Goal: Contribute content: Contribute content

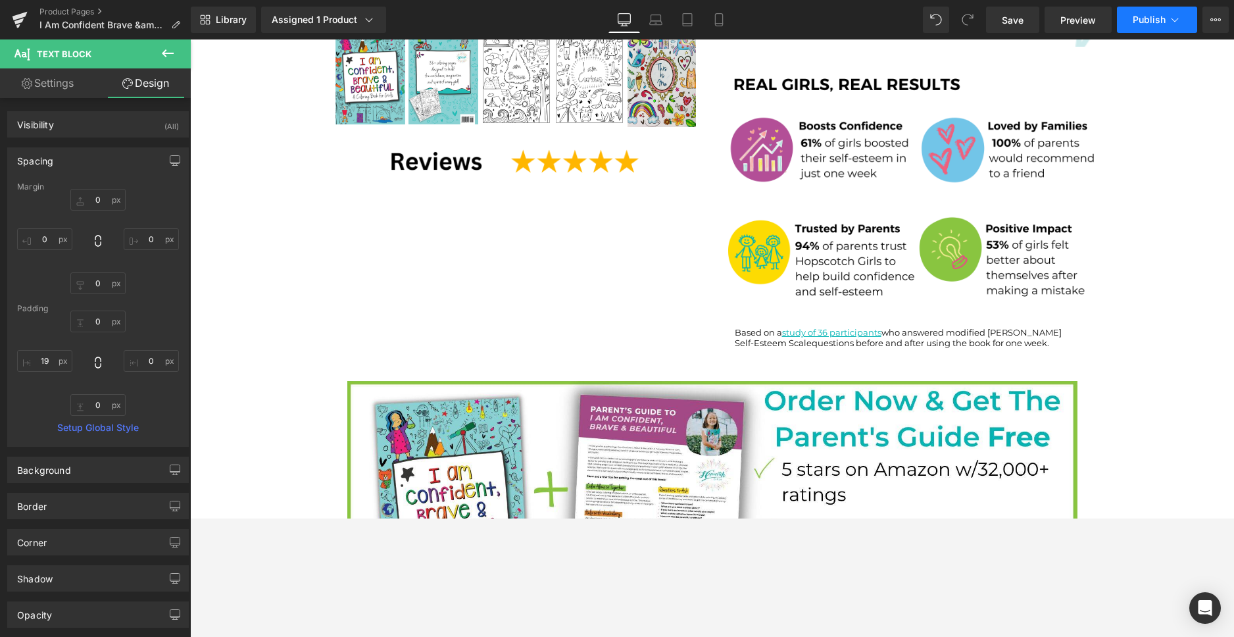
click at [1147, 26] on button "Publish" at bounding box center [1157, 20] width 80 height 26
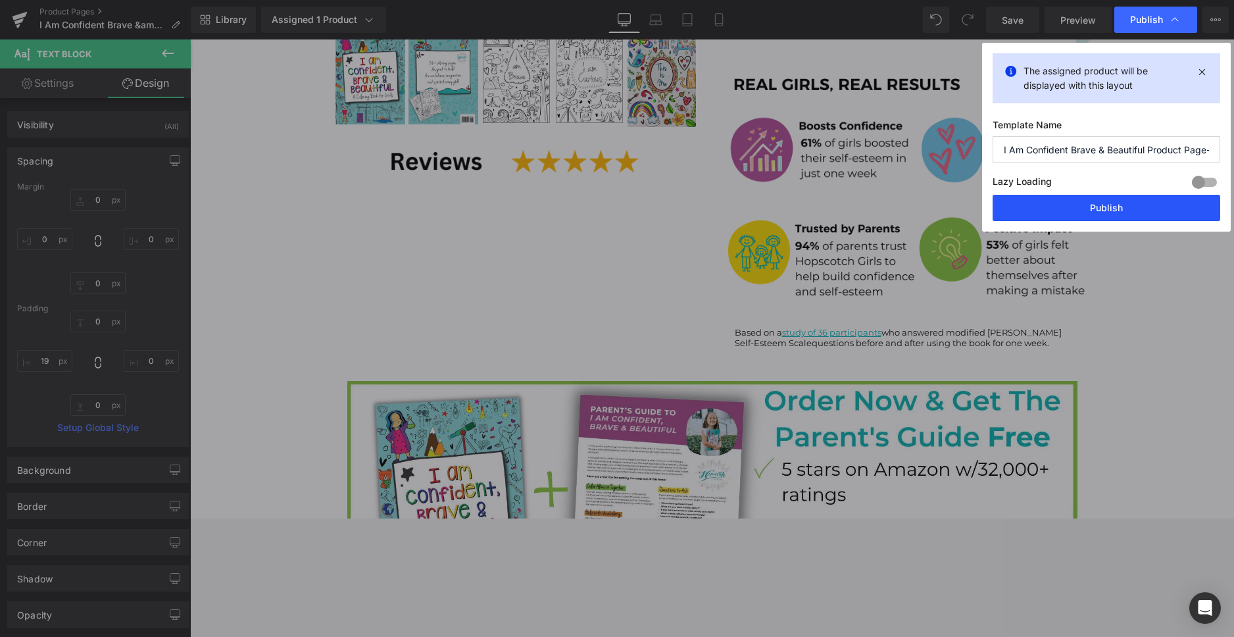
click at [0, 0] on button "Publish" at bounding box center [0, 0] width 0 height 0
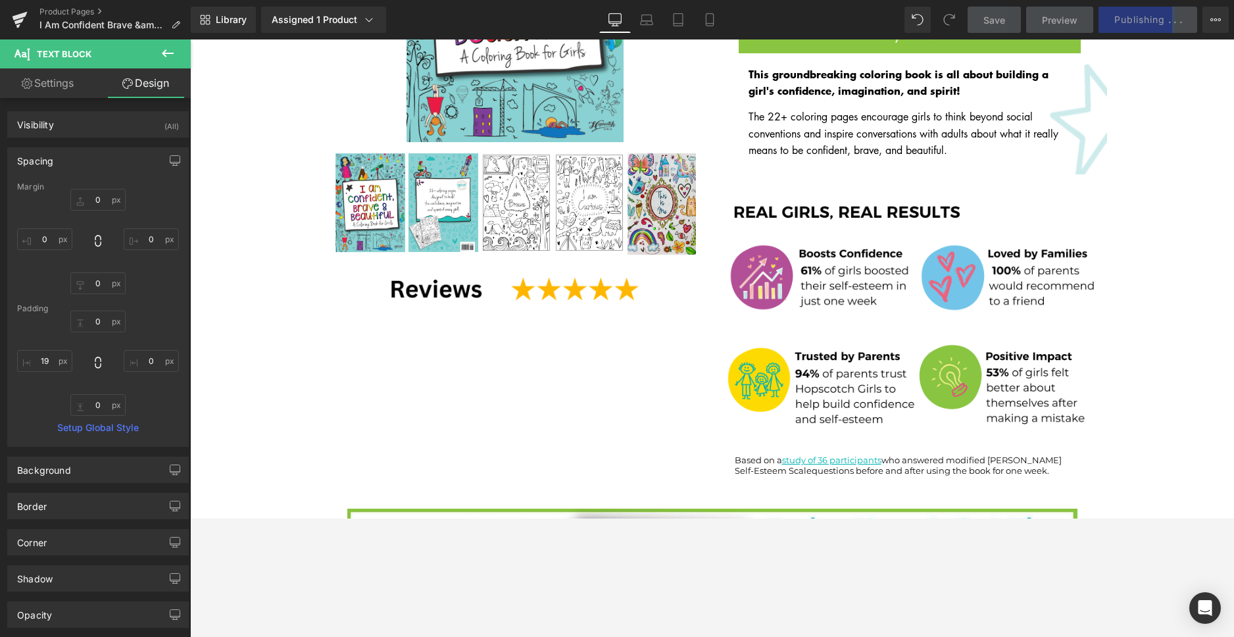
scroll to position [341, 0]
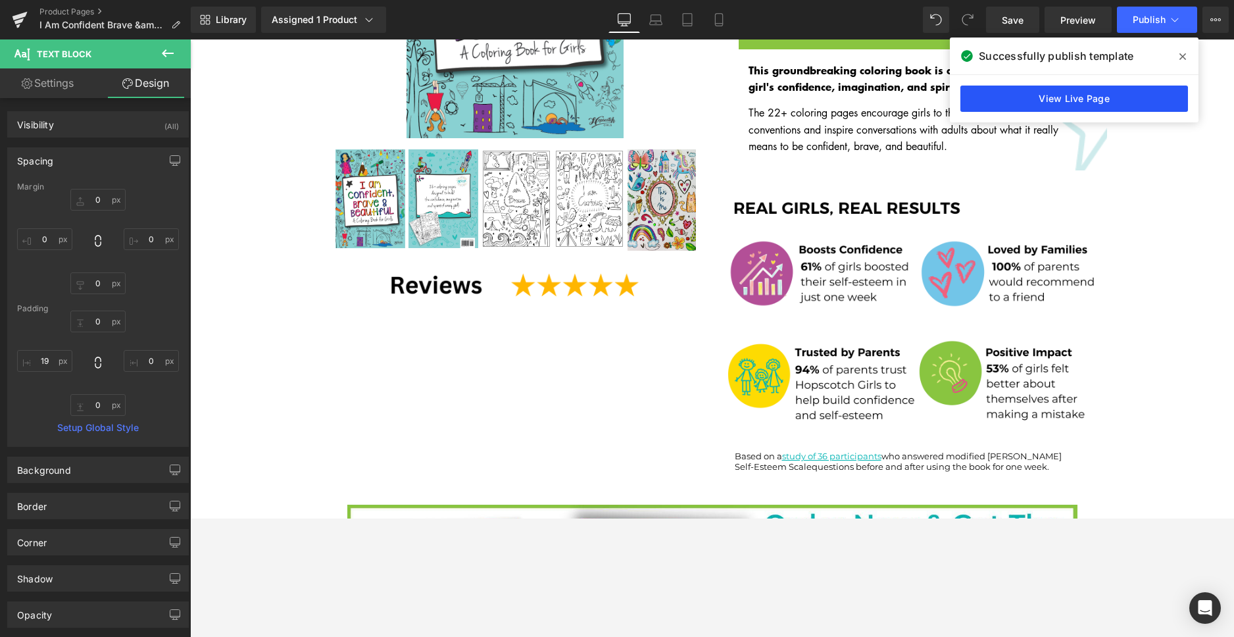
click at [0, 0] on link "View Live Page" at bounding box center [0, 0] width 0 height 0
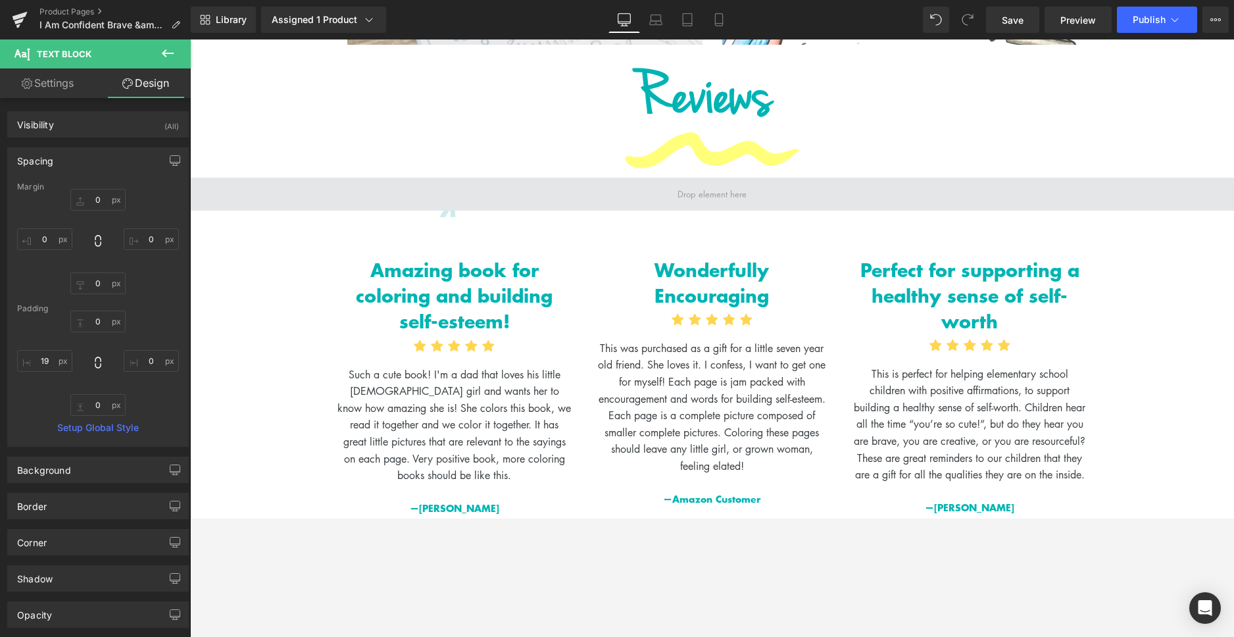
scroll to position [1787, 0]
click at [655, 178] on span at bounding box center [712, 193] width 1044 height 33
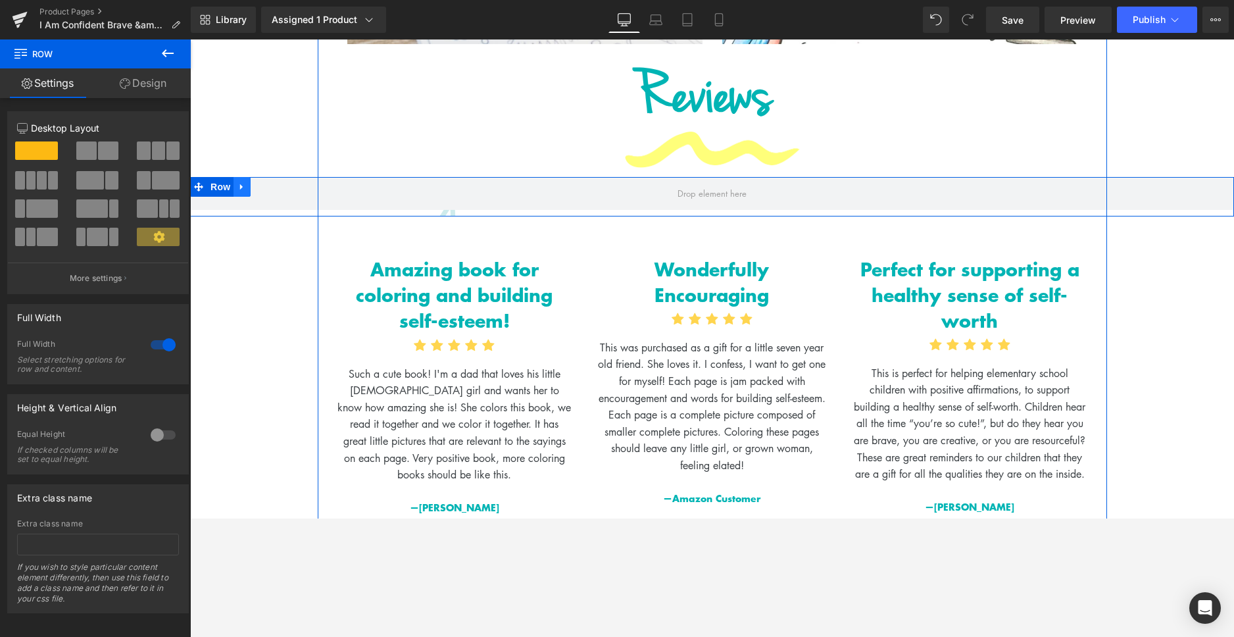
click at [237, 182] on icon at bounding box center [241, 187] width 9 height 10
click at [272, 182] on icon at bounding box center [276, 186] width 9 height 9
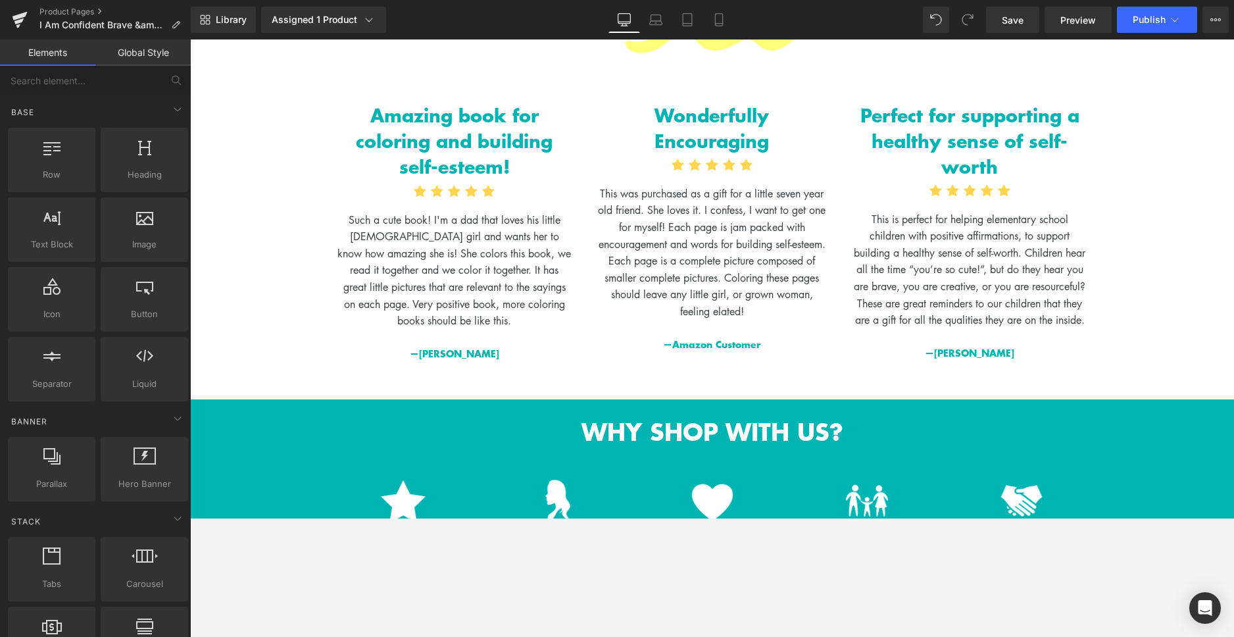
scroll to position [1906, 0]
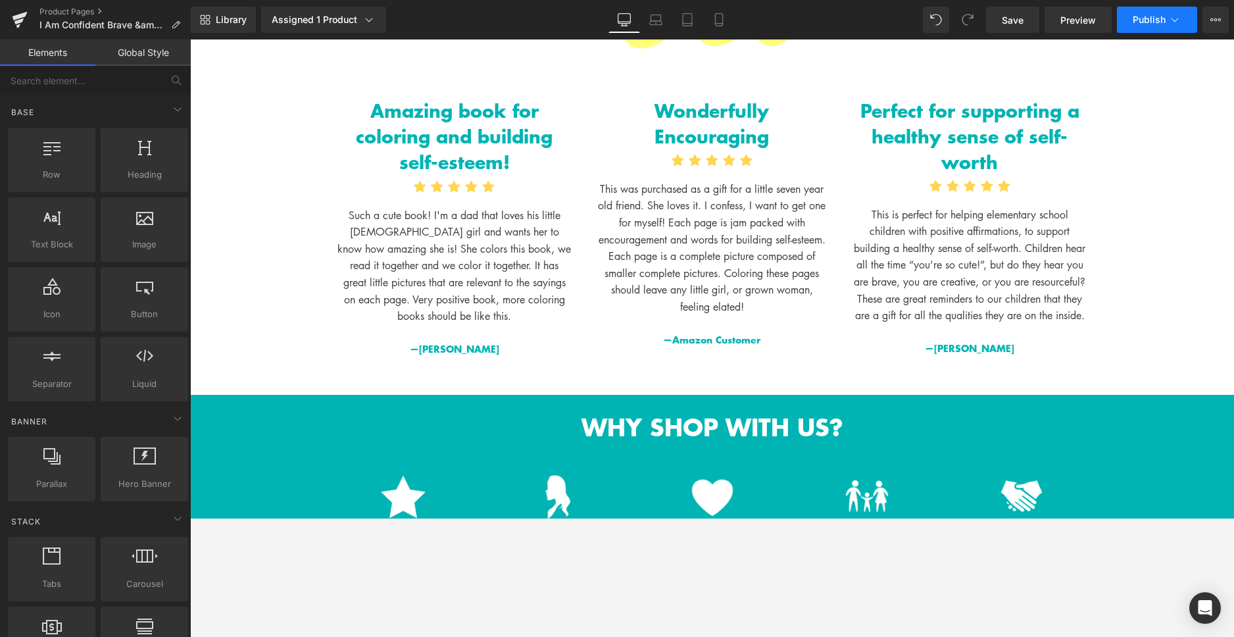
click at [1148, 22] on span "Publish" at bounding box center [1148, 19] width 33 height 11
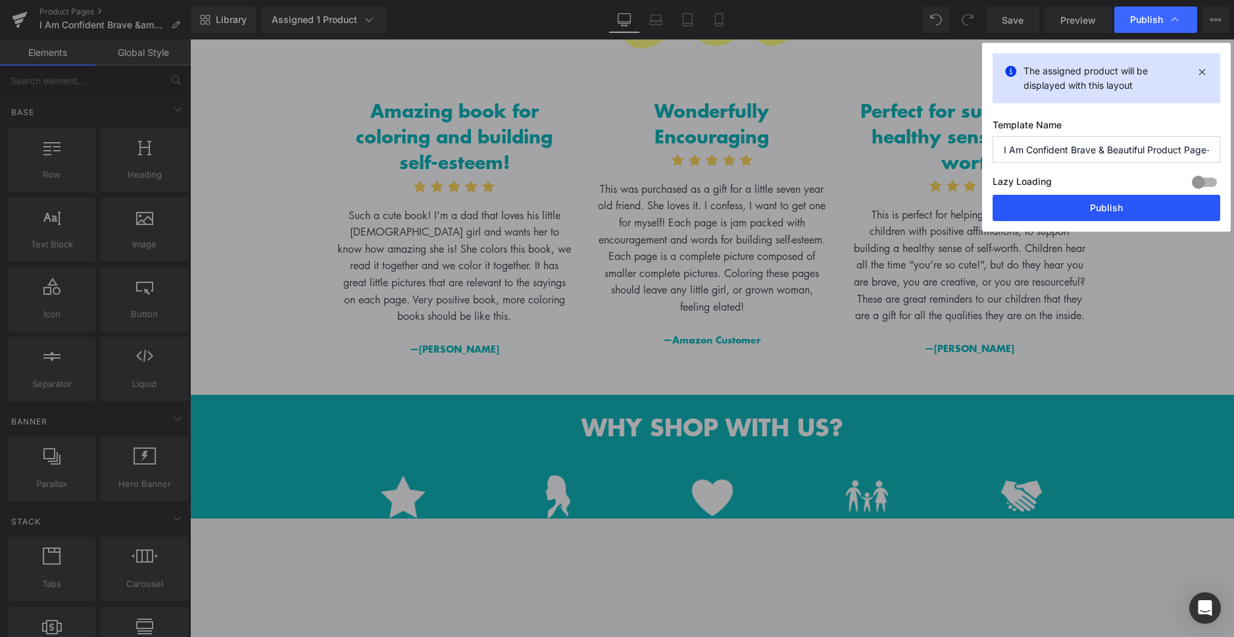
click at [0, 0] on button "Publish" at bounding box center [0, 0] width 0 height 0
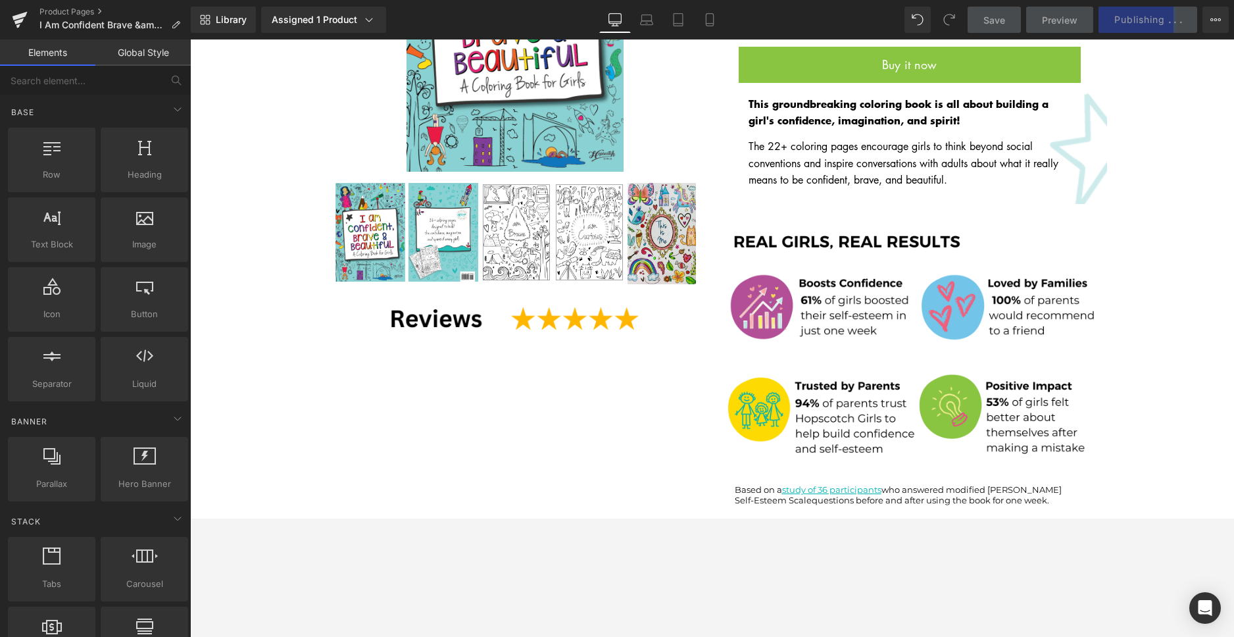
scroll to position [393, 0]
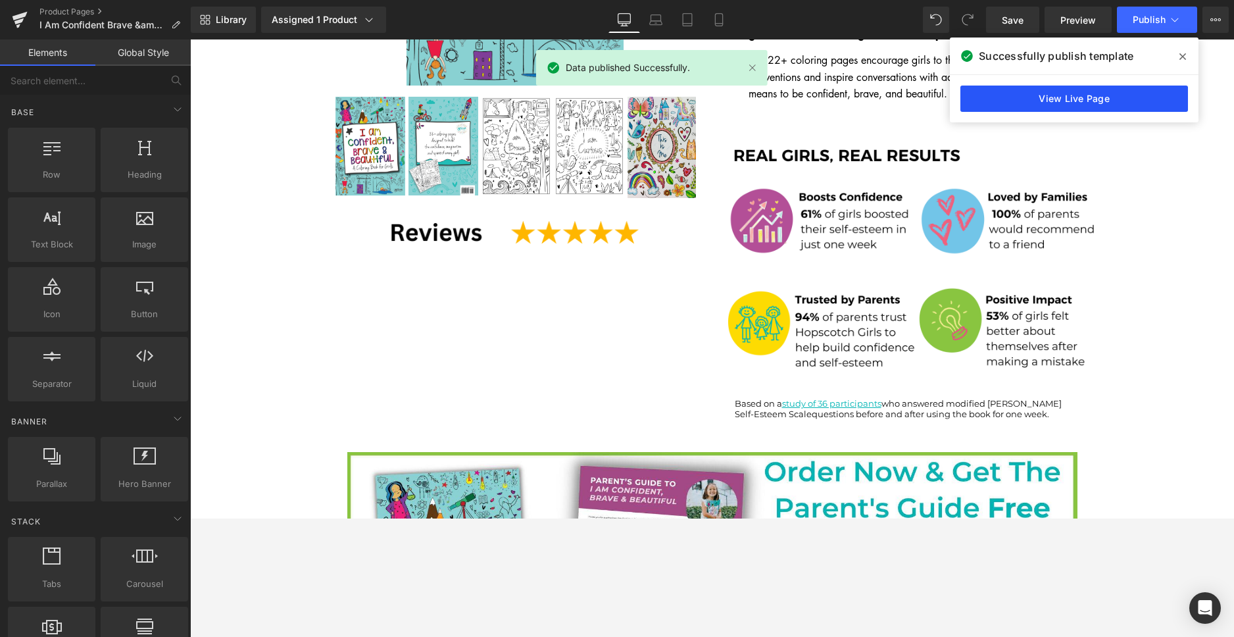
click at [1061, 107] on link "View Live Page" at bounding box center [1074, 98] width 228 height 26
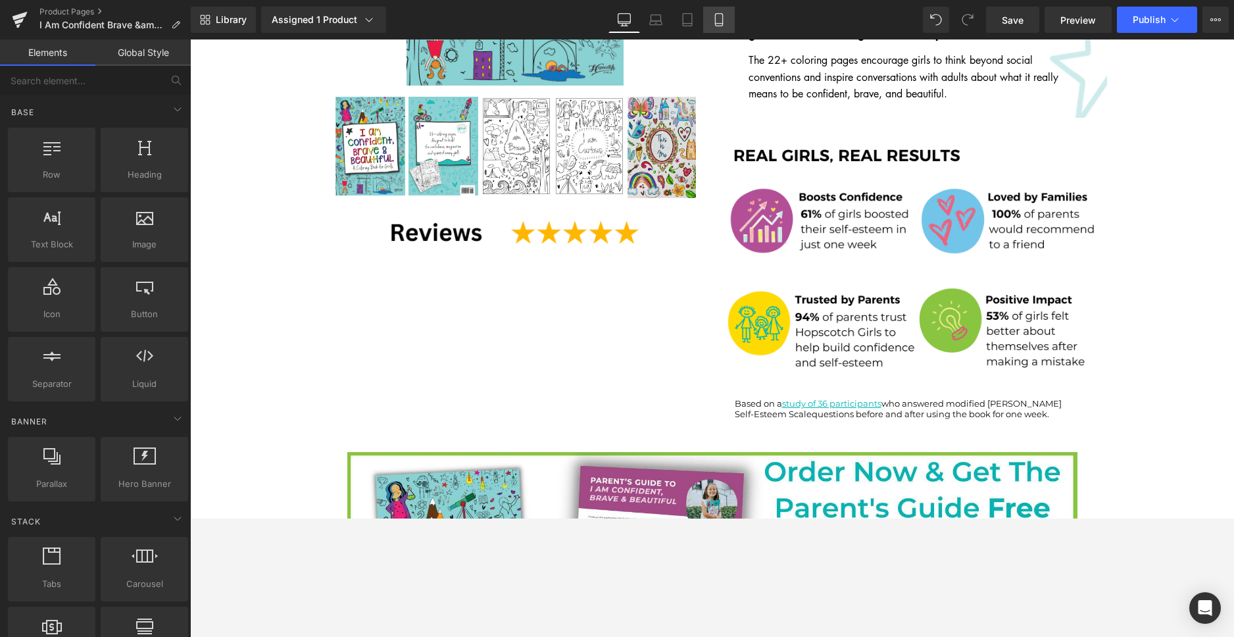
click at [716, 26] on icon at bounding box center [718, 19] width 13 height 13
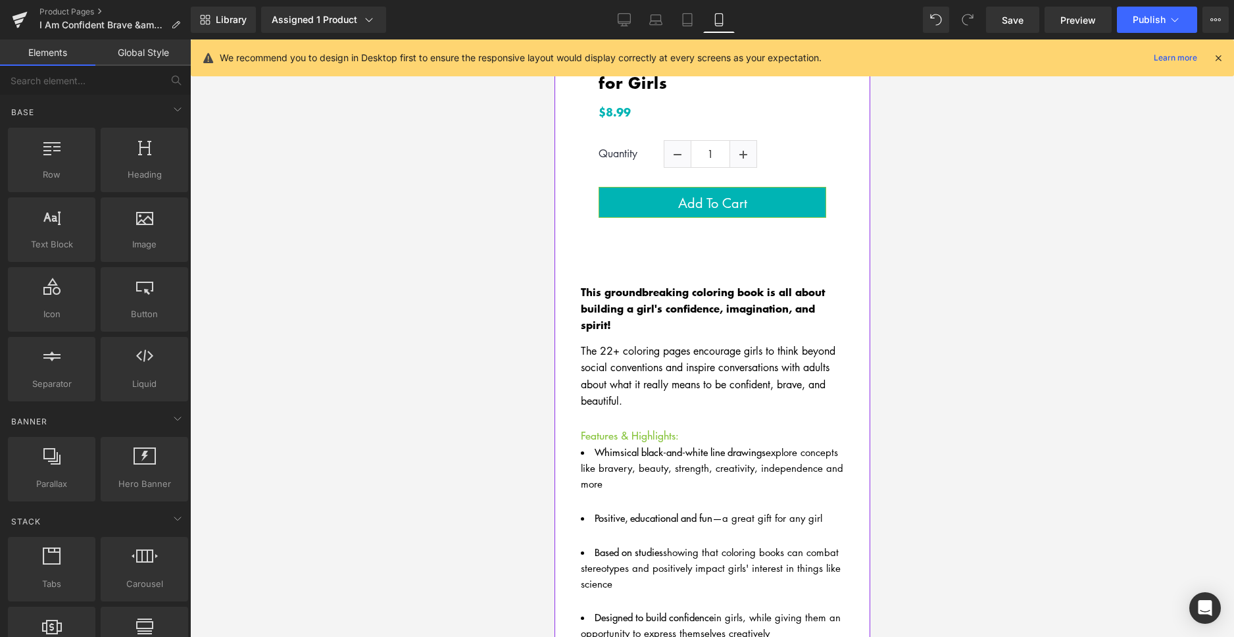
scroll to position [950, 0]
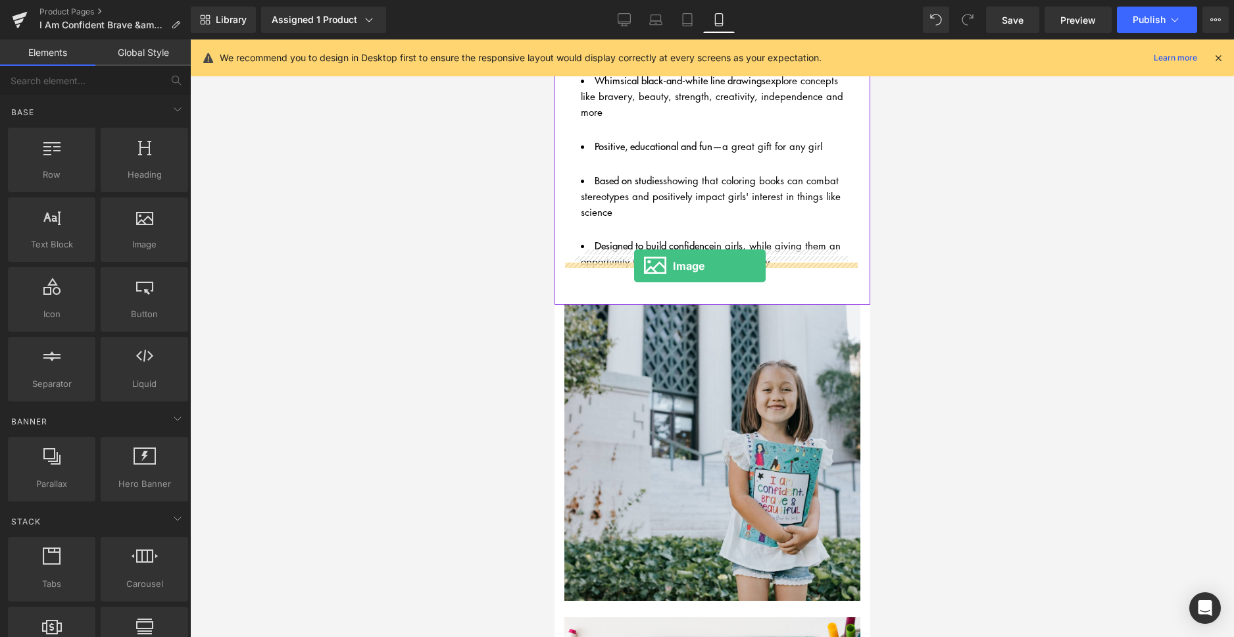
drag, startPoint x: 697, startPoint y: 275, endPoint x: 633, endPoint y: 266, distance: 64.4
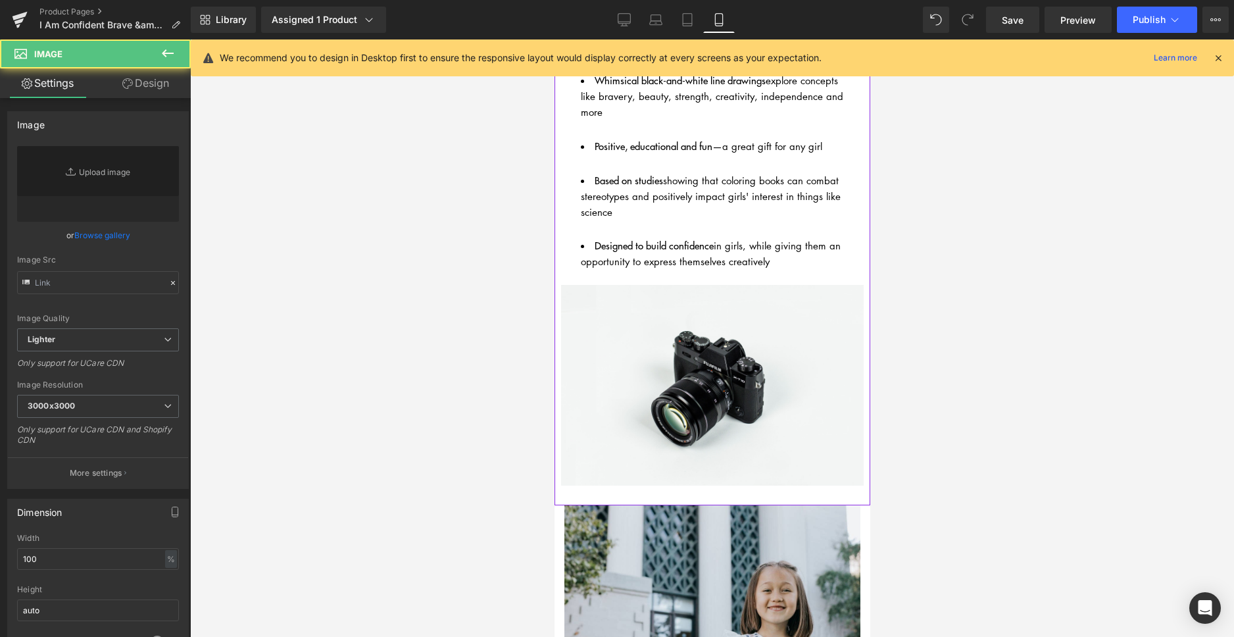
type input "//[DOMAIN_NAME][URL]"
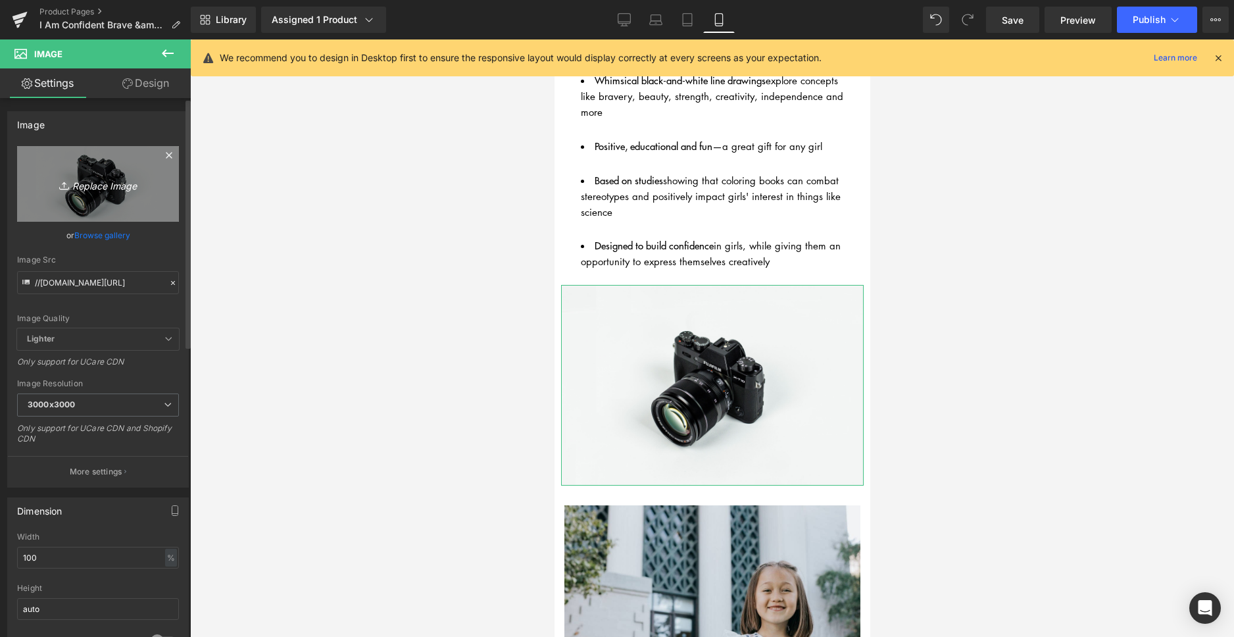
click at [96, 189] on icon "Replace Image" at bounding box center [97, 184] width 105 height 16
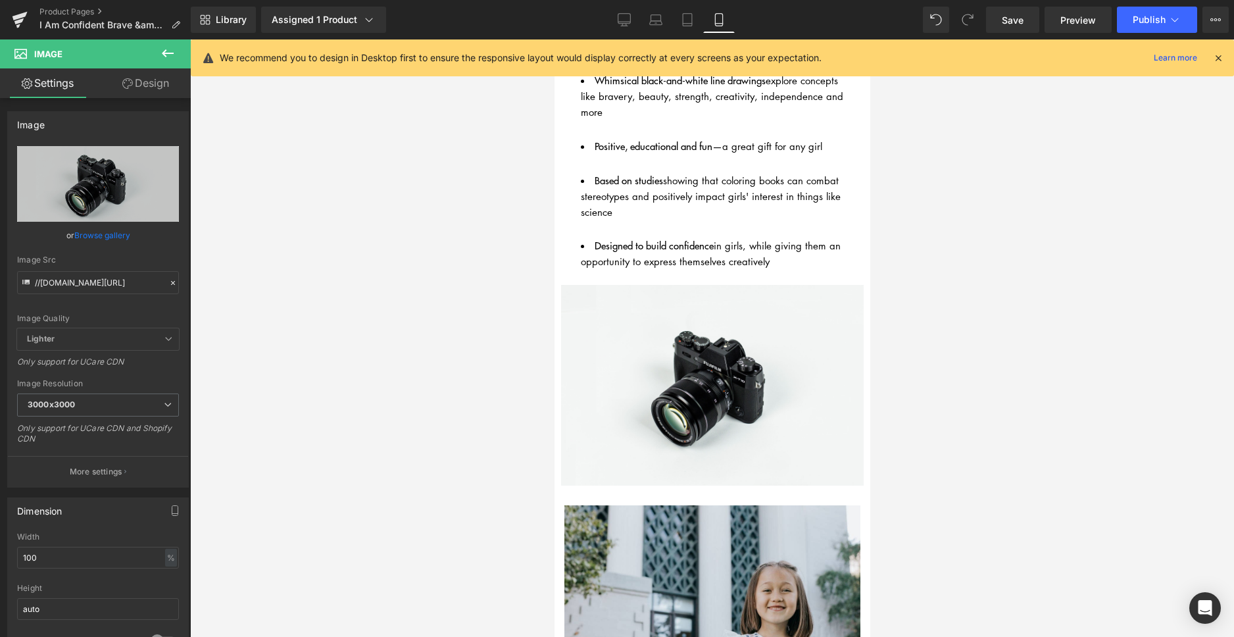
type input "C:\fakepath\Confidence Study images (2).png"
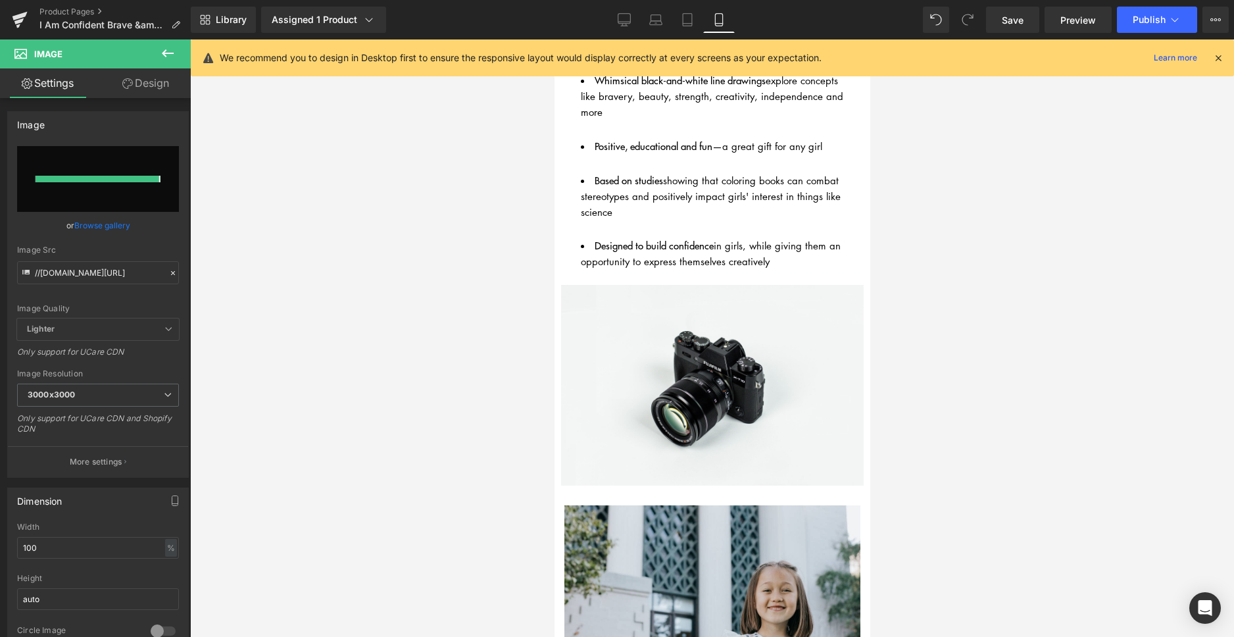
type input "[URL][DOMAIN_NAME]"
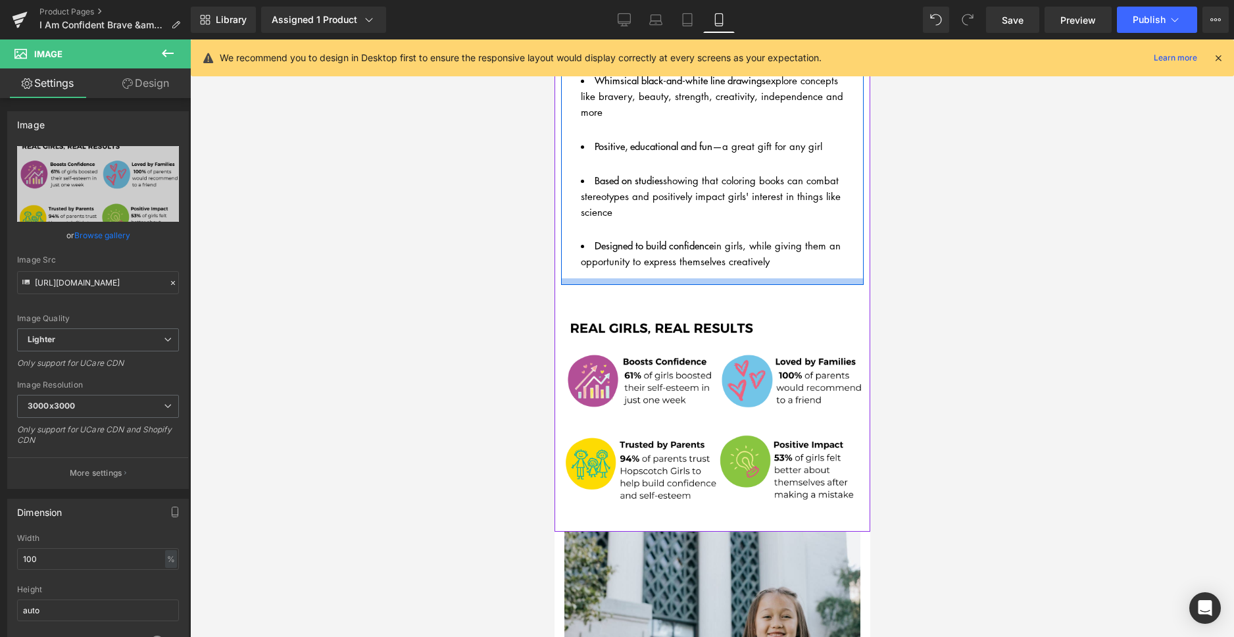
drag, startPoint x: 686, startPoint y: 264, endPoint x: 685, endPoint y: 256, distance: 7.9
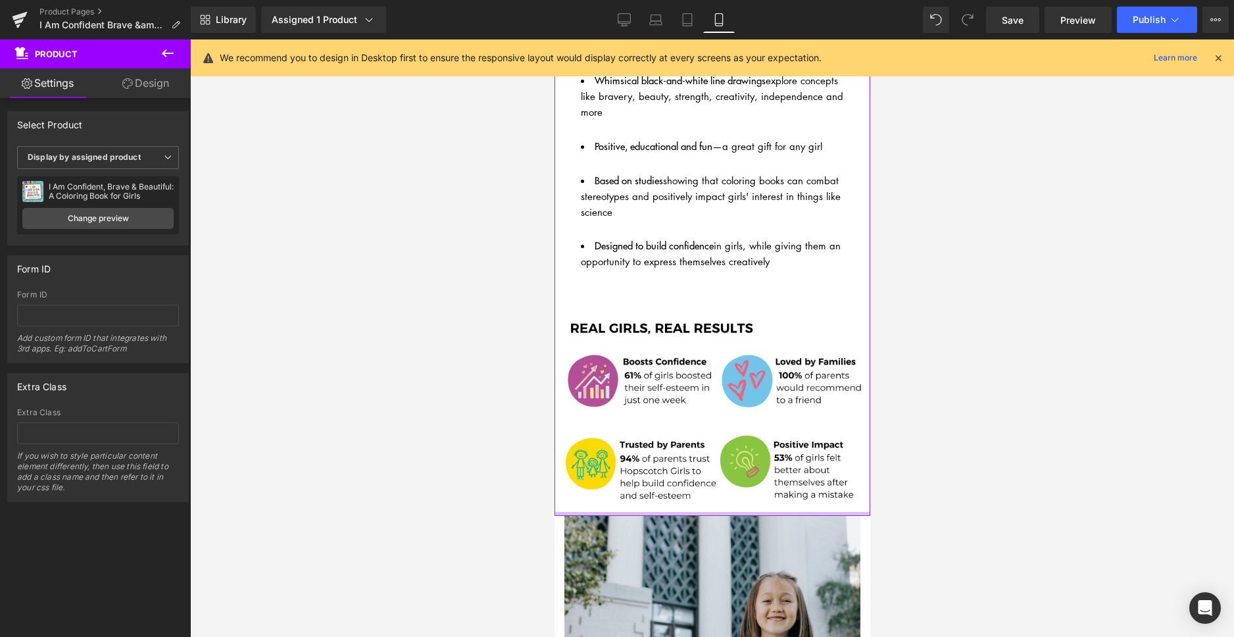
drag, startPoint x: 655, startPoint y: 500, endPoint x: 1105, endPoint y: 456, distance: 451.9
click at [653, 512] on div at bounding box center [712, 514] width 316 height 4
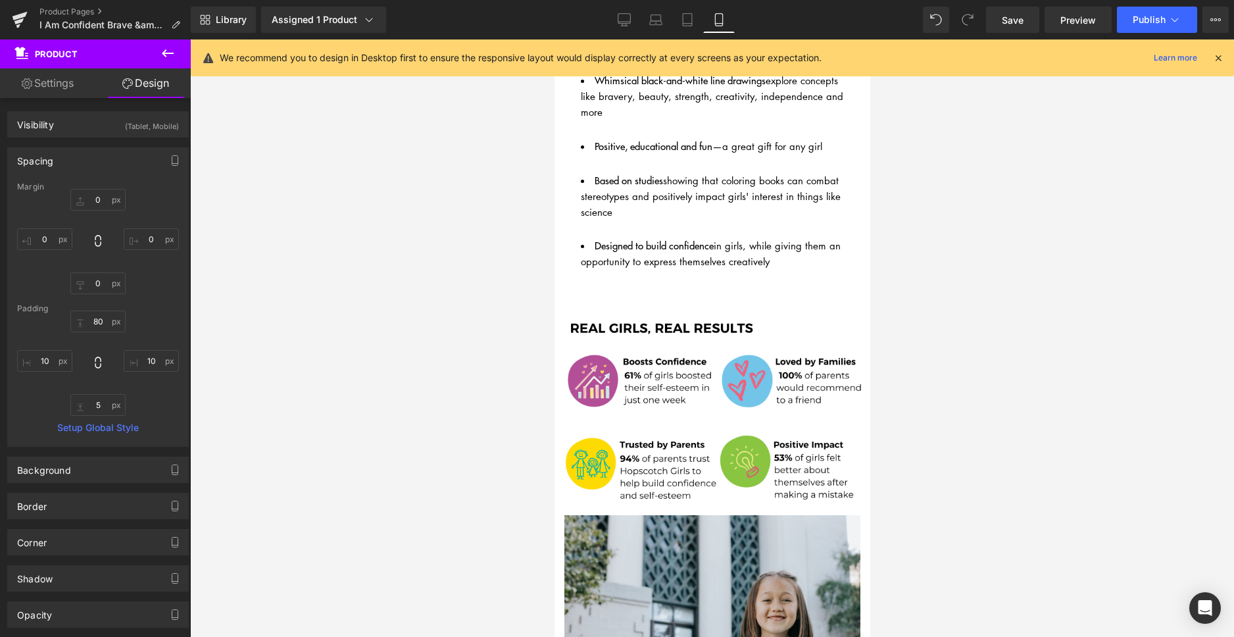
click at [163, 52] on icon at bounding box center [168, 53] width 12 height 8
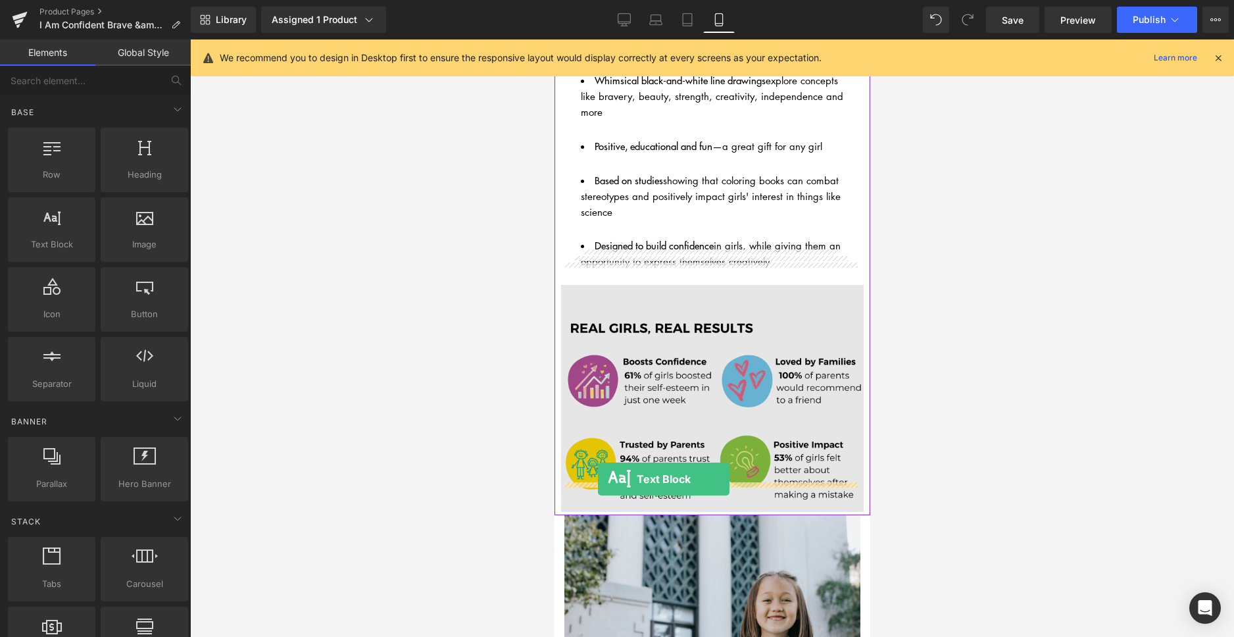
drag, startPoint x: 617, startPoint y: 293, endPoint x: 597, endPoint y: 479, distance: 187.1
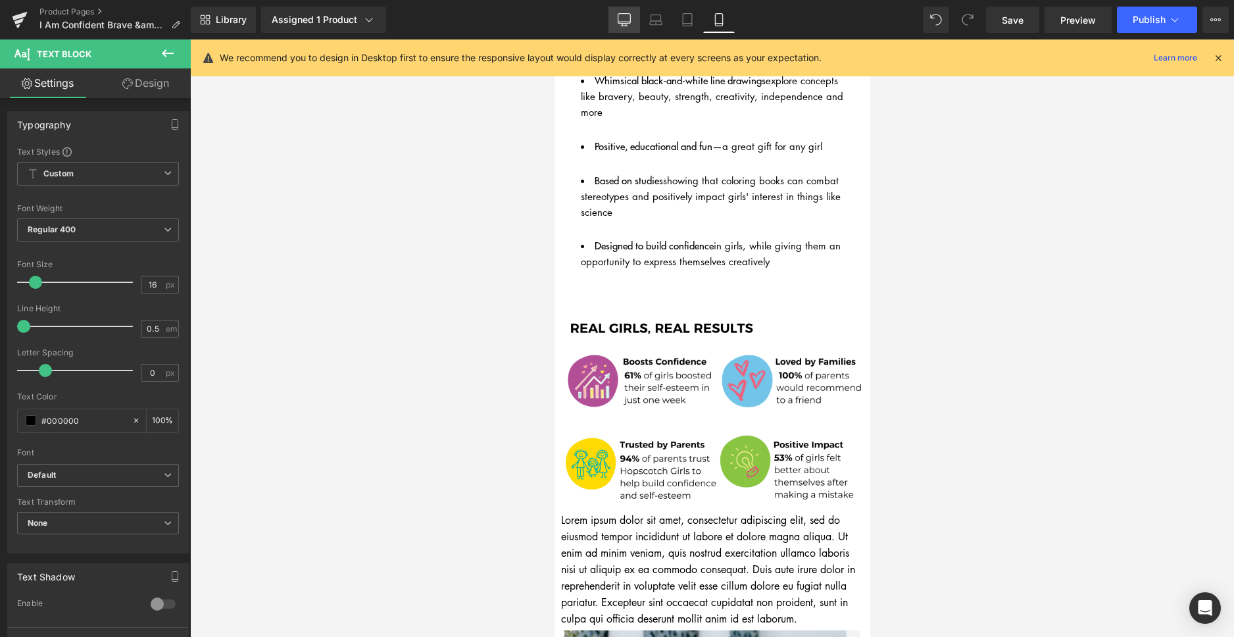
click at [620, 22] on icon at bounding box center [623, 19] width 13 height 13
type input "100"
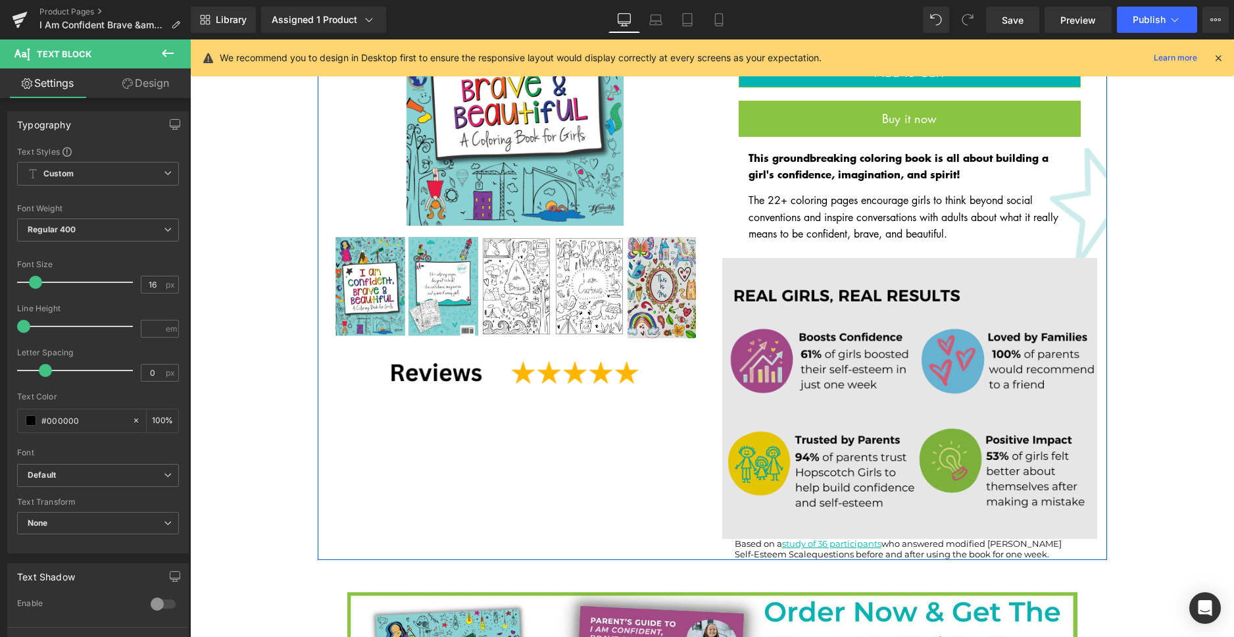
scroll to position [289, 0]
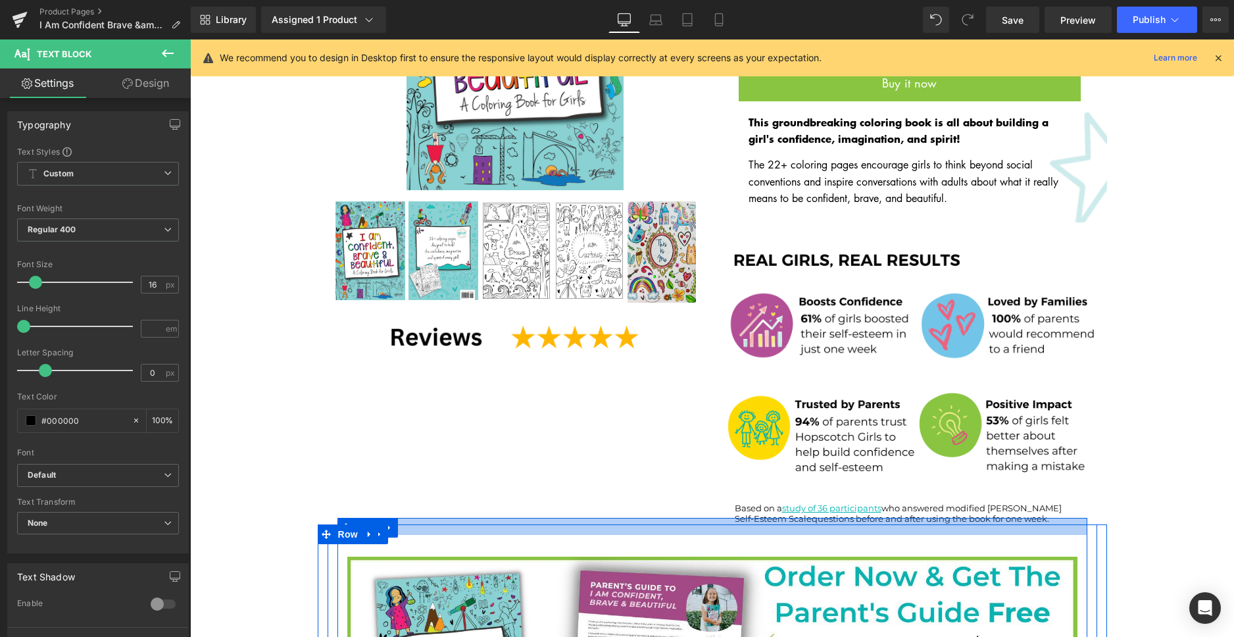
click at [1047, 517] on div at bounding box center [712, 525] width 750 height 17
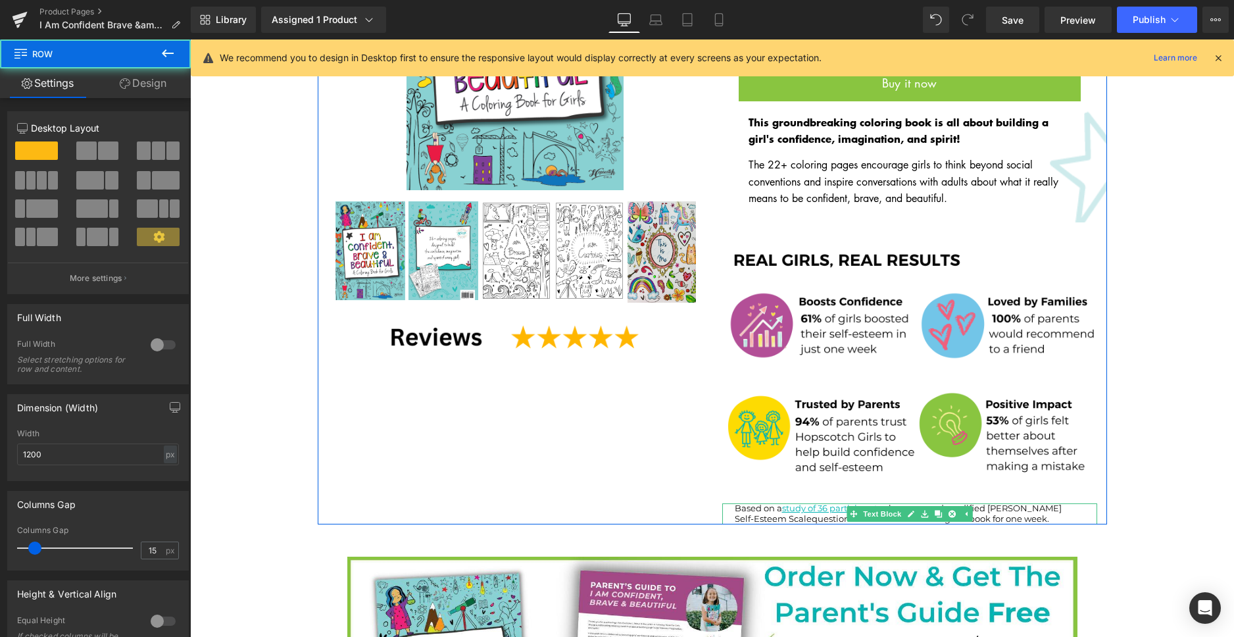
click at [1045, 513] on span "questions before and after using the book for one week." at bounding box center [929, 518] width 237 height 11
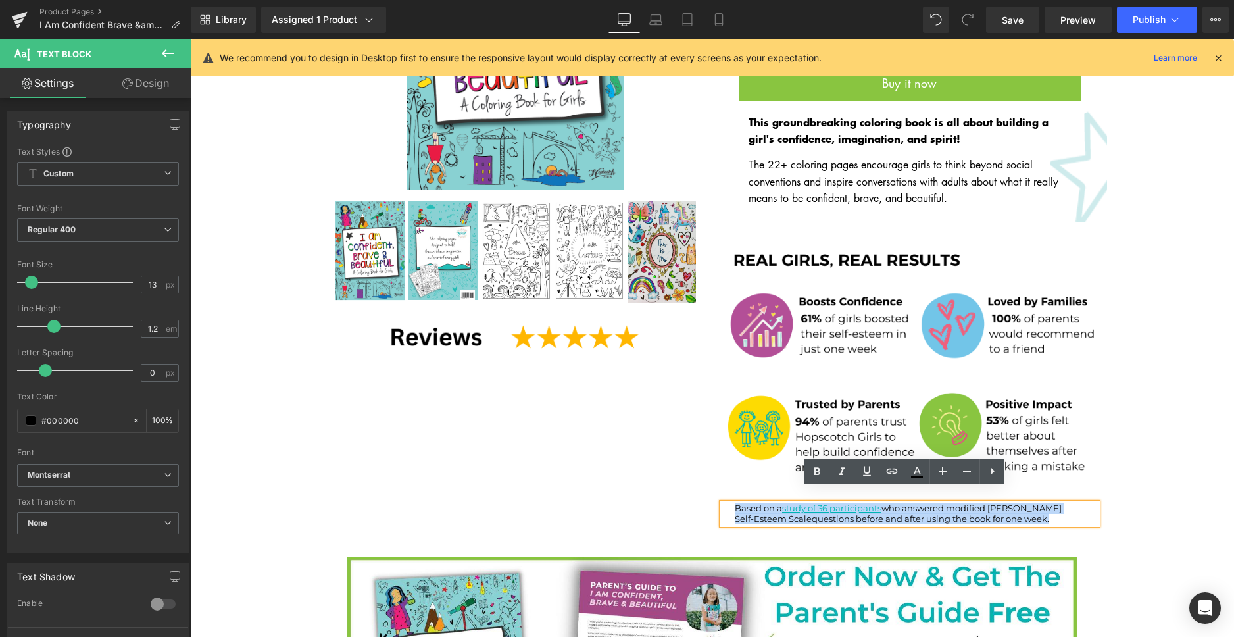
drag, startPoint x: 1049, startPoint y: 501, endPoint x: 734, endPoint y: 494, distance: 315.0
click at [729, 503] on div "Based on a study of 36 participants who answered modified [PERSON_NAME] Self-Es…" at bounding box center [909, 513] width 375 height 20
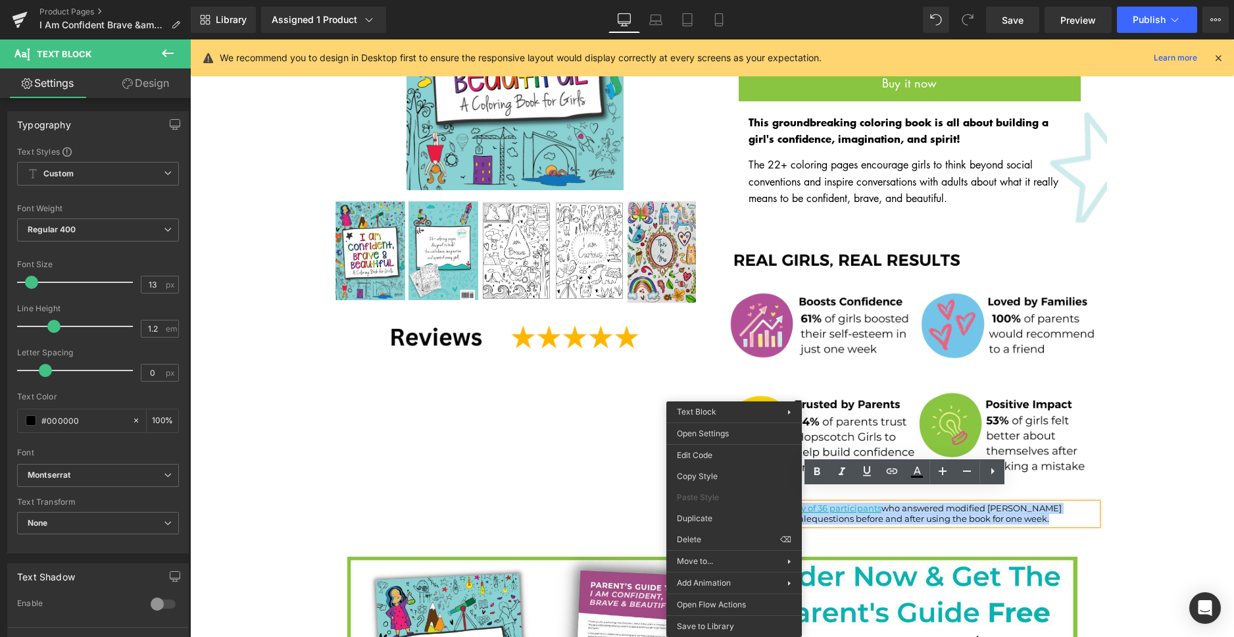
click at [1061, 514] on p "Self-Esteem Scale questions before and after using the book for one week." at bounding box center [915, 519] width 362 height 11
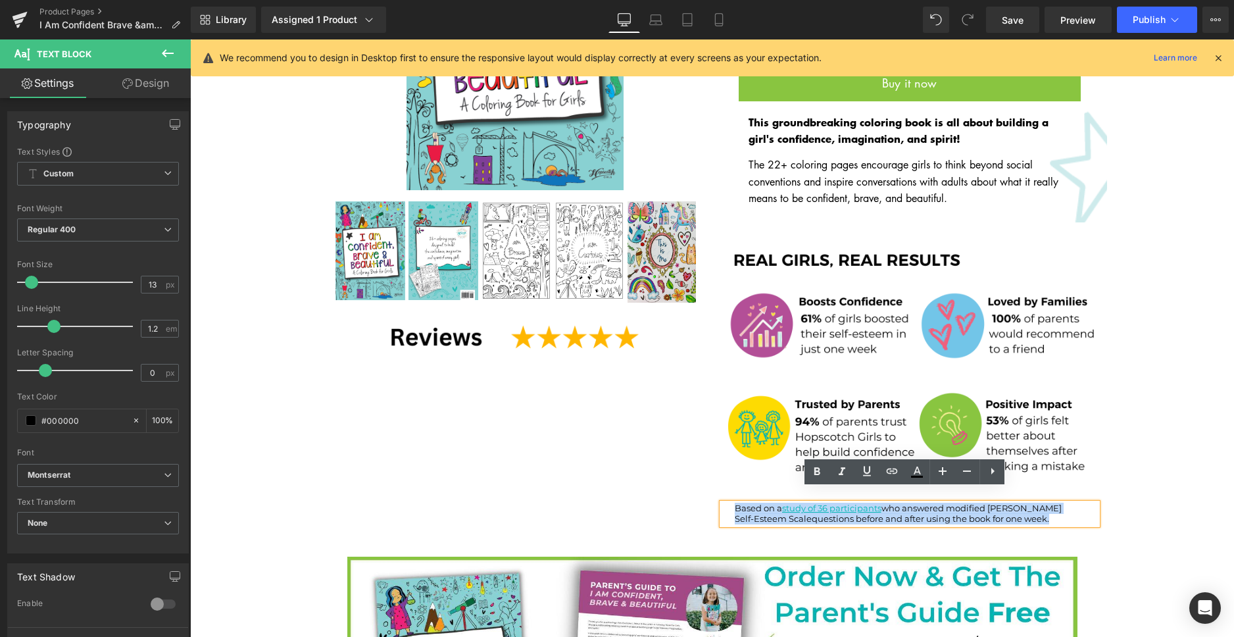
drag, startPoint x: 1061, startPoint y: 502, endPoint x: 729, endPoint y: 496, distance: 332.1
click at [729, 503] on div "Based on a study of 36 participants who answered modified [PERSON_NAME] Self-Es…" at bounding box center [909, 513] width 375 height 20
copy div "Based on a study of 36 participants who answered modified [PERSON_NAME] Self-Es…"
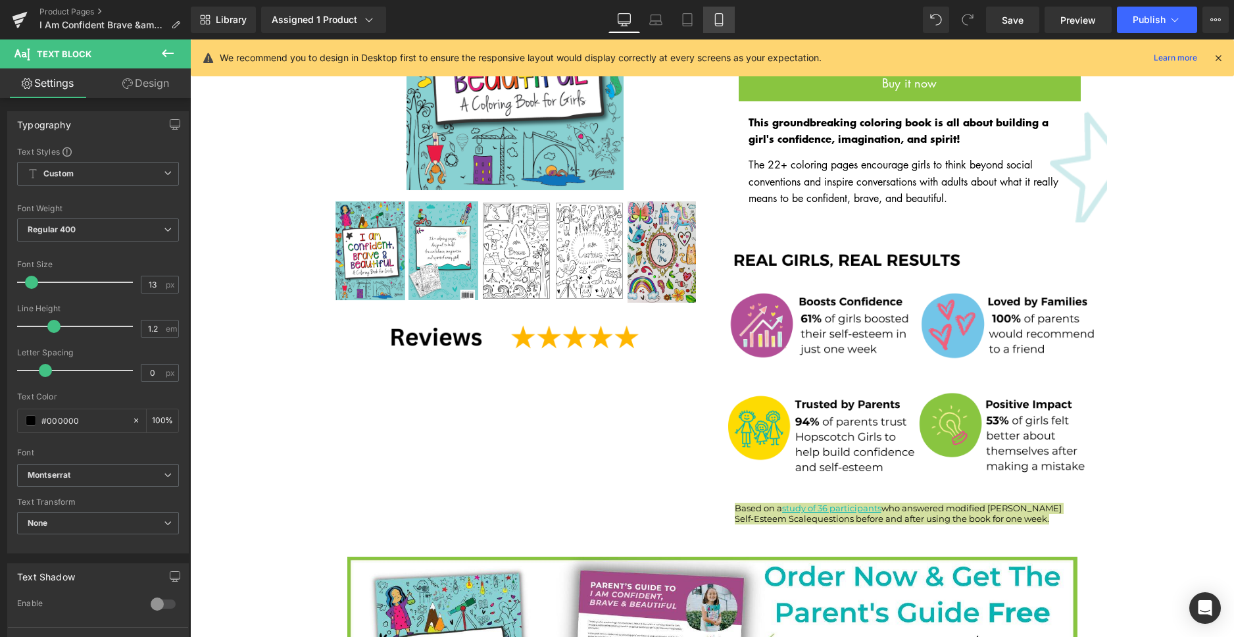
click at [719, 27] on link "Mobile" at bounding box center [719, 20] width 32 height 26
type input "100"
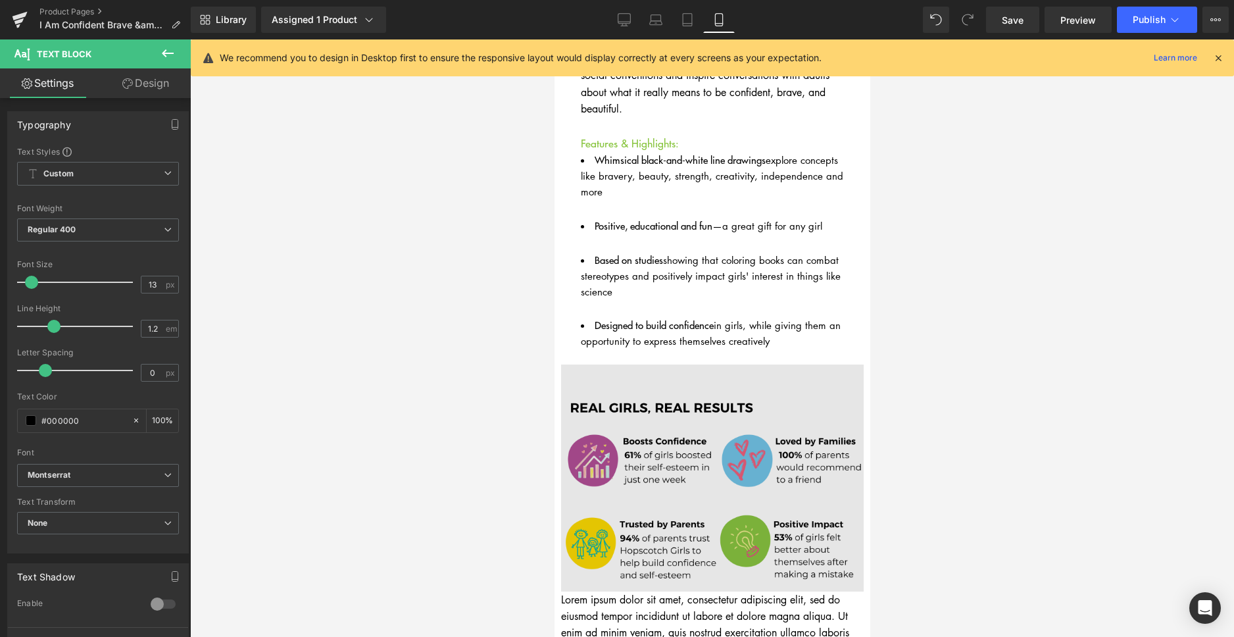
scroll to position [1151, 0]
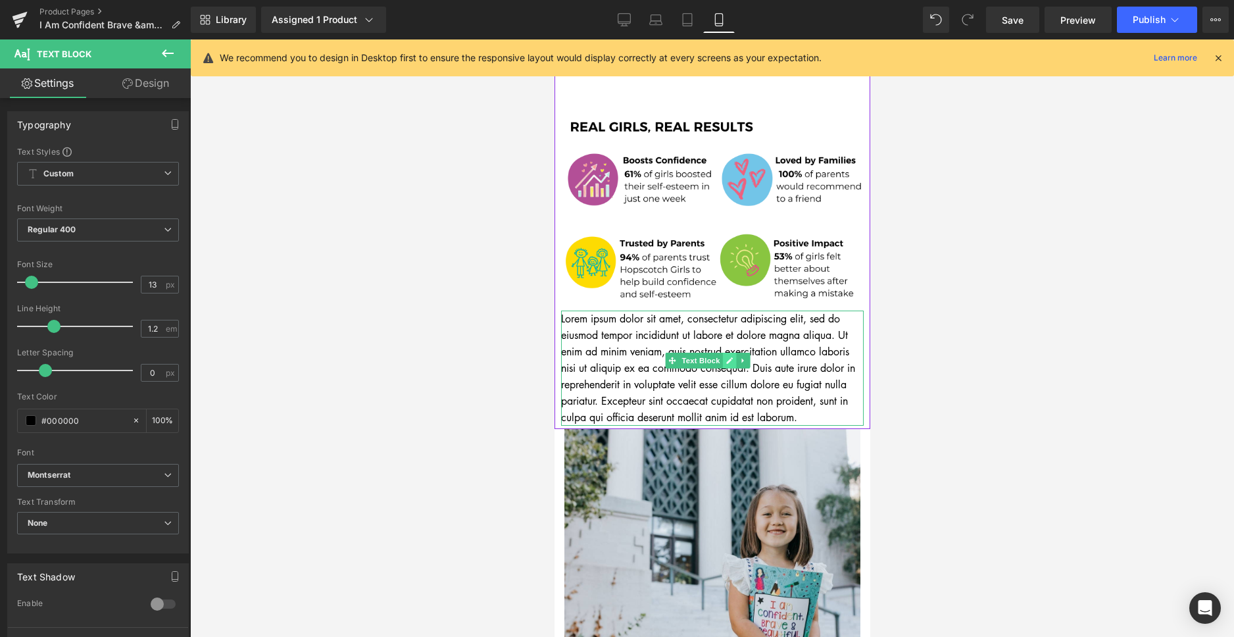
click at [727, 357] on icon at bounding box center [728, 360] width 7 height 7
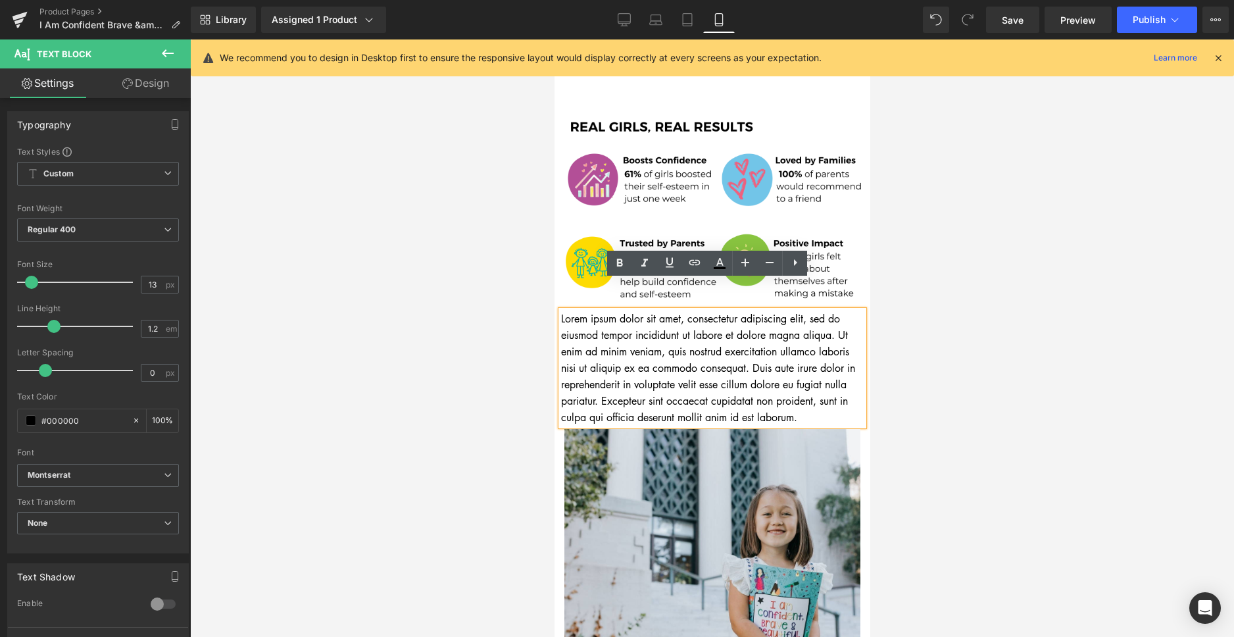
click at [678, 349] on p "Lorem ipsum dolor sit amet, consectetur adipiscing elit, sed do eiusmod tempor …" at bounding box center [711, 367] width 302 height 115
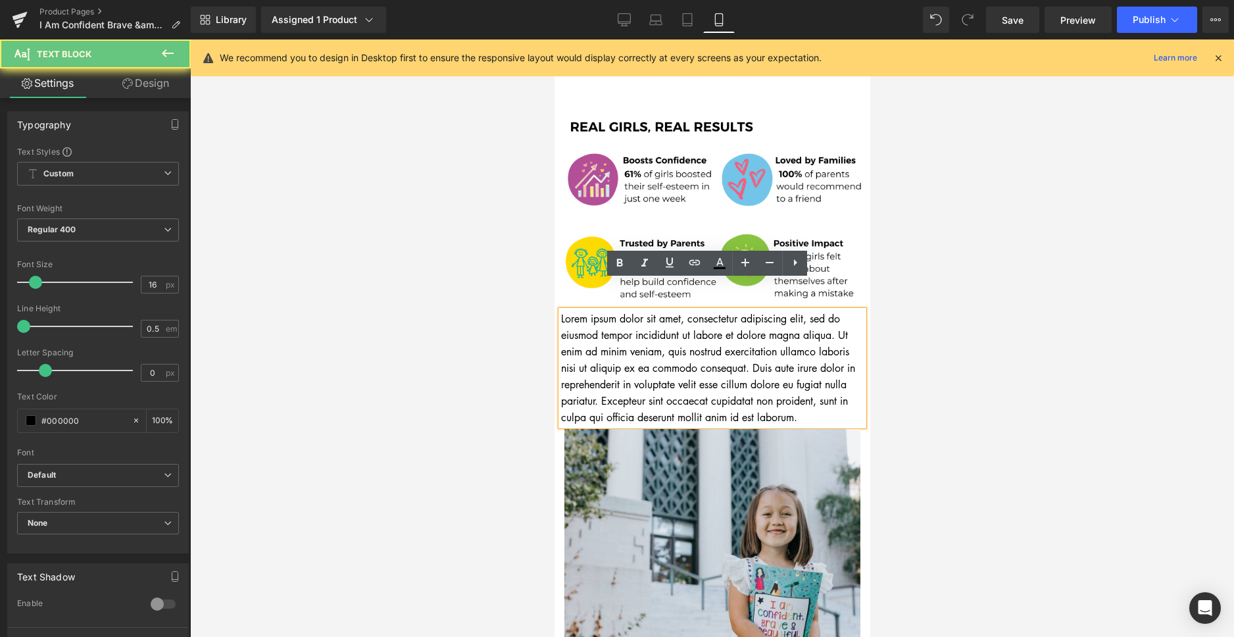
click at [678, 349] on p "Lorem ipsum dolor sit amet, consectetur adipiscing elit, sed do eiusmod tempor …" at bounding box center [711, 367] width 302 height 115
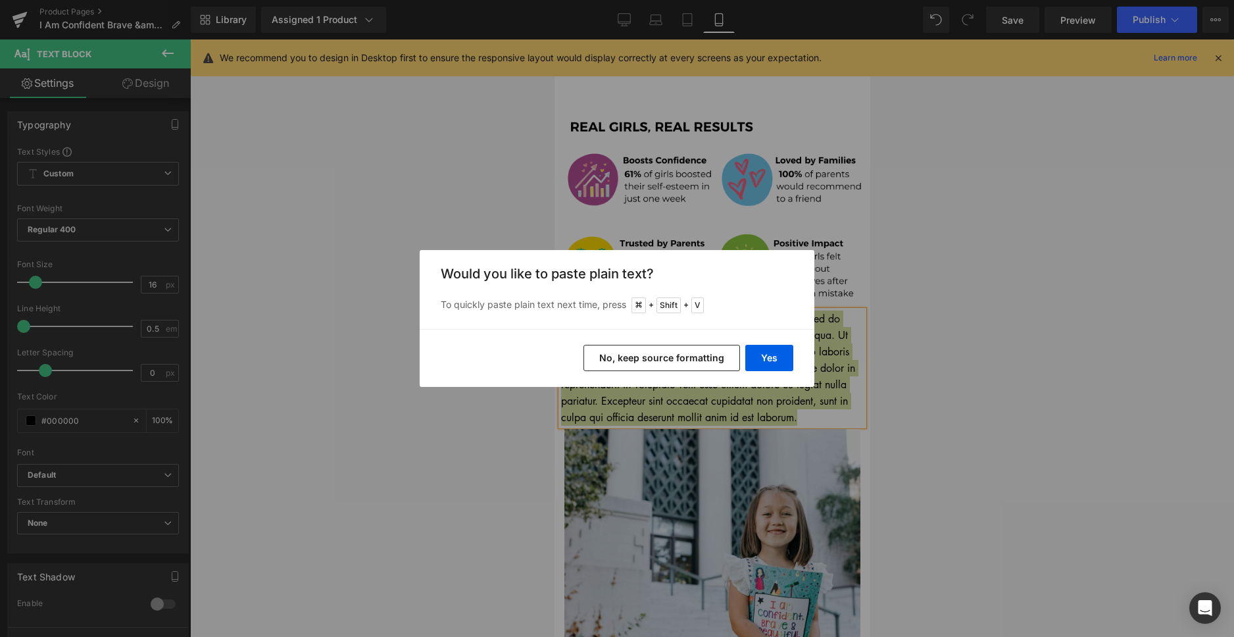
click at [701, 360] on button "No, keep source formatting" at bounding box center [661, 358] width 156 height 26
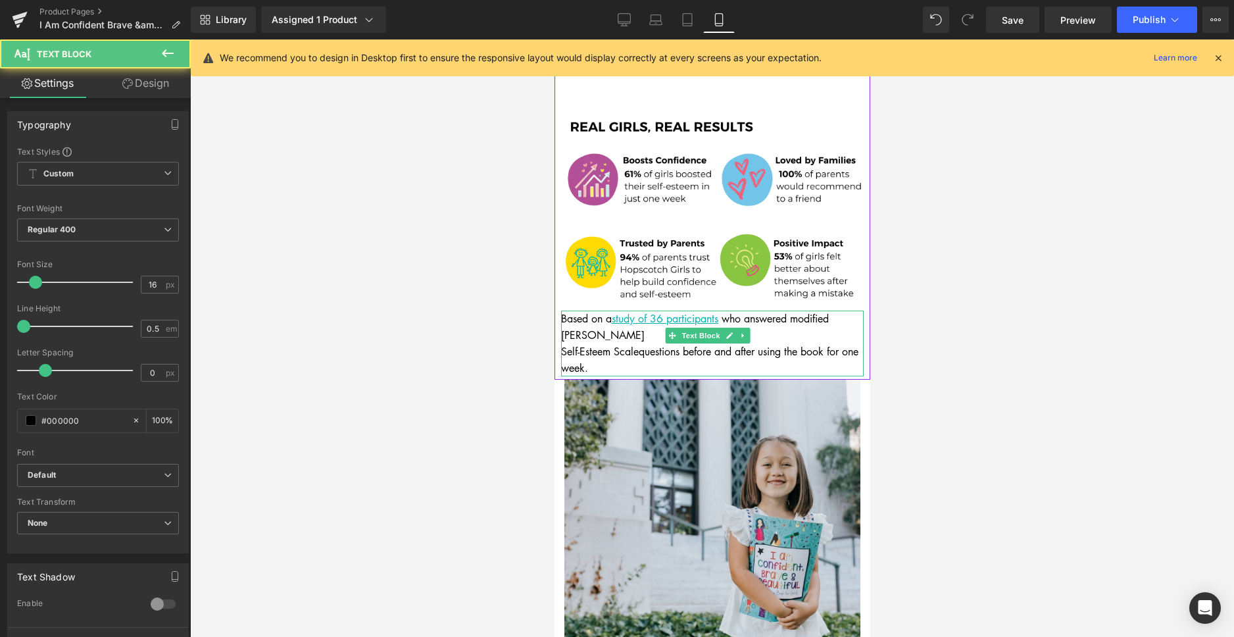
click at [564, 344] on span "Self-Esteem Scale" at bounding box center [599, 351] width 78 height 14
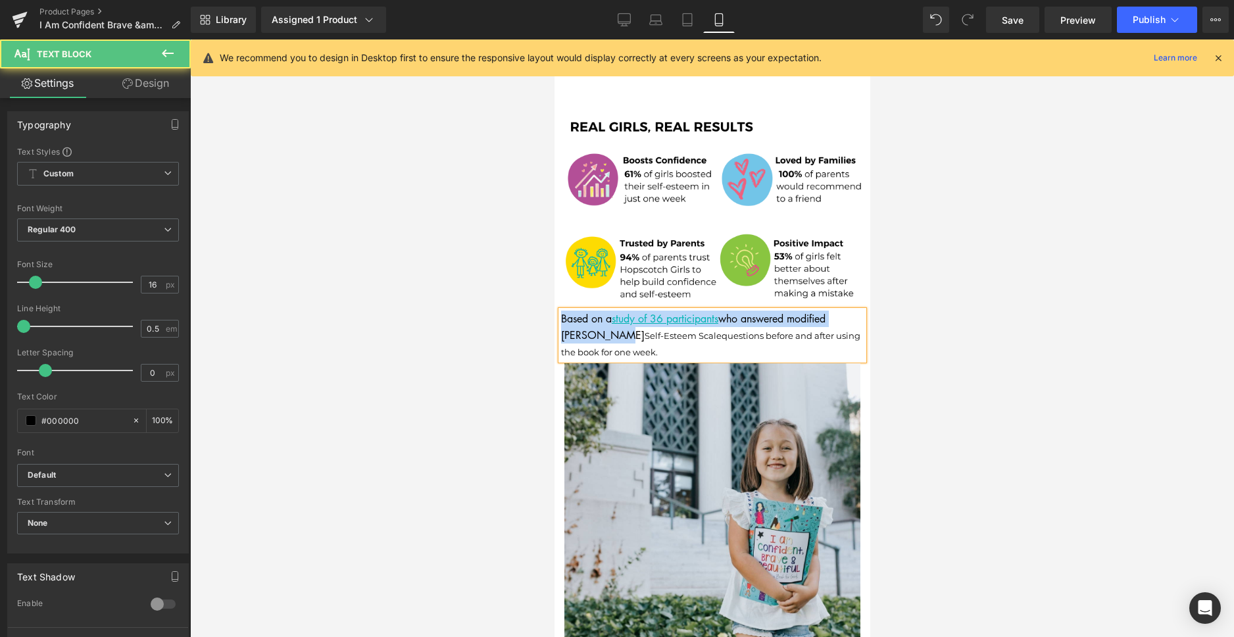
drag, startPoint x: 610, startPoint y: 302, endPoint x: 554, endPoint y: 291, distance: 56.5
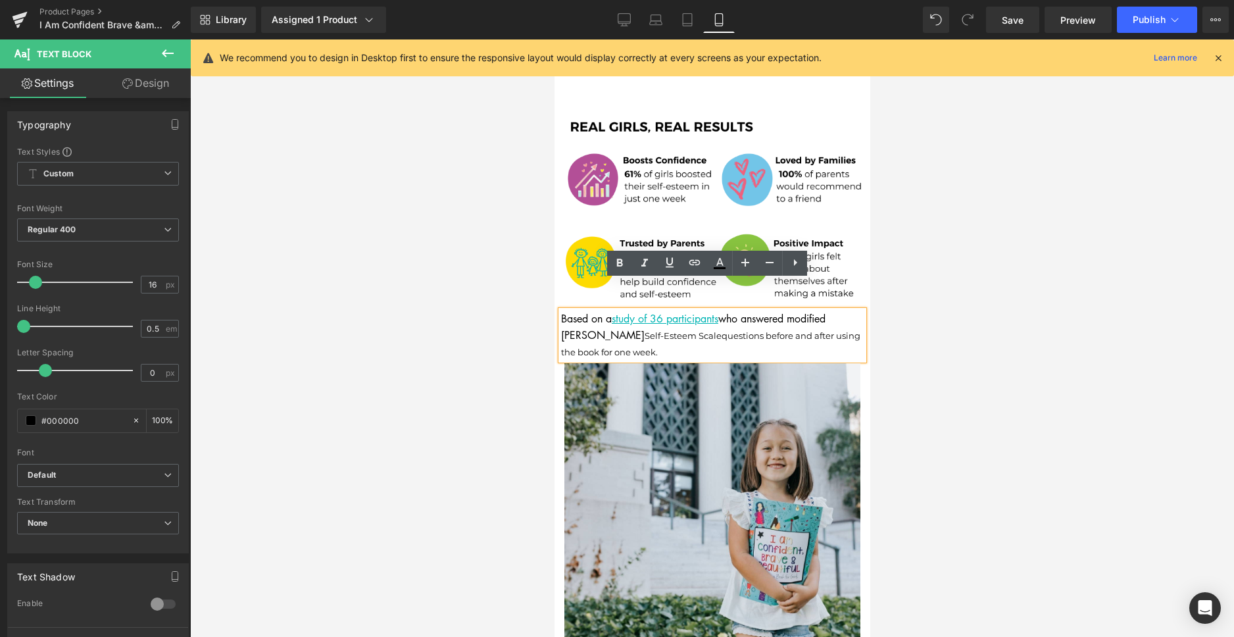
click at [644, 330] on span "Self-Esteem Scale" at bounding box center [682, 335] width 77 height 11
click at [658, 312] on p "Based on a study of 36 participants who answered modified [PERSON_NAME] Self-Es…" at bounding box center [711, 334] width 302 height 49
click at [572, 310] on p "Based on a study of 36 participants who answered modified [PERSON_NAME] Self-Es…" at bounding box center [711, 334] width 302 height 49
click at [598, 330] on span "questions before and after using the book for one week." at bounding box center [709, 343] width 299 height 27
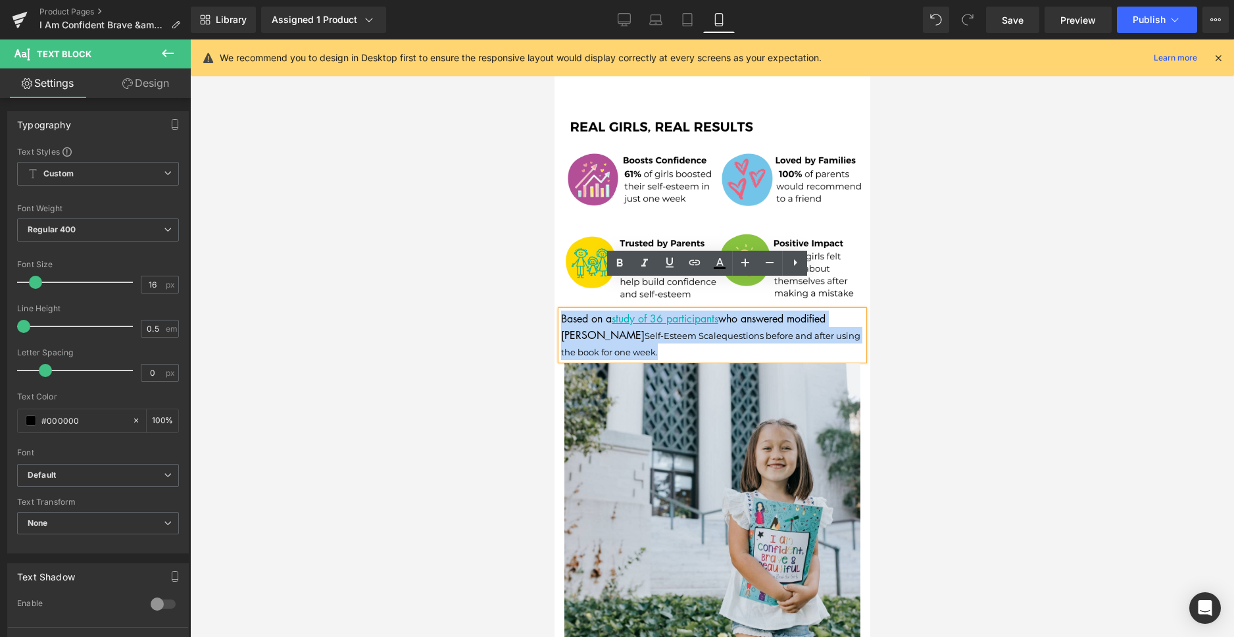
drag, startPoint x: 614, startPoint y: 310, endPoint x: 563, endPoint y: 288, distance: 55.7
click at [563, 310] on p "Based on a study of 36 participants who answered modified [PERSON_NAME] Self-Es…" at bounding box center [711, 334] width 302 height 49
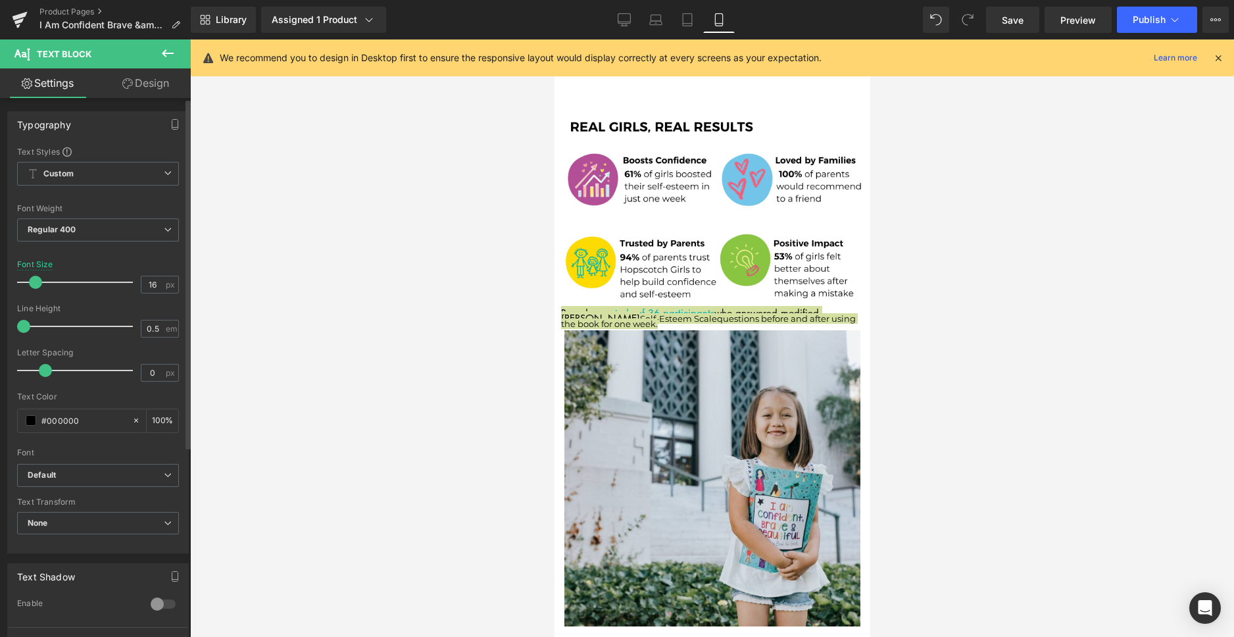
type input "17"
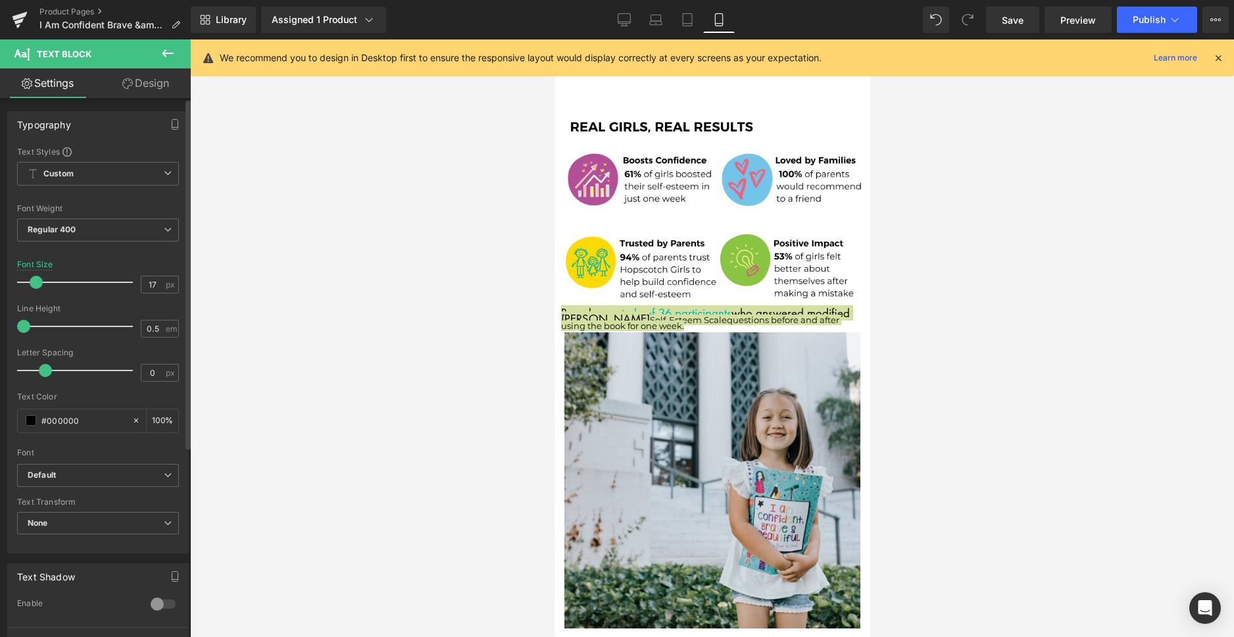
click at [34, 282] on span at bounding box center [36, 282] width 13 height 13
click at [47, 371] on span at bounding box center [45, 370] width 13 height 13
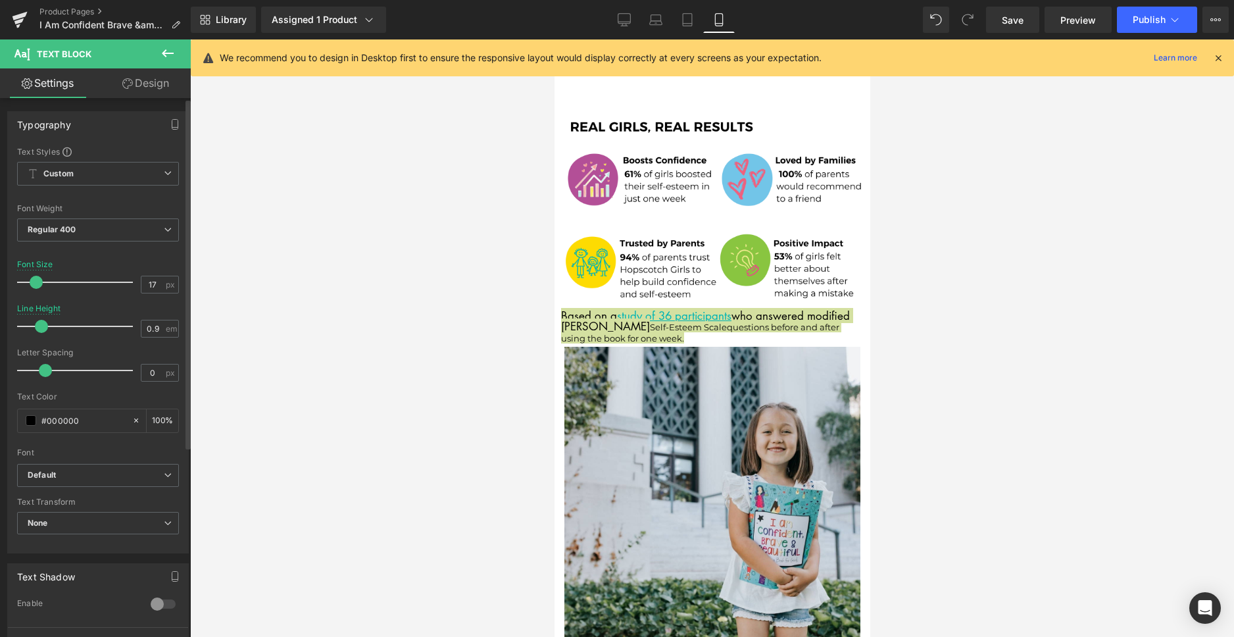
type input "1"
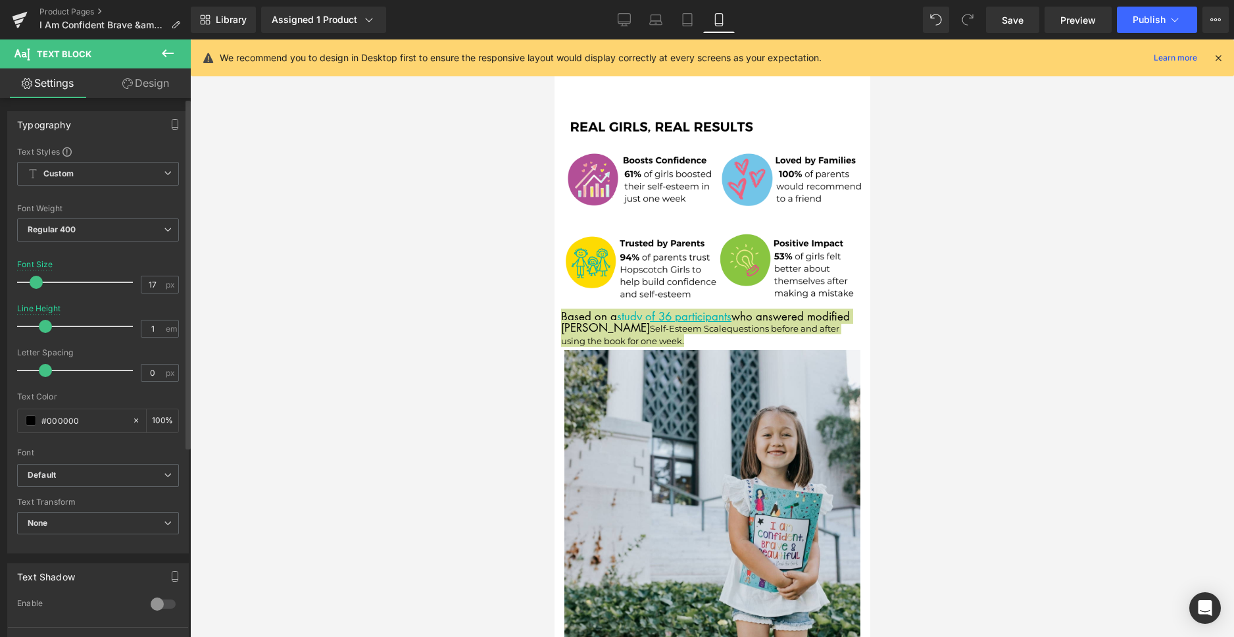
drag, startPoint x: 24, startPoint y: 325, endPoint x: 45, endPoint y: 327, distance: 21.1
click at [45, 327] on span at bounding box center [45, 326] width 13 height 13
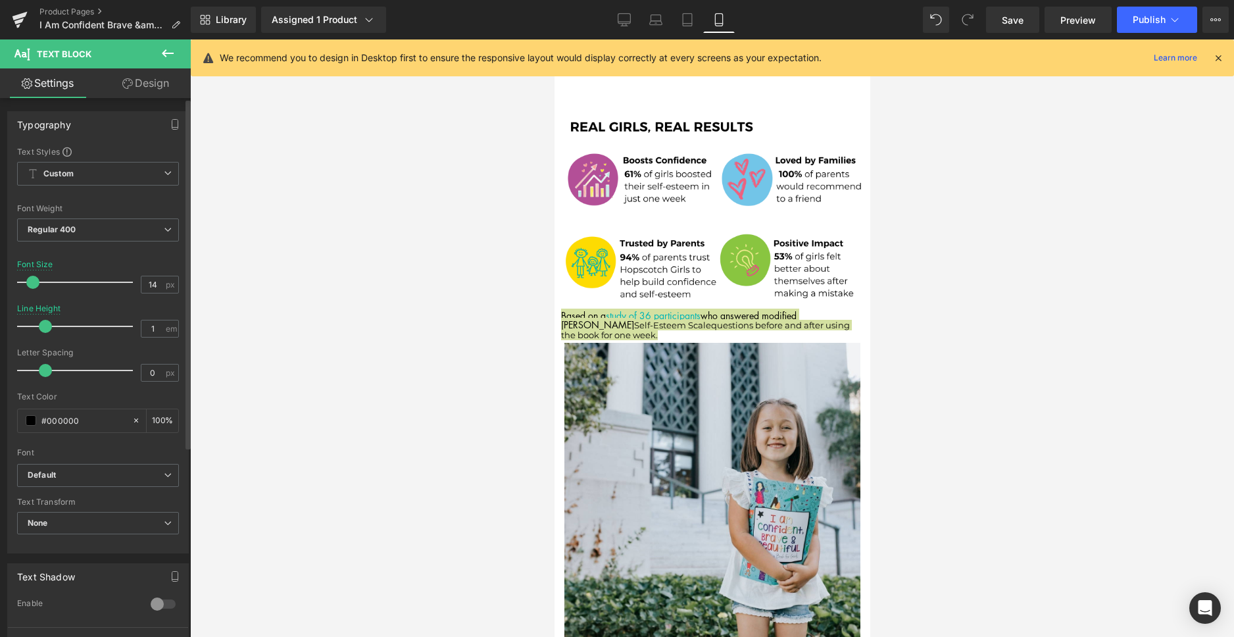
click at [29, 281] on span at bounding box center [32, 282] width 13 height 13
click at [113, 479] on b "Default" at bounding box center [96, 474] width 136 height 11
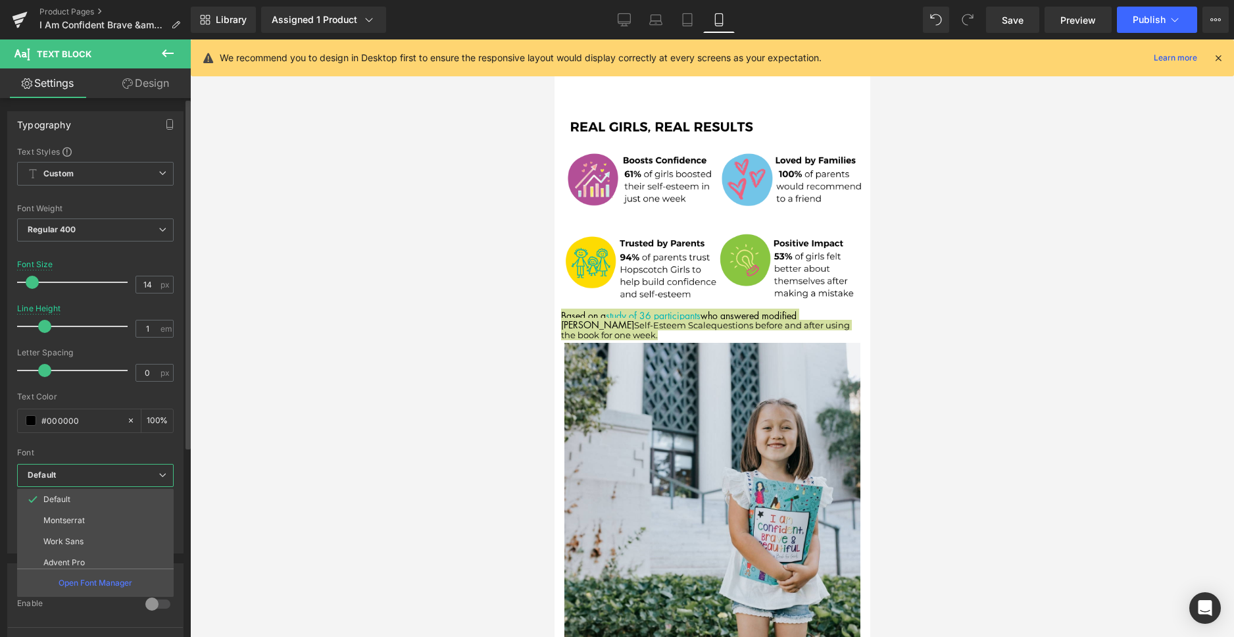
click at [70, 516] on p "Montserrat" at bounding box center [63, 520] width 41 height 9
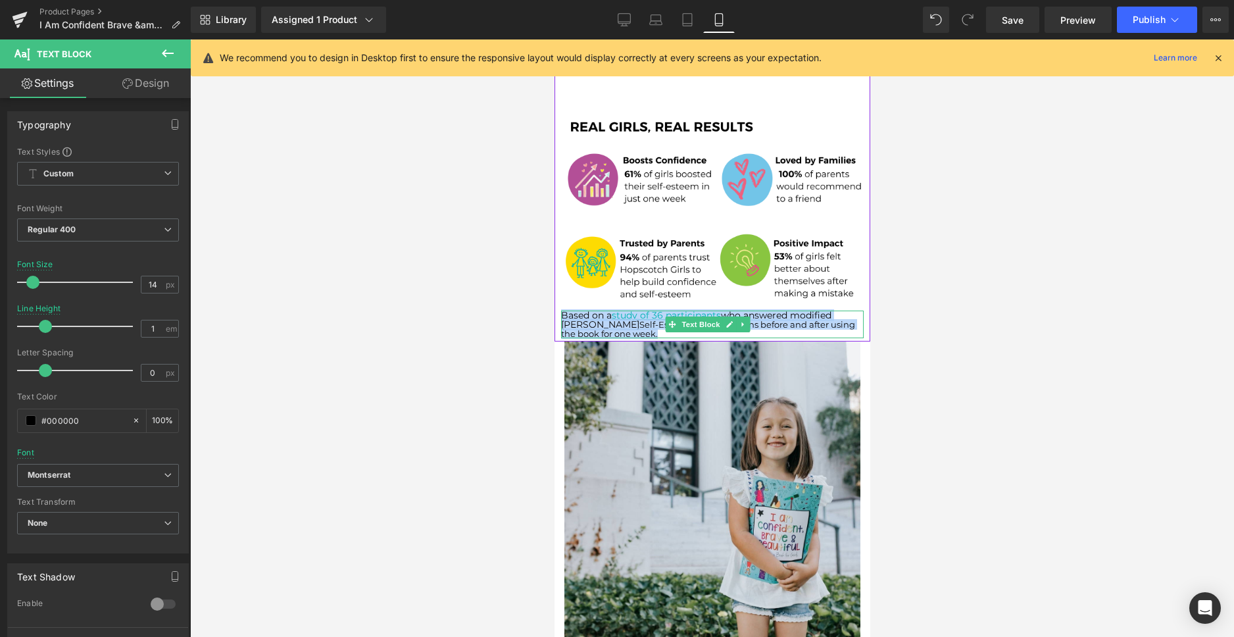
click at [651, 310] on p "Based on a study of 36 participants who answered modified [PERSON_NAME] Self-Es…" at bounding box center [711, 324] width 302 height 28
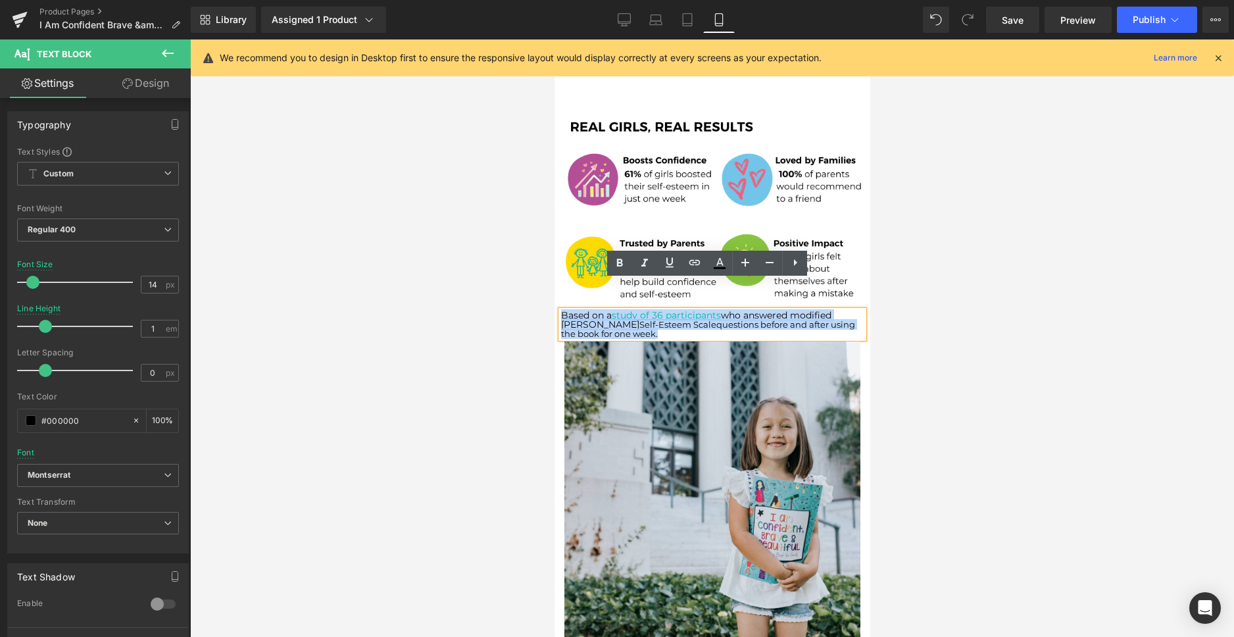
drag, startPoint x: 652, startPoint y: 303, endPoint x: 562, endPoint y: 285, distance: 91.8
click at [562, 310] on p "Based on a study of 36 participants who answered modified [PERSON_NAME] Self-Es…" at bounding box center [711, 324] width 302 height 28
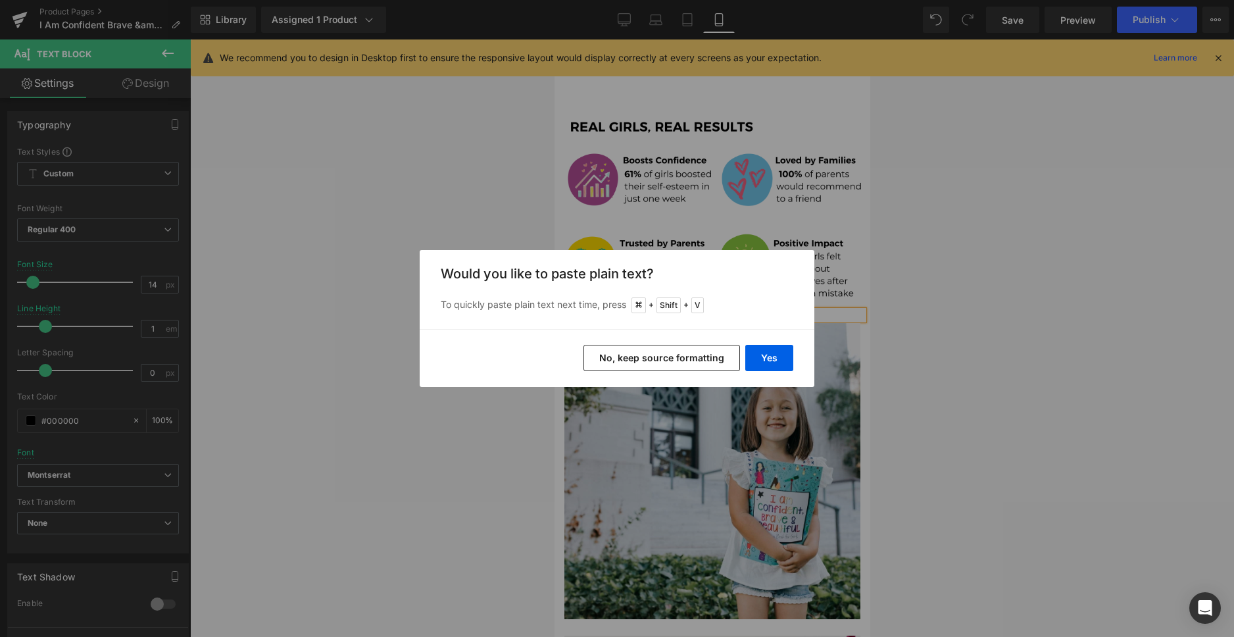
click at [675, 365] on button "No, keep source formatting" at bounding box center [661, 358] width 156 height 26
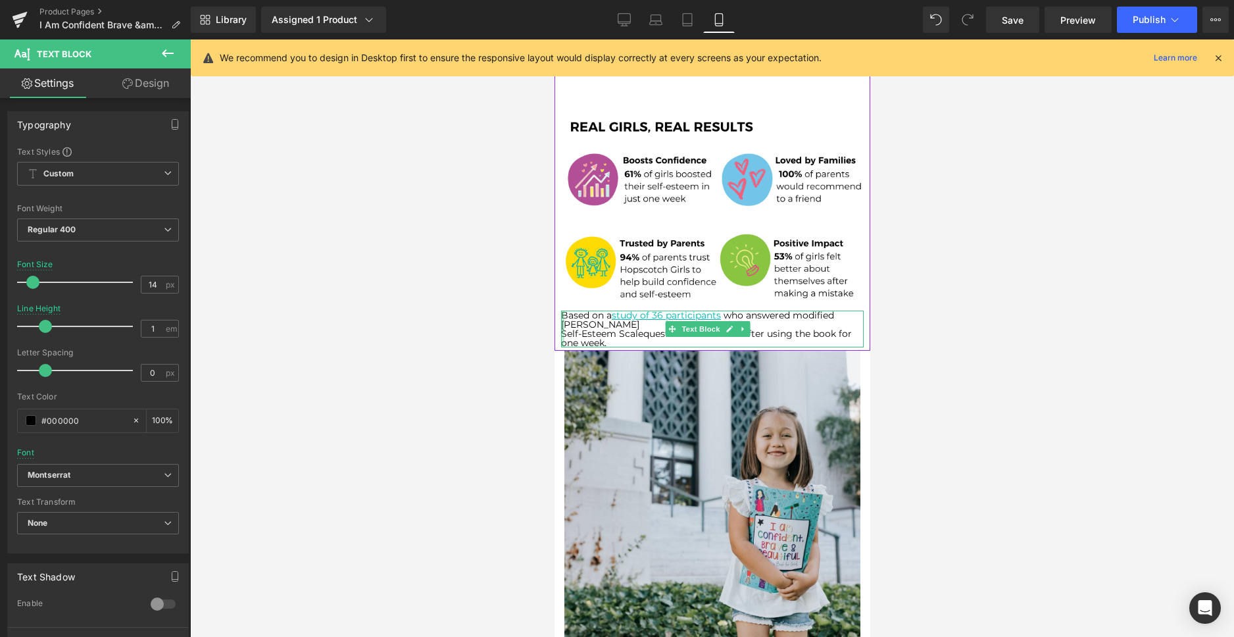
click at [562, 310] on div at bounding box center [561, 328] width 3 height 37
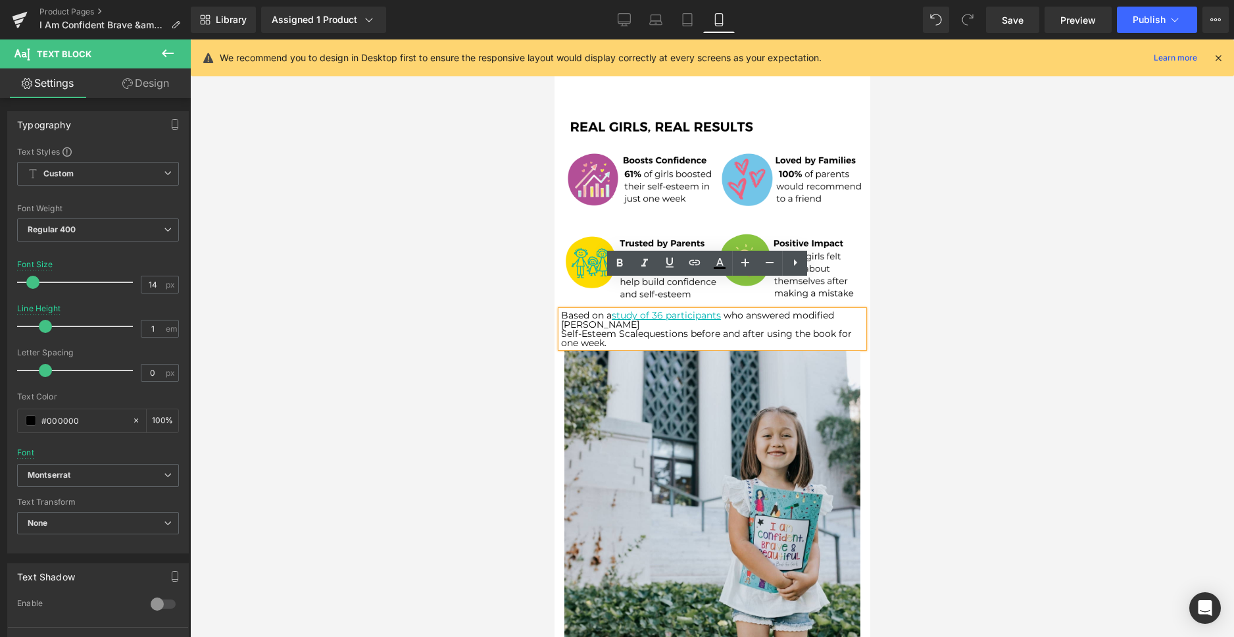
click at [615, 310] on p "Based on a study of 36 participants who answered modified [PERSON_NAME]" at bounding box center [711, 319] width 302 height 18
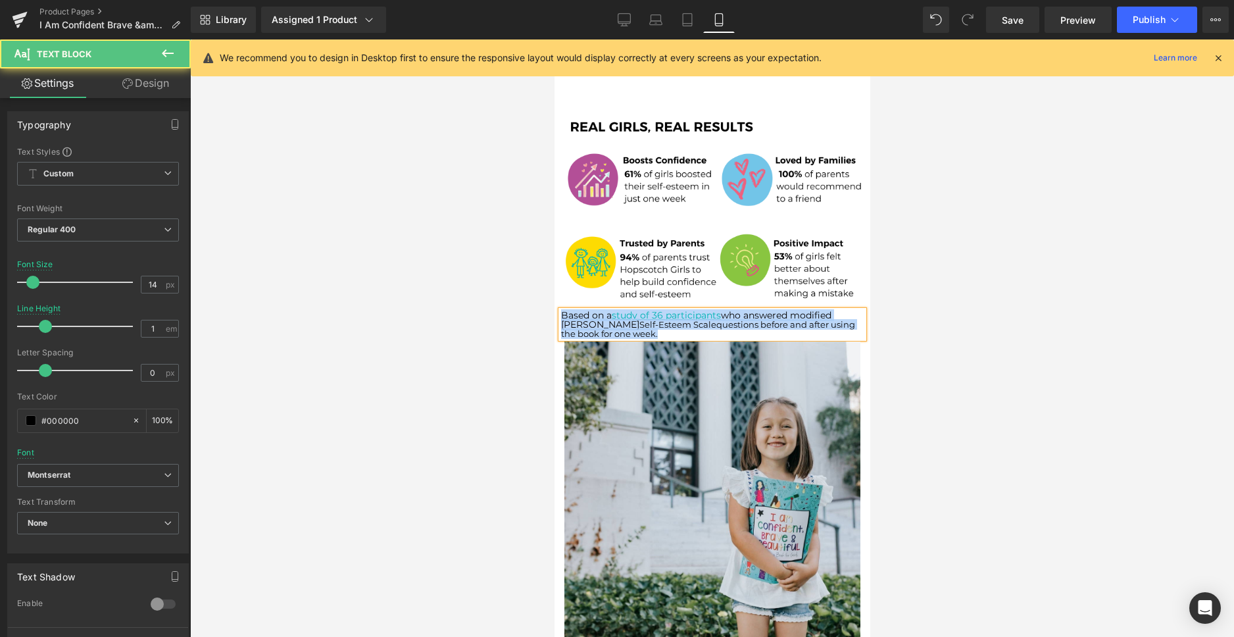
drag, startPoint x: 692, startPoint y: 308, endPoint x: 563, endPoint y: 285, distance: 130.9
click at [563, 310] on div "Based on a study of 36 participants who answered modified [PERSON_NAME] Self-Es…" at bounding box center [711, 324] width 302 height 28
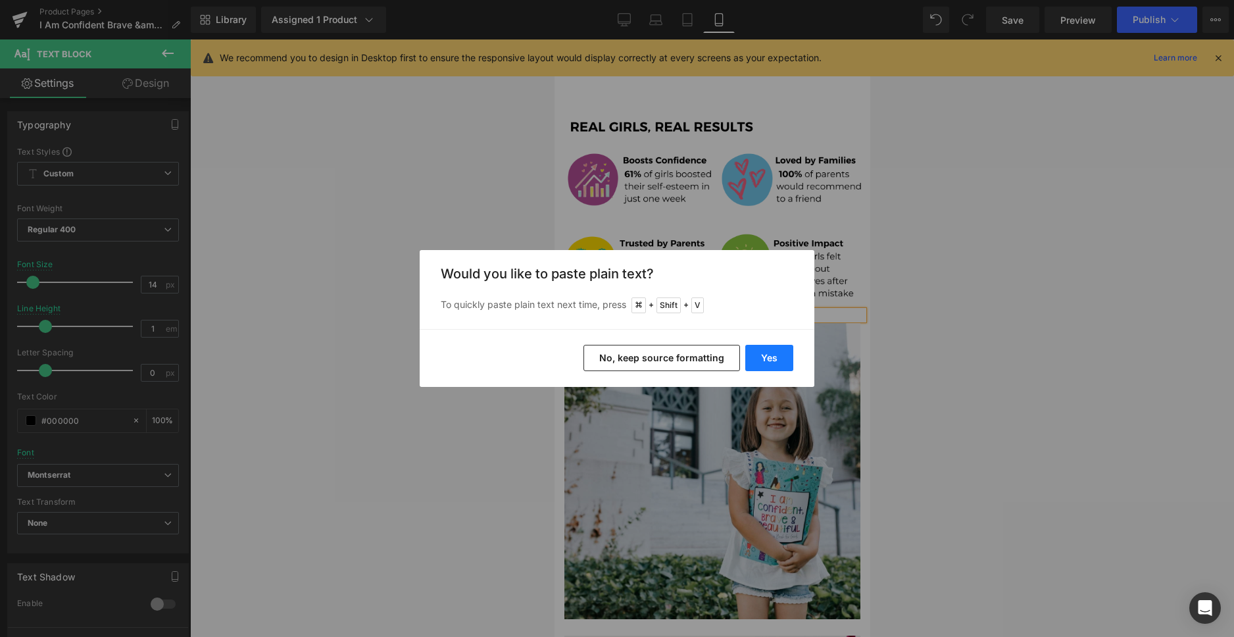
drag, startPoint x: 772, startPoint y: 360, endPoint x: 220, endPoint y: 320, distance: 553.1
click at [772, 360] on button "Yes" at bounding box center [769, 358] width 48 height 26
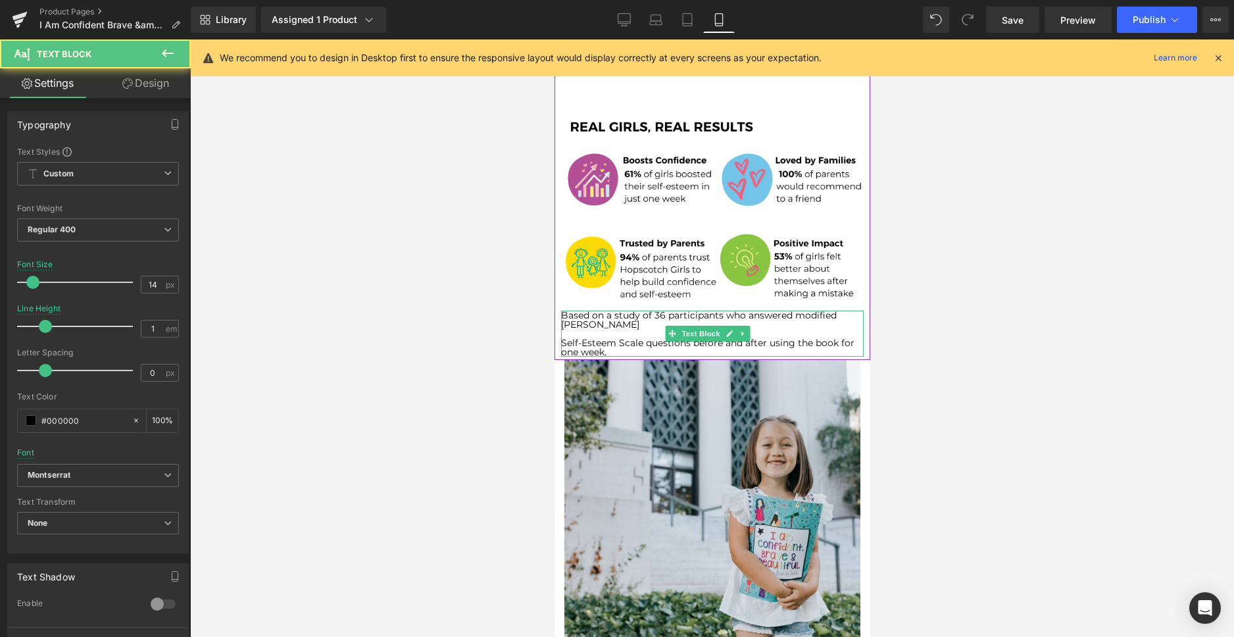
click at [564, 338] on p "Self-Esteem Scale questions before and after using the book for one week." at bounding box center [711, 347] width 302 height 18
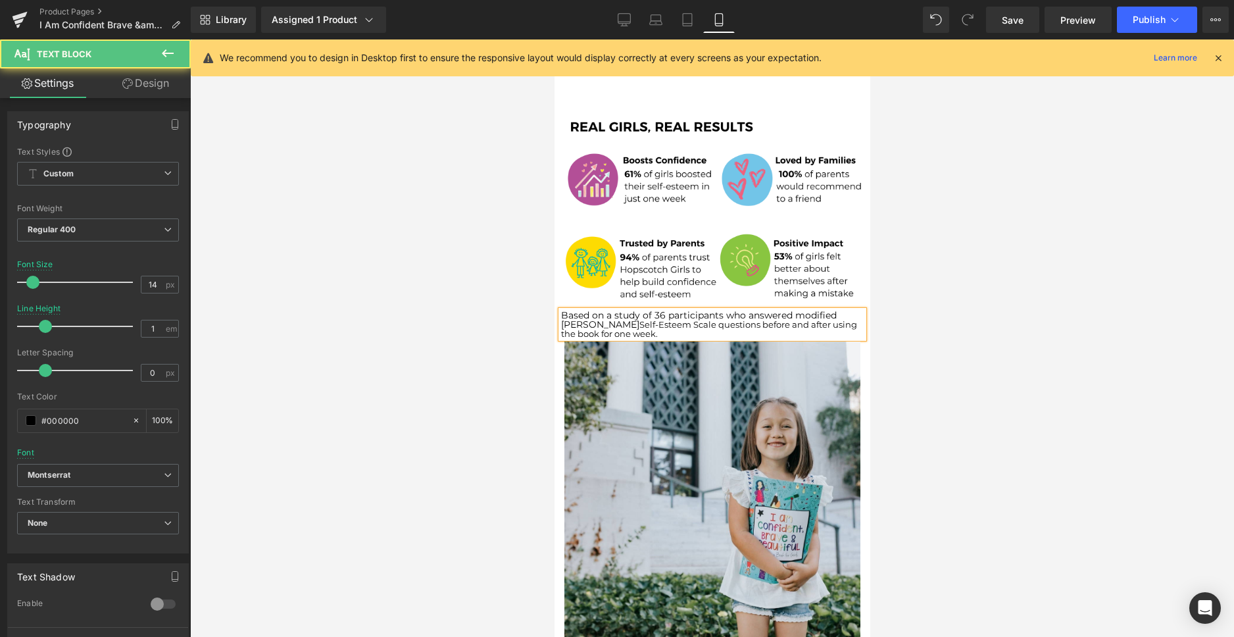
click at [647, 310] on p "Based on a study of 36 participants who answered modified [PERSON_NAME] Self-Es…" at bounding box center [711, 324] width 302 height 28
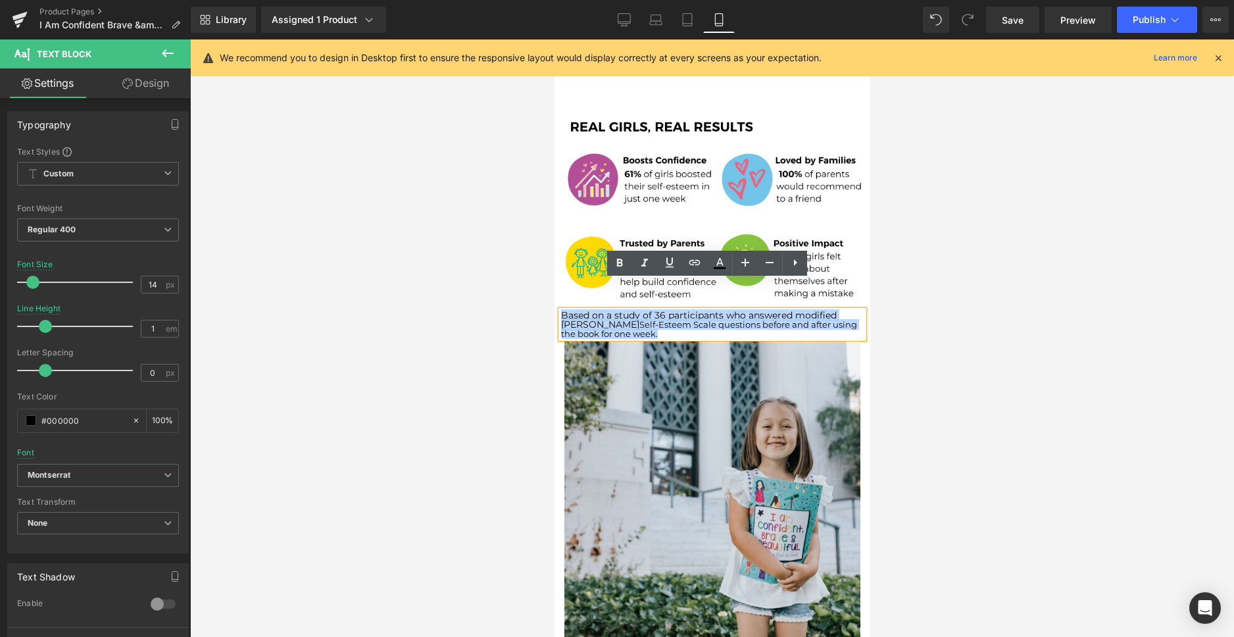
drag, startPoint x: 648, startPoint y: 304, endPoint x: 564, endPoint y: 287, distance: 86.4
click at [564, 310] on p "Based on a study of 36 participants who answered modified [PERSON_NAME] Self-Es…" at bounding box center [711, 324] width 302 height 28
click at [565, 310] on p "Based on a study of 36 participants who answered modified [PERSON_NAME] Self-Es…" at bounding box center [711, 324] width 302 height 28
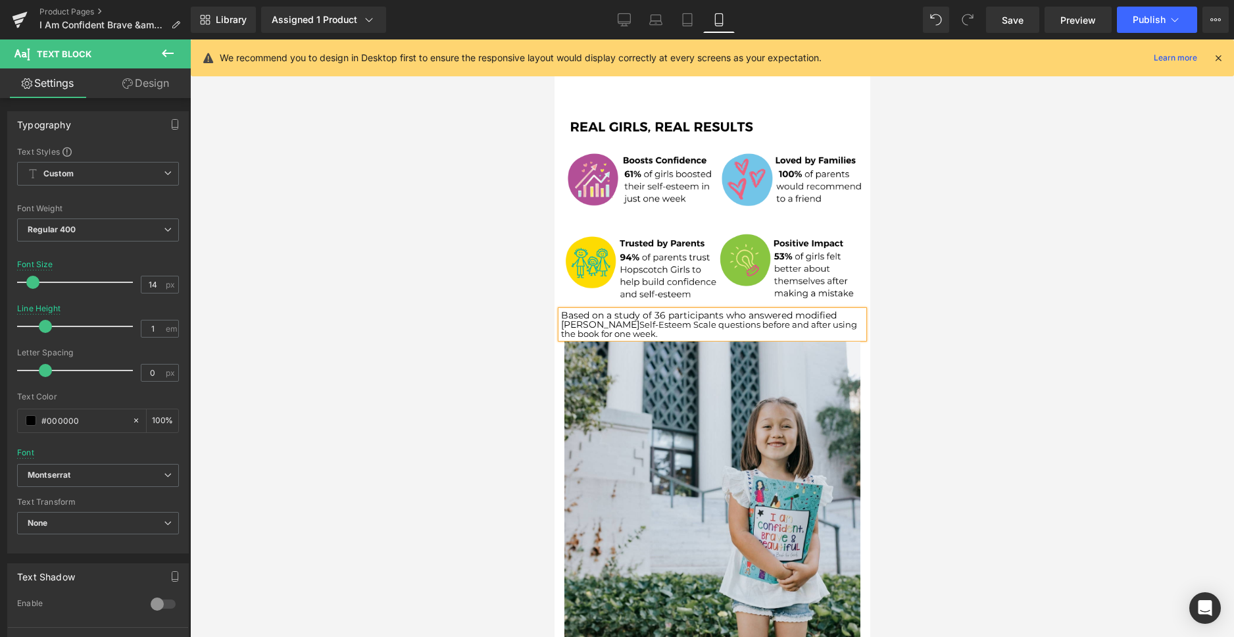
click at [567, 310] on p "Based on a study of 36 participants who answered modified [PERSON_NAME] Self-Es…" at bounding box center [711, 324] width 302 height 28
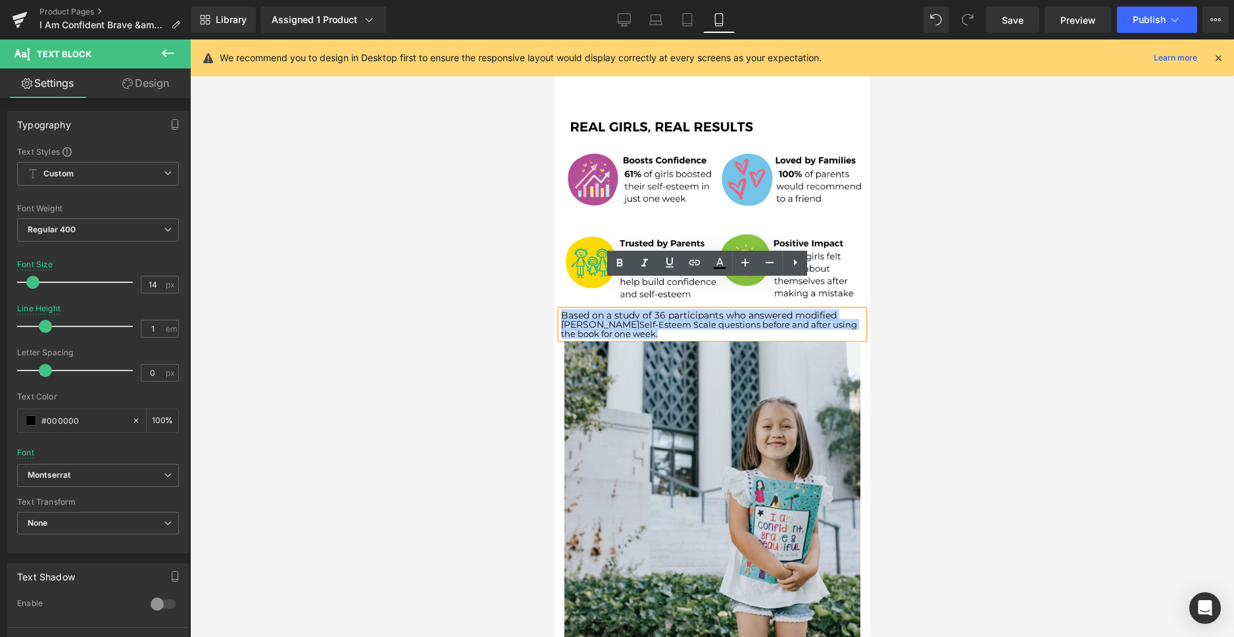
drag, startPoint x: 660, startPoint y: 302, endPoint x: 561, endPoint y: 283, distance: 100.3
click at [561, 310] on p "Based on a study of 36 participants who answered modified [PERSON_NAME] Self-Es…" at bounding box center [711, 324] width 302 height 28
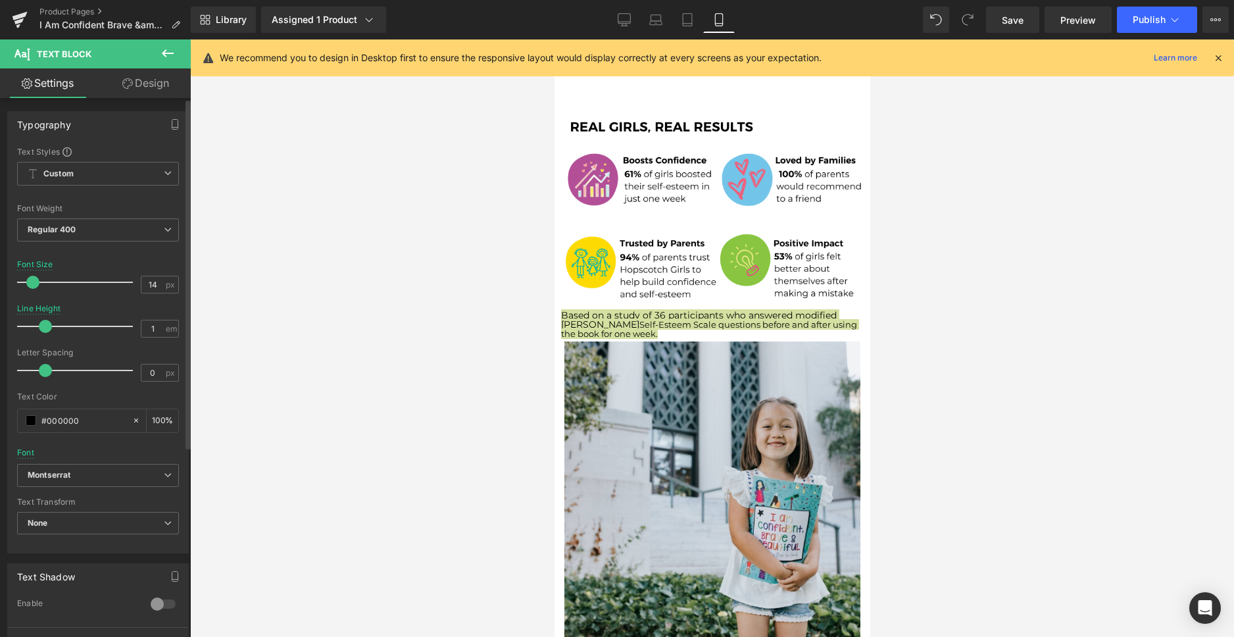
type input "13"
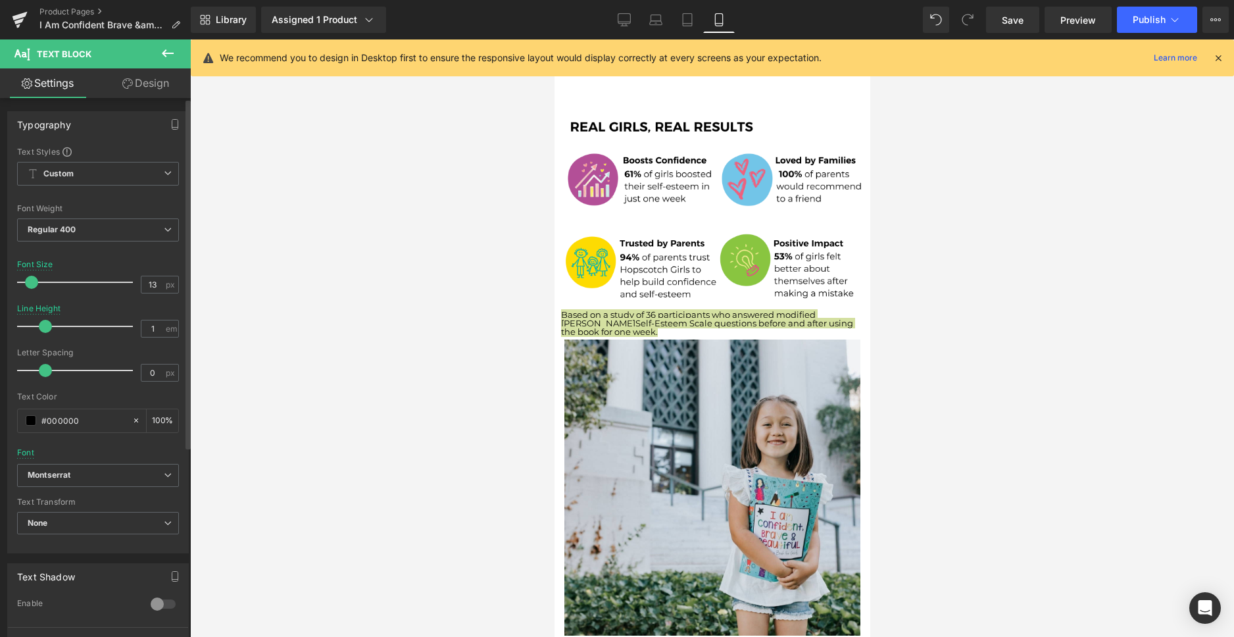
click at [33, 285] on span at bounding box center [31, 282] width 13 height 13
click at [101, 479] on b "Montserrat" at bounding box center [96, 474] width 136 height 11
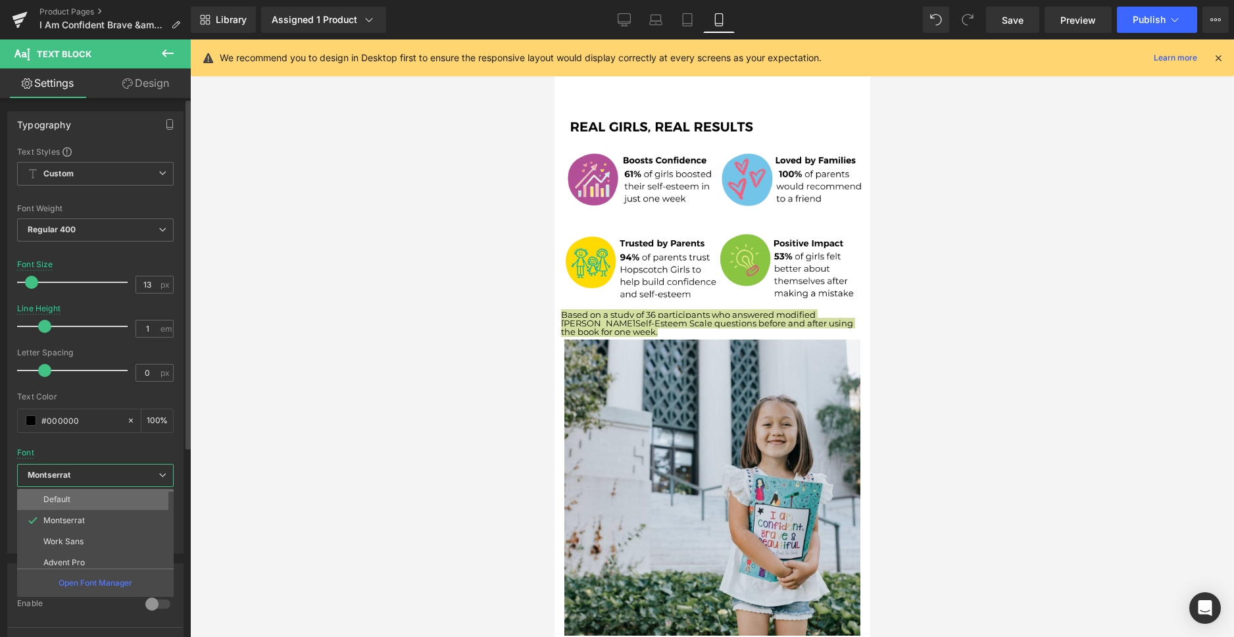
click at [77, 503] on li "Default" at bounding box center [98, 499] width 162 height 21
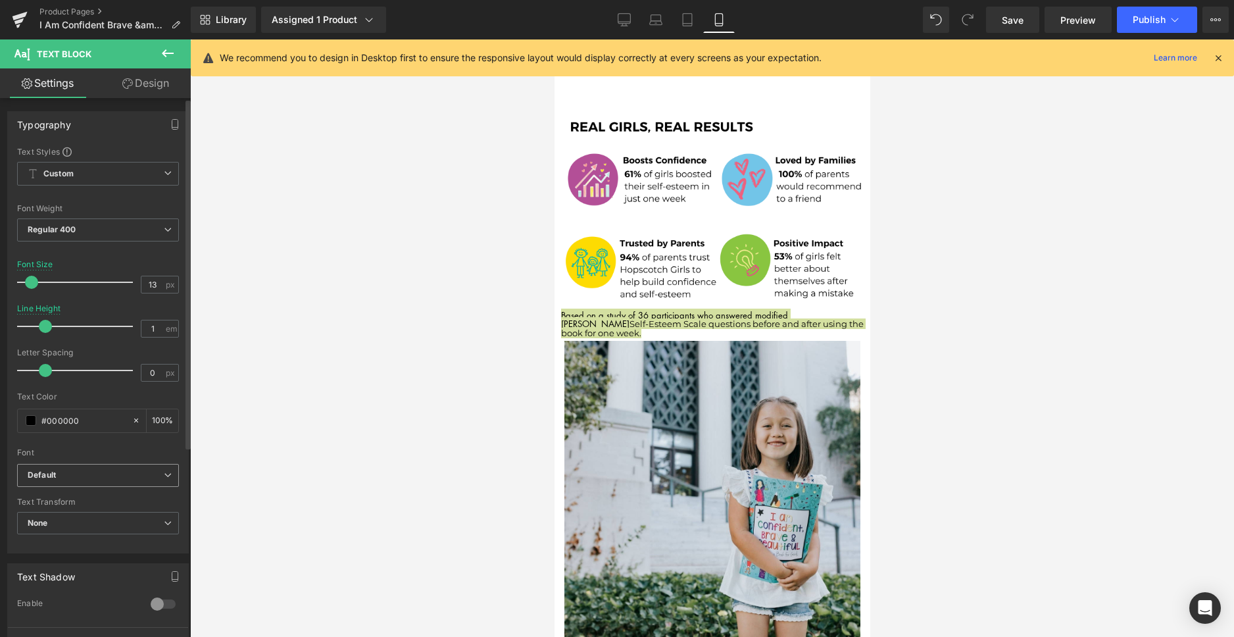
click at [84, 482] on span "Default" at bounding box center [98, 475] width 162 height 23
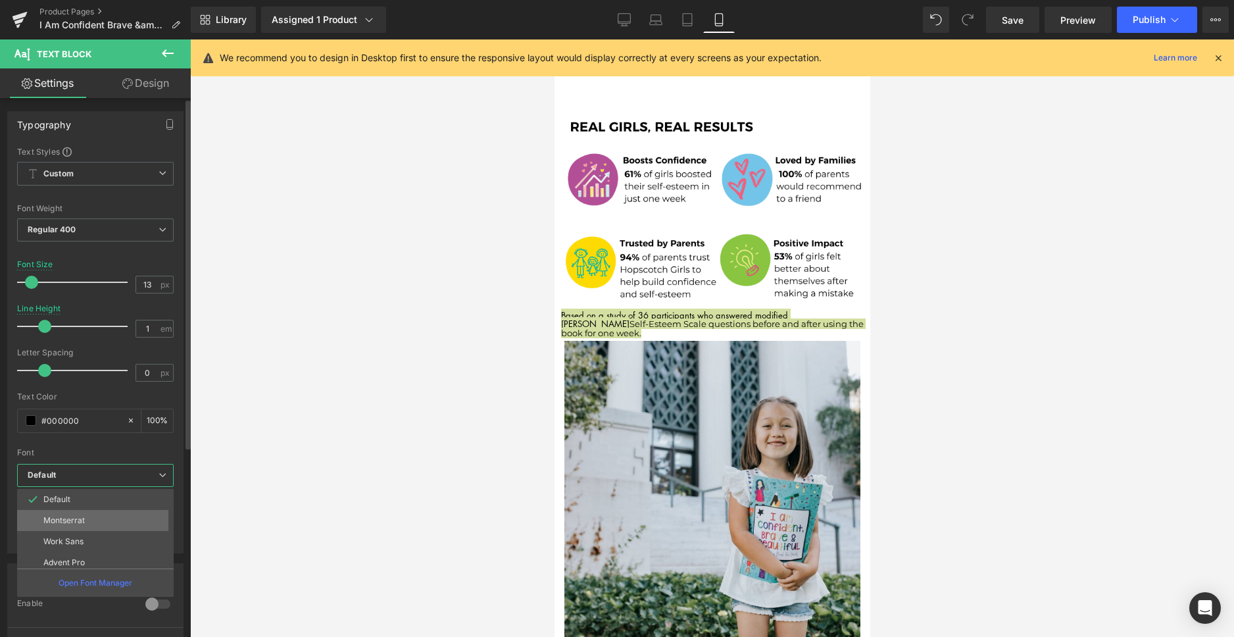
click at [64, 518] on p "Montserrat" at bounding box center [63, 520] width 41 height 9
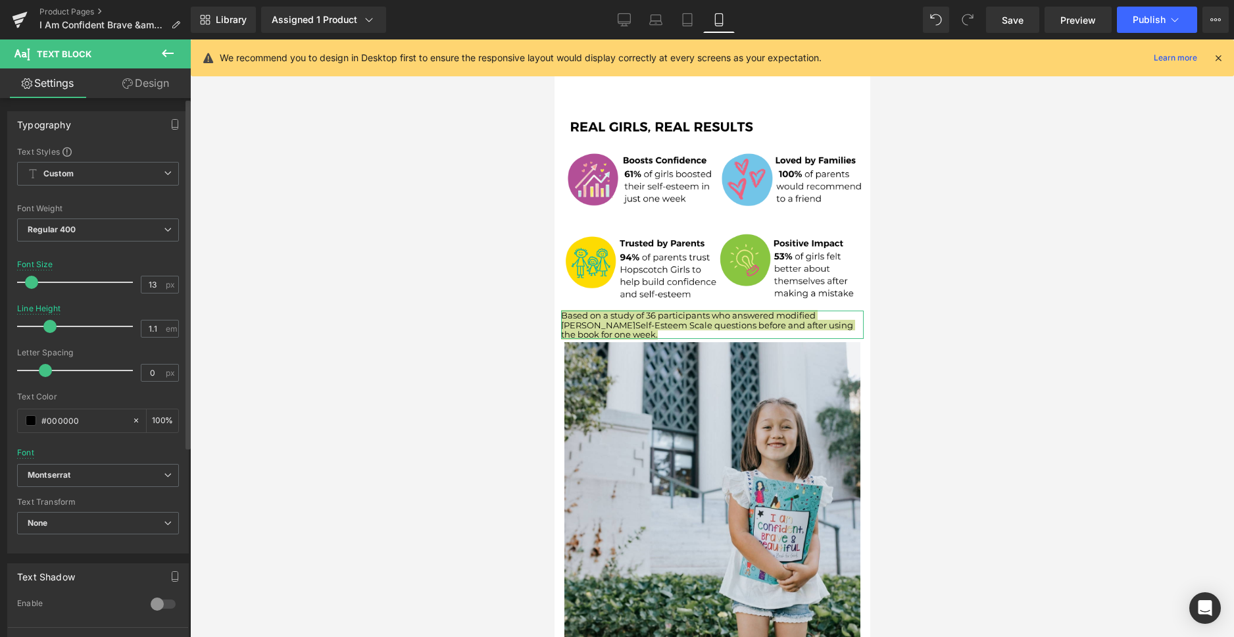
type input "1.2"
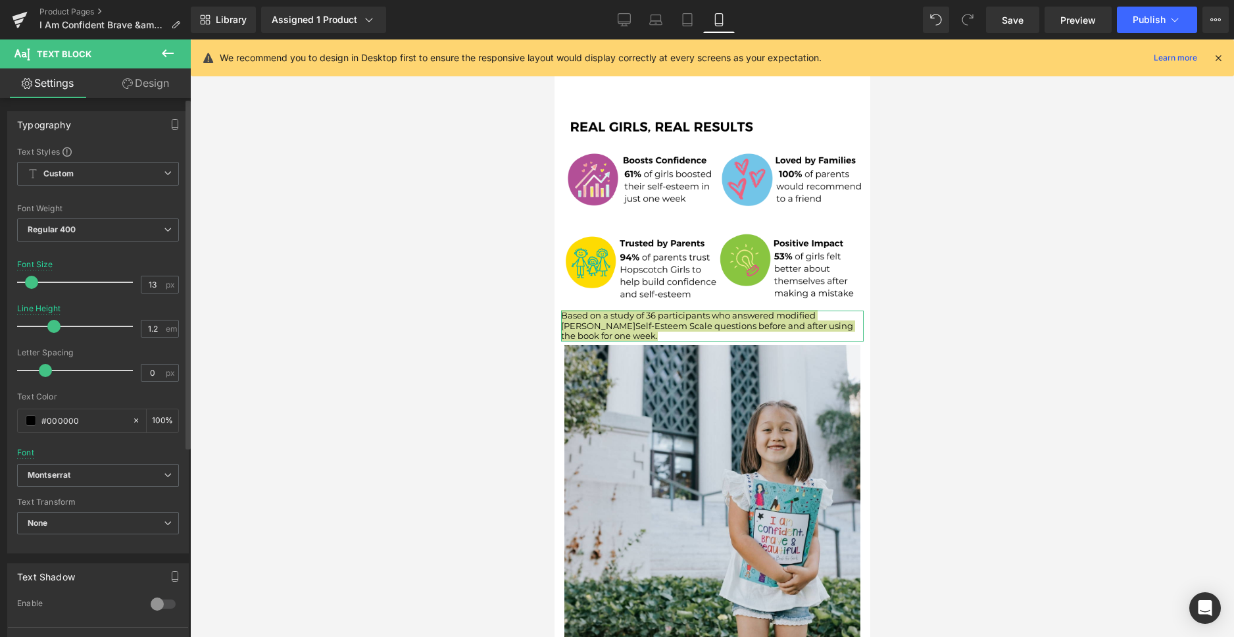
drag, startPoint x: 43, startPoint y: 325, endPoint x: 51, endPoint y: 325, distance: 7.9
click at [51, 325] on span at bounding box center [53, 326] width 13 height 13
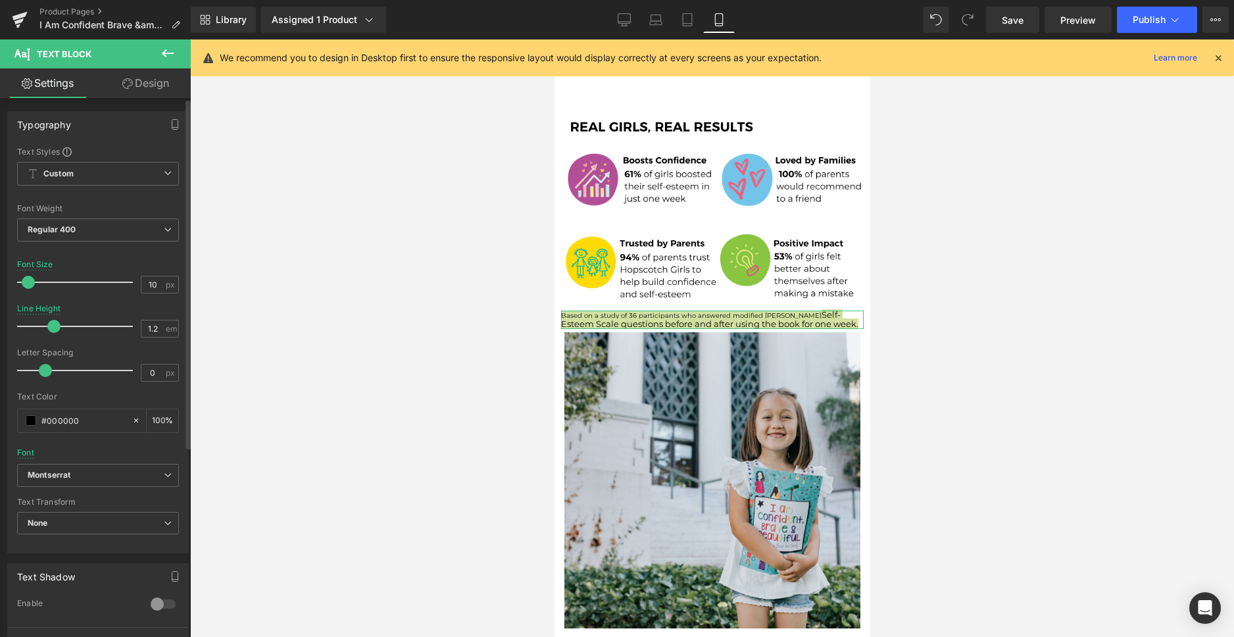
click at [28, 283] on span at bounding box center [28, 282] width 13 height 13
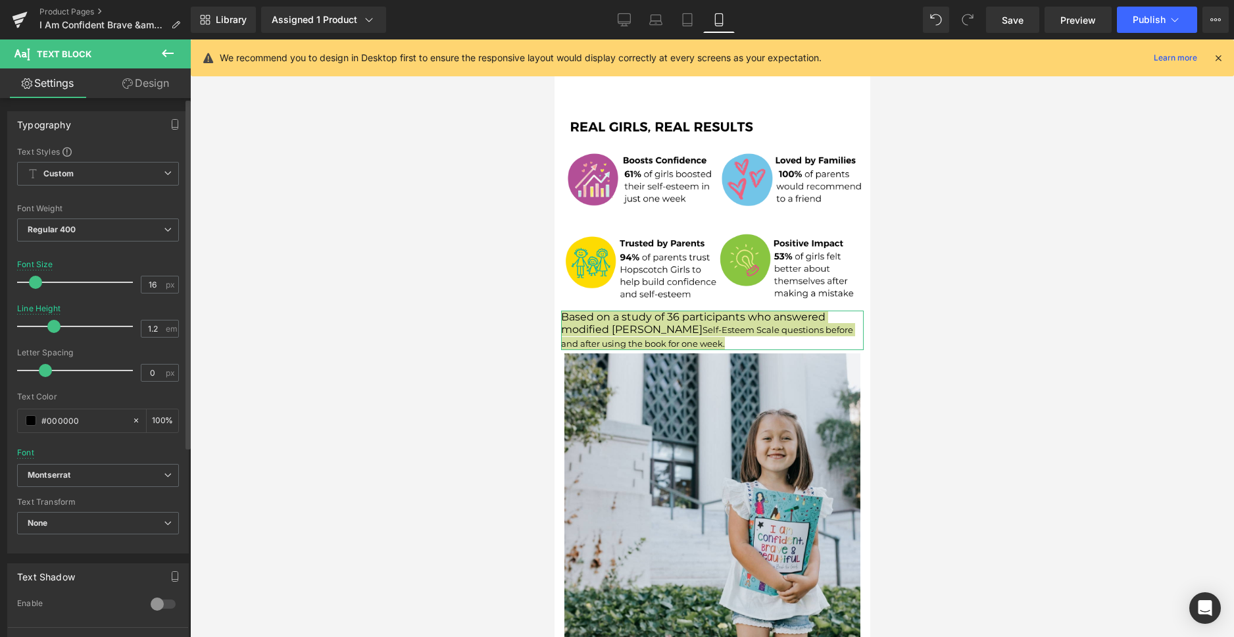
click at [34, 285] on div at bounding box center [78, 282] width 109 height 26
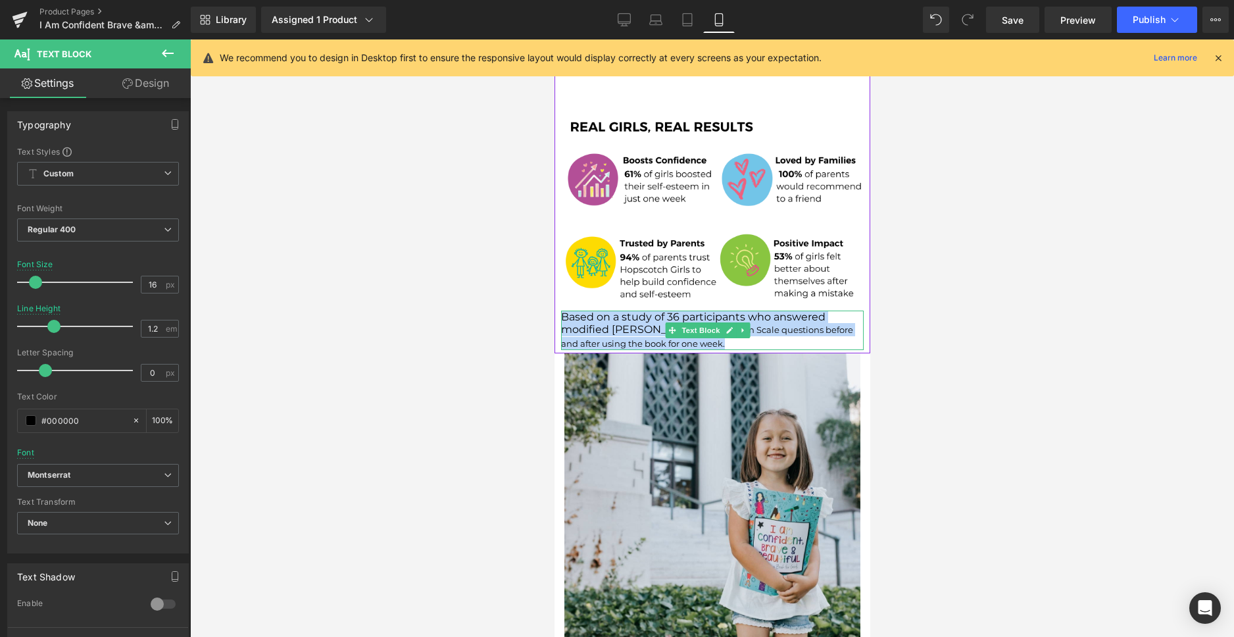
click at [773, 314] on p "Based on a study of 36 participants who answered modified [PERSON_NAME] Self-Es…" at bounding box center [711, 329] width 302 height 39
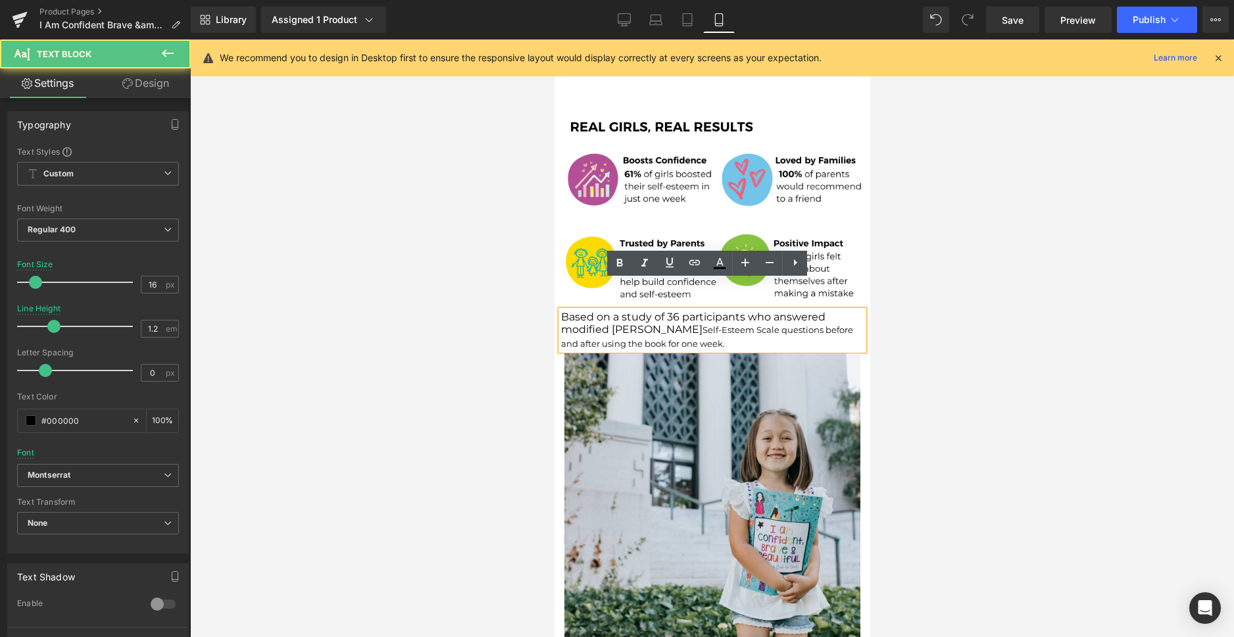
click at [773, 314] on p "Based on a study of 36 participants who answered modified [PERSON_NAME] Self-Es…" at bounding box center [711, 329] width 302 height 39
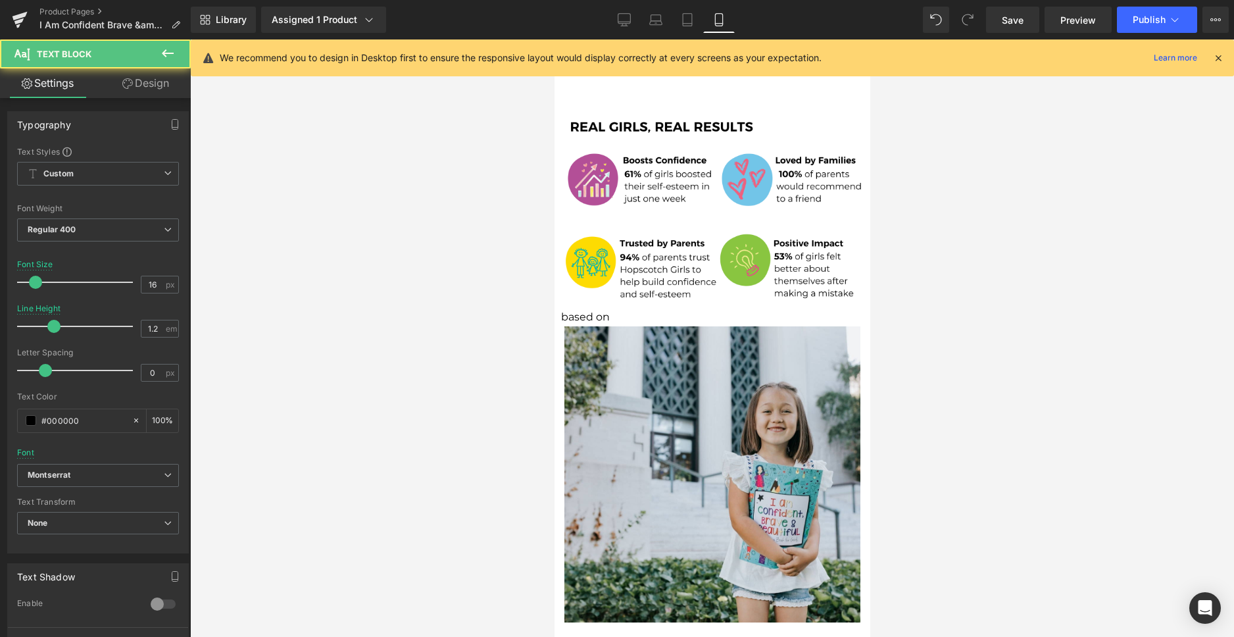
click at [620, 310] on p "based on" at bounding box center [711, 316] width 302 height 12
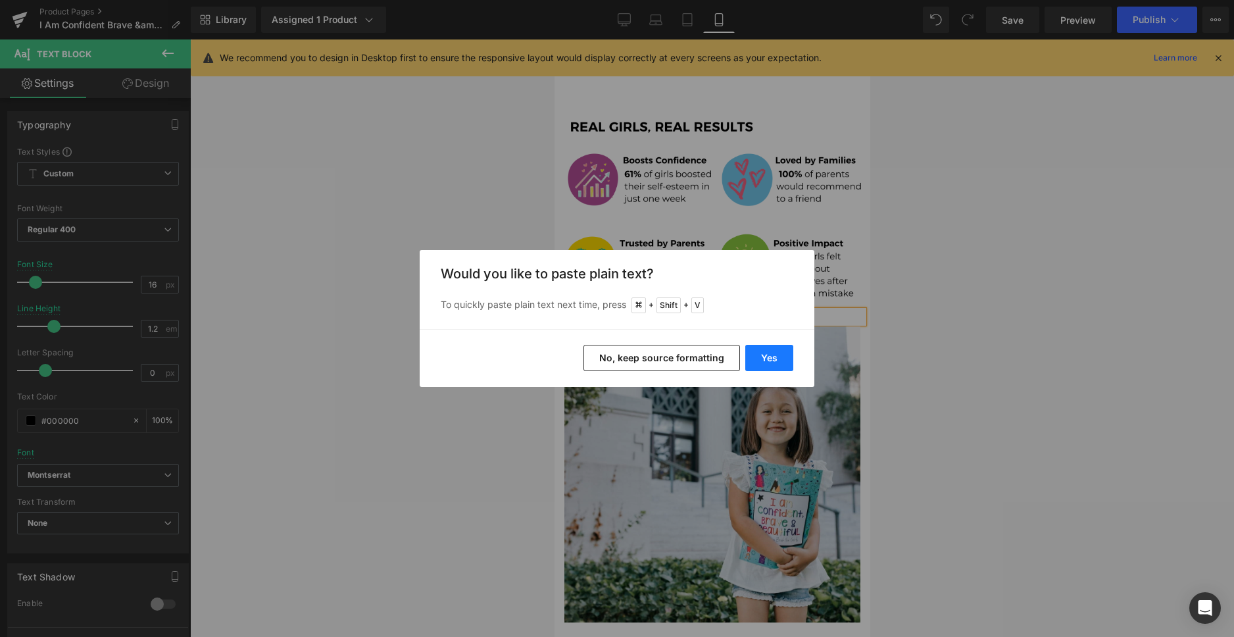
click at [770, 356] on button "Yes" at bounding box center [769, 358] width 48 height 26
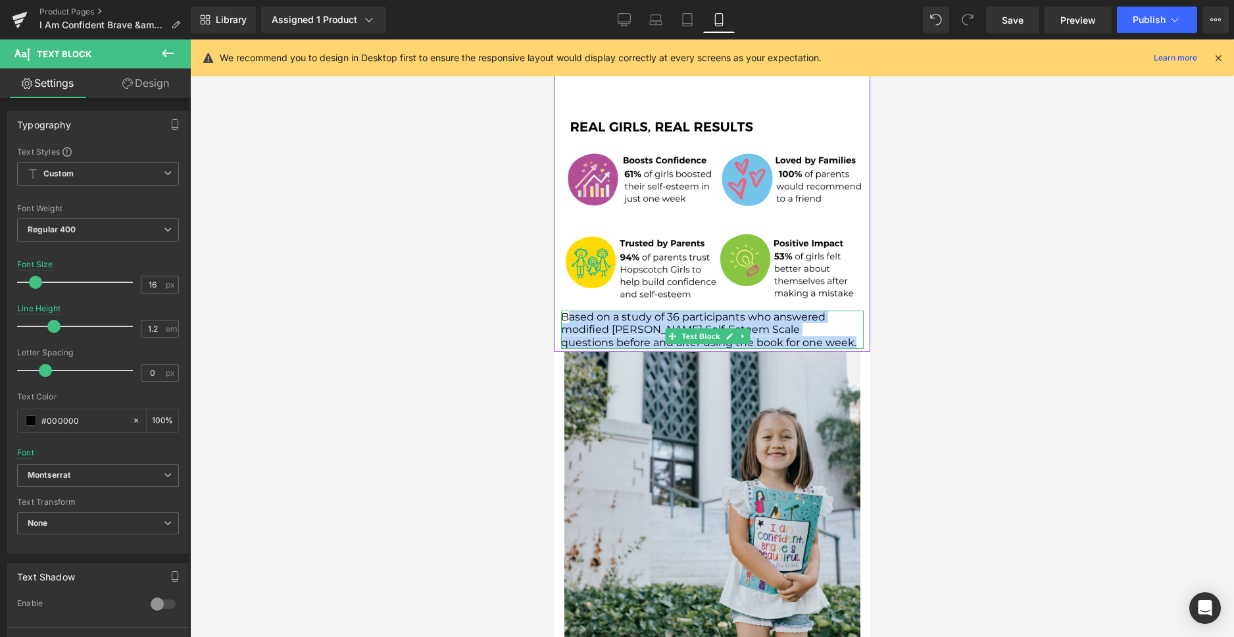
drag, startPoint x: 604, startPoint y: 323, endPoint x: 565, endPoint y: 288, distance: 52.6
click at [565, 310] on div "Based on a study of 36 participants who answered modified [PERSON_NAME] Self-Es…" at bounding box center [711, 329] width 302 height 38
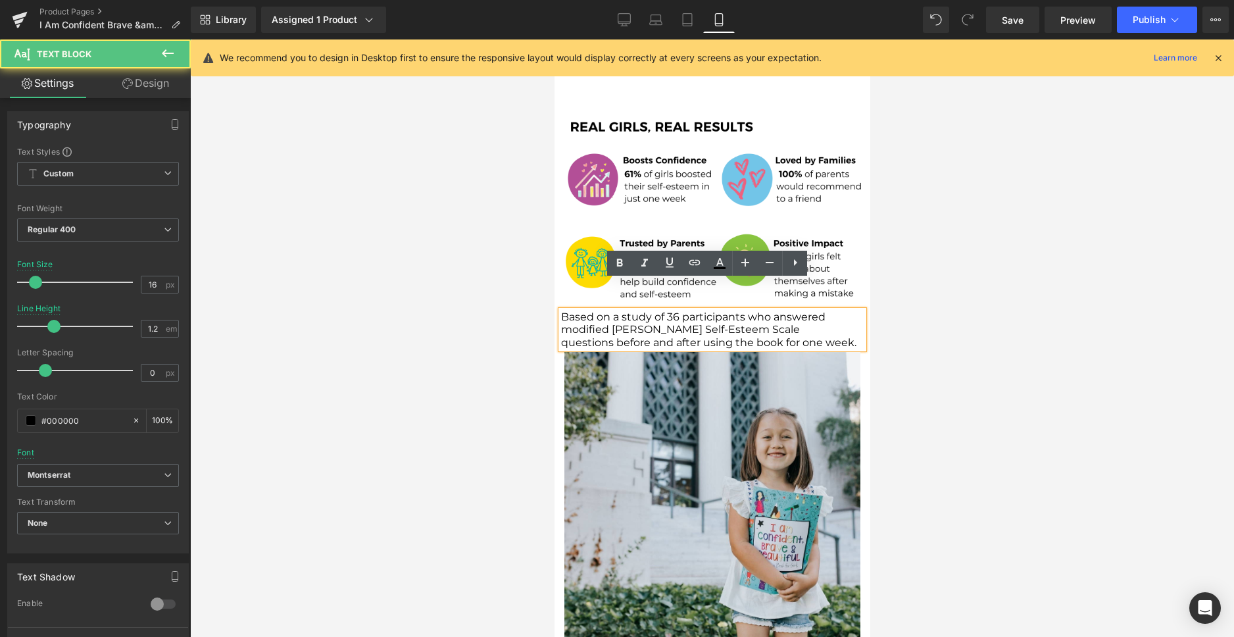
click at [564, 310] on p "Based on a study of 36 participants who answered modified [PERSON_NAME] Self-Es…" at bounding box center [711, 322] width 302 height 25
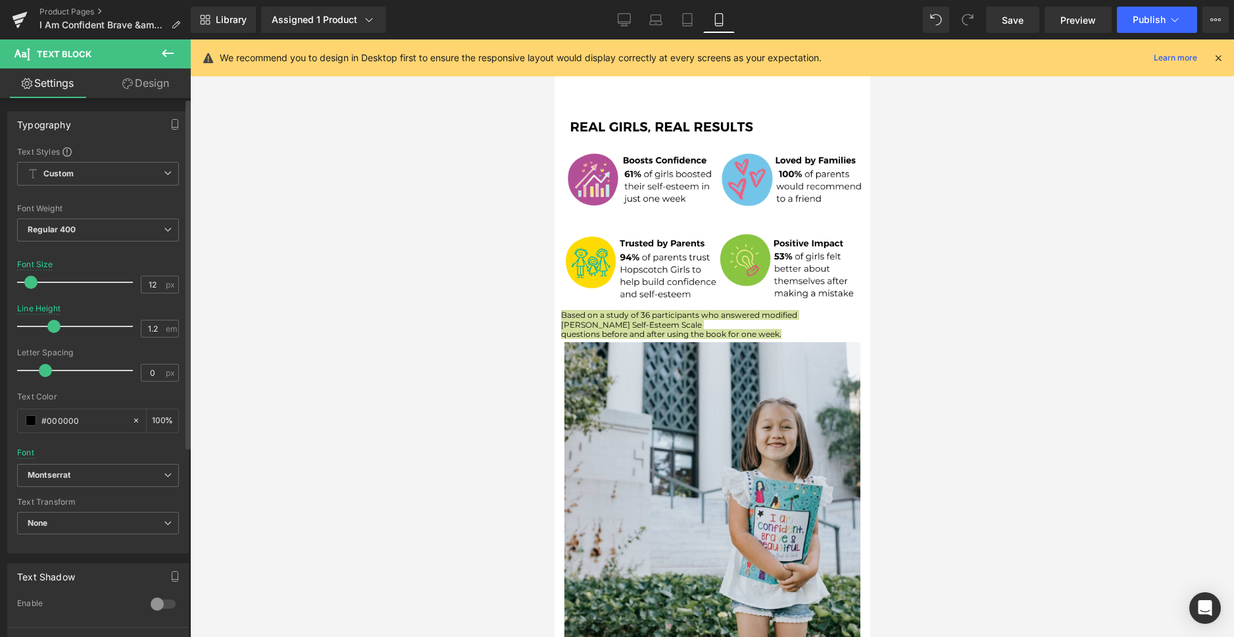
click at [31, 279] on span at bounding box center [30, 282] width 13 height 13
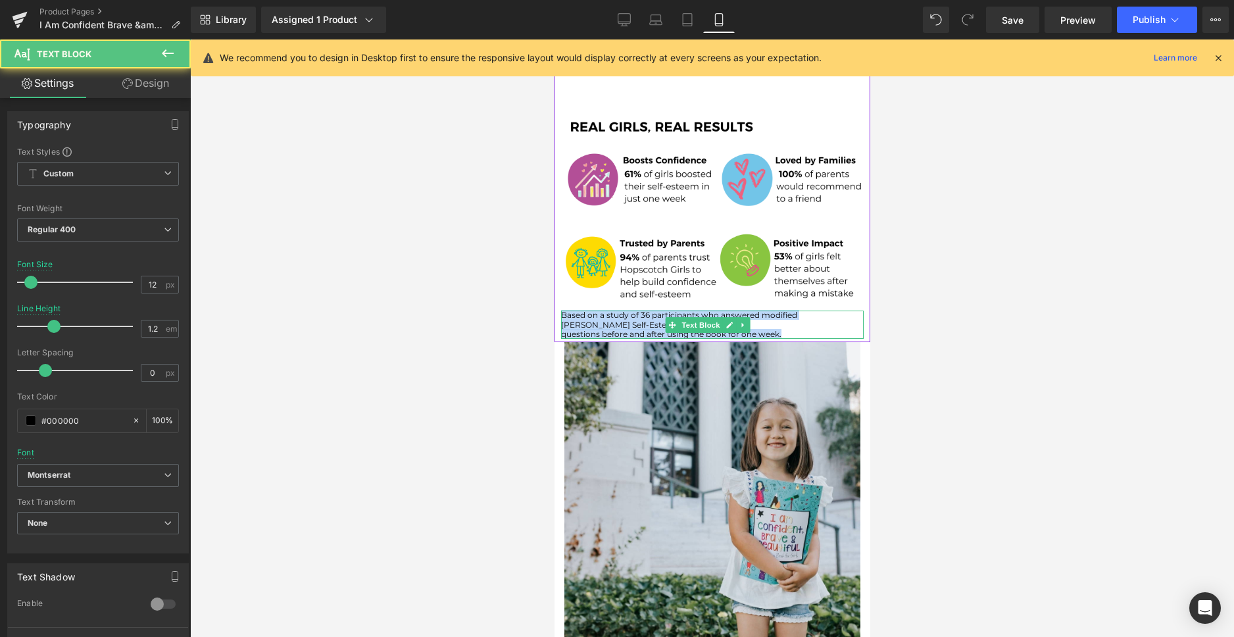
click at [639, 310] on p "Based on a study of 36 participants who answered modified [PERSON_NAME] Self-Es…" at bounding box center [711, 319] width 302 height 19
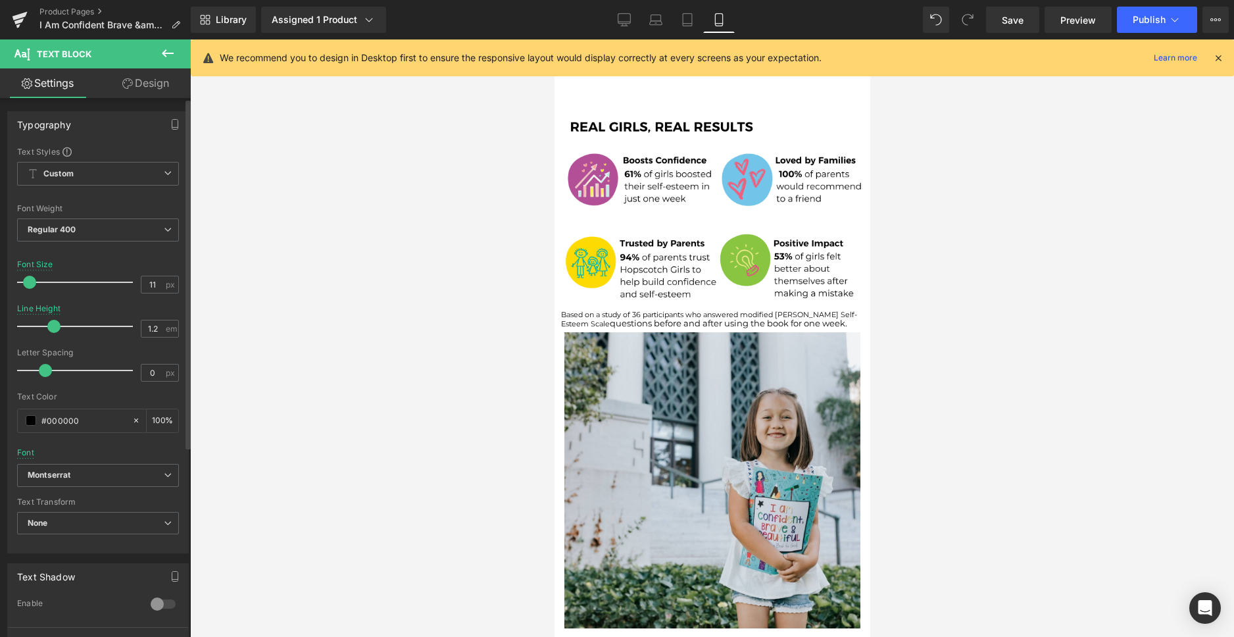
click at [28, 283] on span at bounding box center [29, 282] width 13 height 13
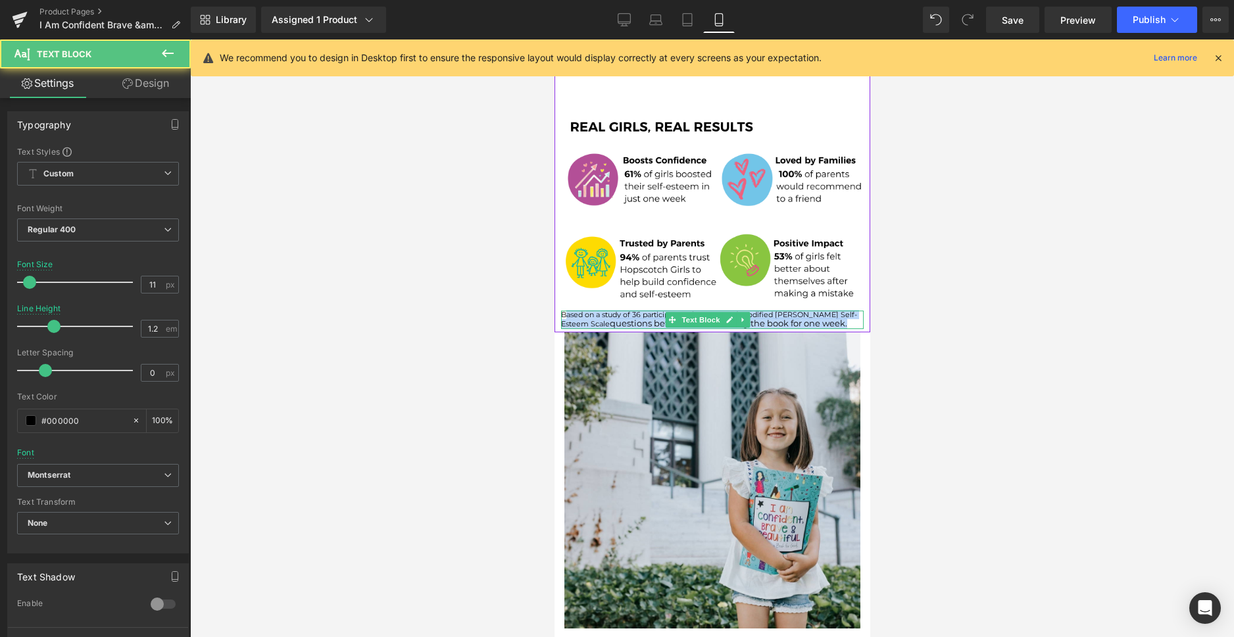
drag, startPoint x: 848, startPoint y: 293, endPoint x: 564, endPoint y: 287, distance: 284.1
click at [564, 310] on p "Based on a study of 36 participants who answered modified [PERSON_NAME] Self-Es…" at bounding box center [711, 319] width 302 height 18
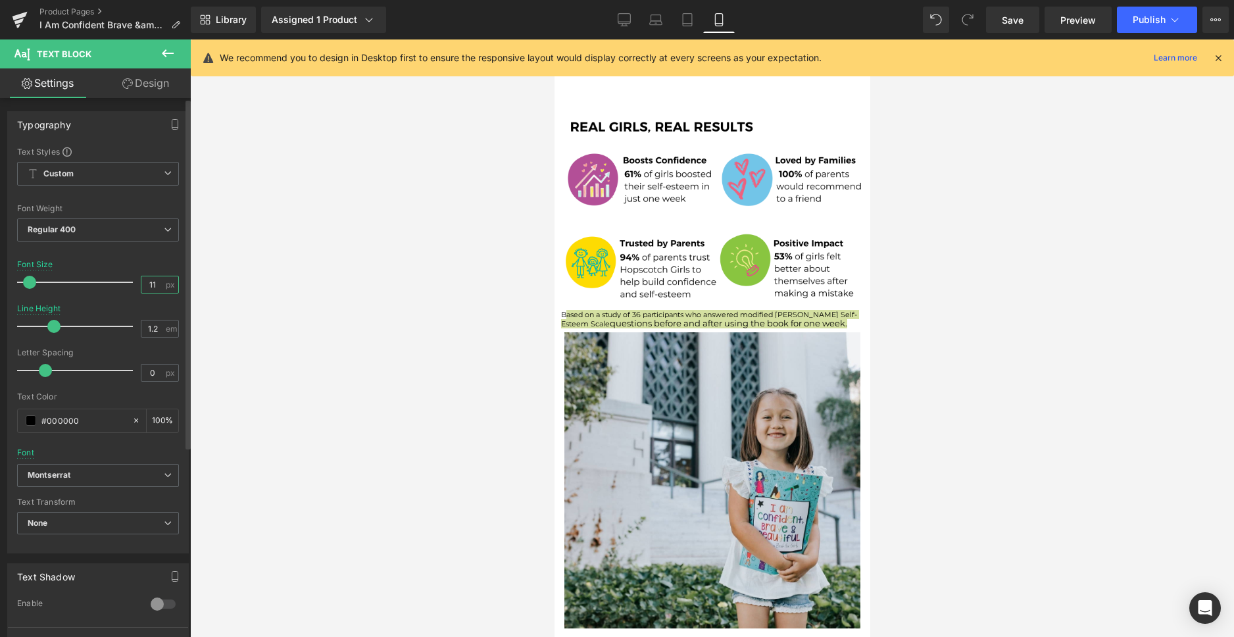
click at [153, 283] on input "11" at bounding box center [152, 284] width 23 height 16
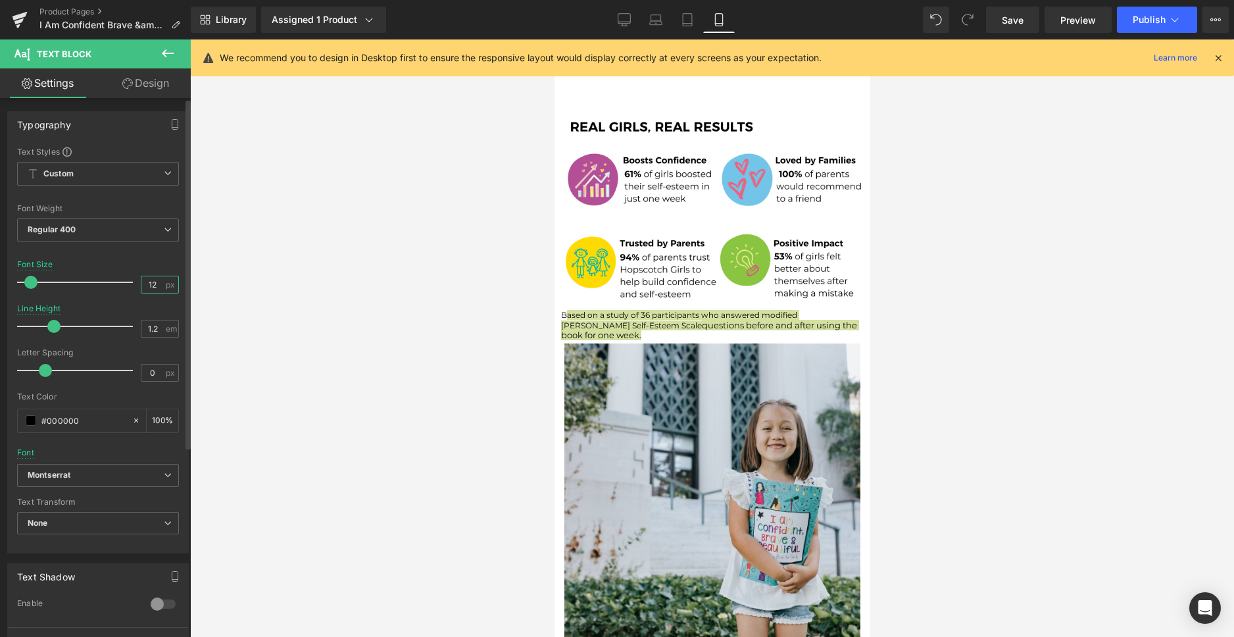
type input "12"
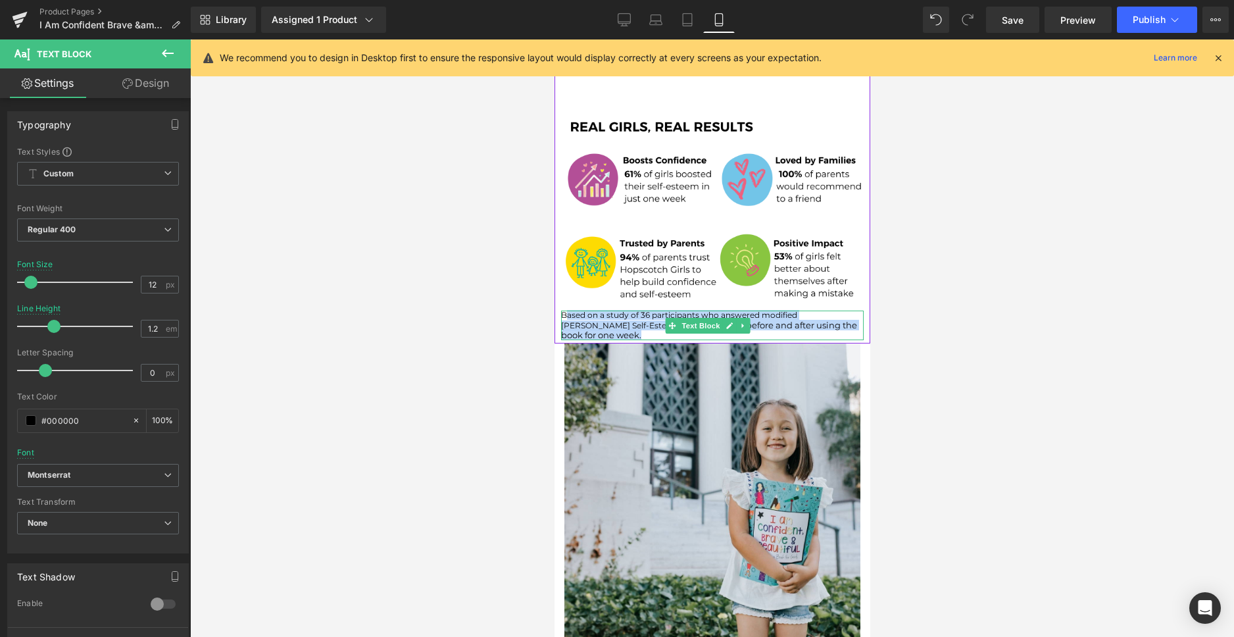
click at [623, 310] on p "Based on a study of 36 participants who answered modified [PERSON_NAME] Self-Es…" at bounding box center [711, 325] width 302 height 30
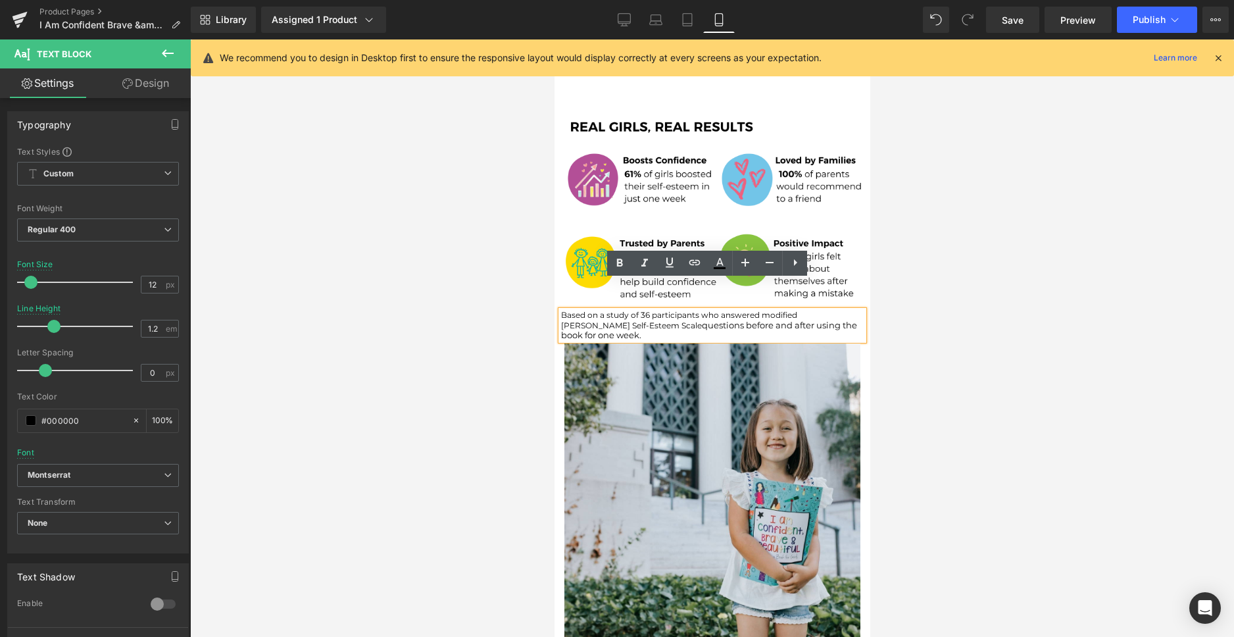
drag, startPoint x: 625, startPoint y: 302, endPoint x: 559, endPoint y: 282, distance: 69.5
click at [560, 310] on div "Based on a study of 36 participants who answered modified [PERSON_NAME] Self-Es…" at bounding box center [711, 325] width 302 height 30
click at [595, 310] on p "Based on a study of 36 participants who answered modified [PERSON_NAME] Self-Es…" at bounding box center [711, 325] width 302 height 30
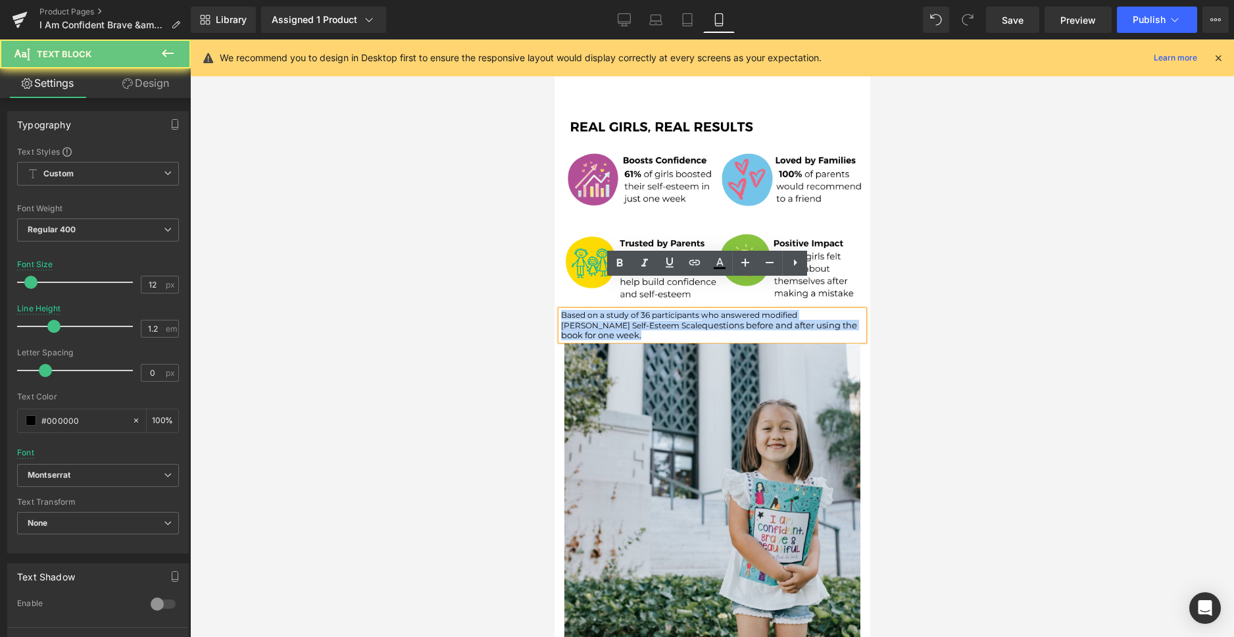
click at [595, 310] on p "Based on a study of 36 participants who answered modified [PERSON_NAME] Self-Es…" at bounding box center [711, 325] width 302 height 30
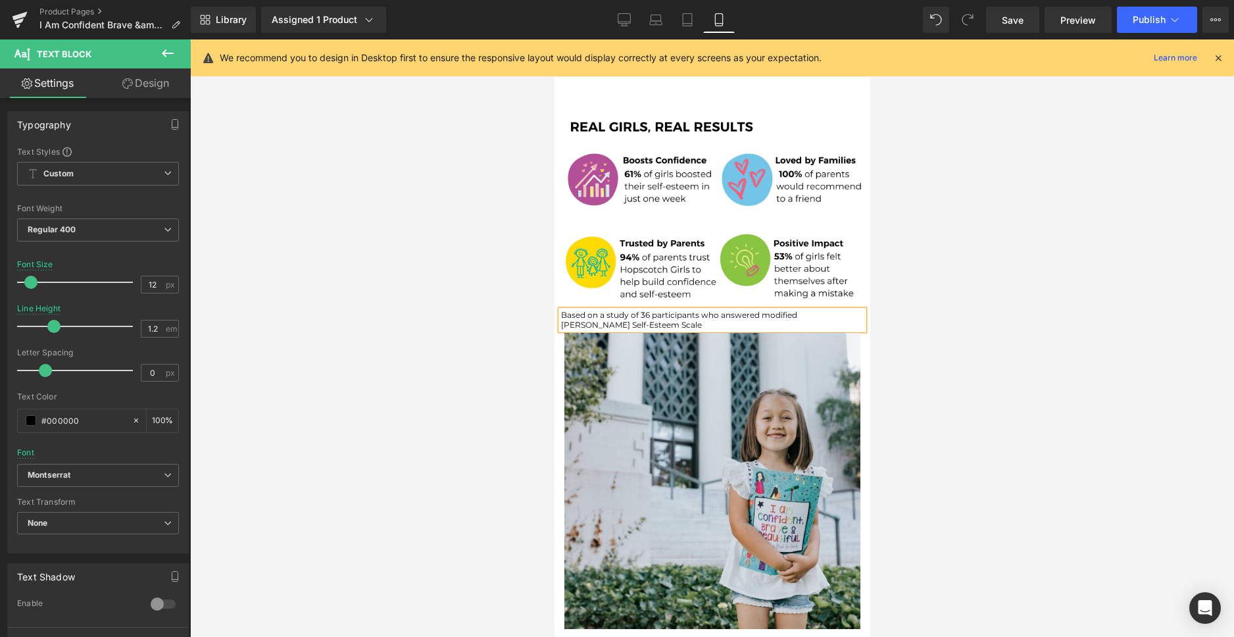
click at [809, 310] on p "Based on a study of 36 participants who answered modified [PERSON_NAME] Self-Es…" at bounding box center [711, 319] width 302 height 19
click at [829, 310] on p "Based on a study of 36 participants who answered modified [PERSON_NAME] Self-Es…" at bounding box center [711, 319] width 302 height 19
click at [633, 310] on p "Based on a study of 36 participants who answered modified [PERSON_NAME] Self-Es…" at bounding box center [711, 319] width 302 height 19
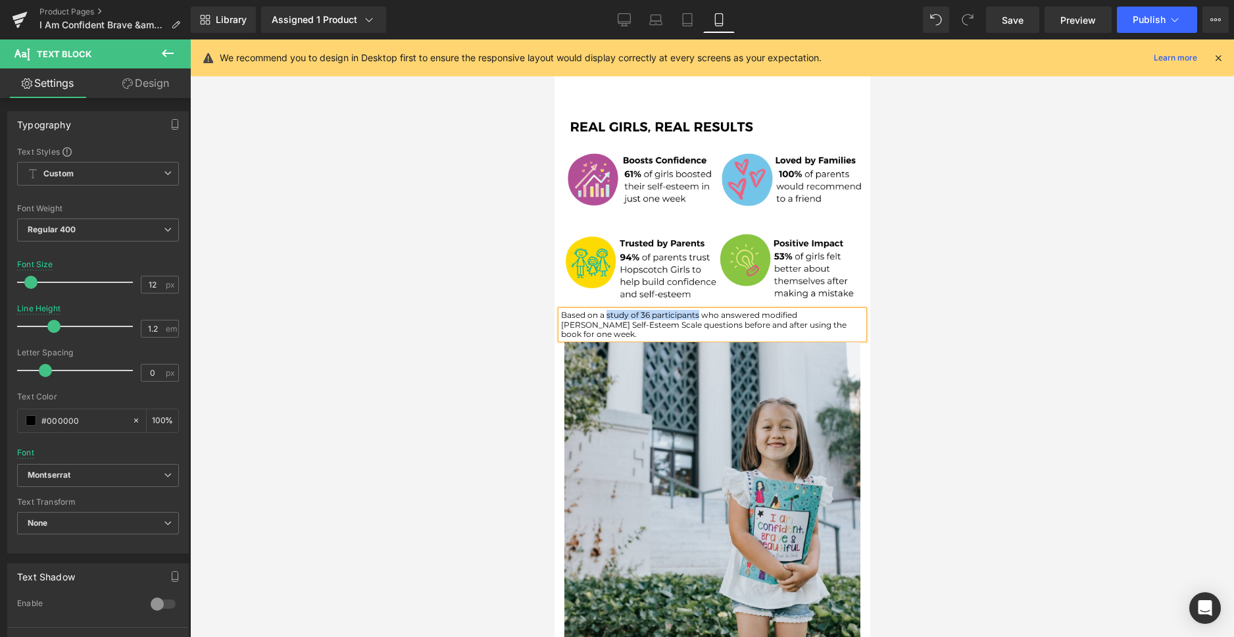
drag, startPoint x: 698, startPoint y: 285, endPoint x: 606, endPoint y: 285, distance: 91.4
click at [606, 310] on p "Based on a study of 36 participants who answered modified [PERSON_NAME] Self-Es…" at bounding box center [711, 324] width 302 height 28
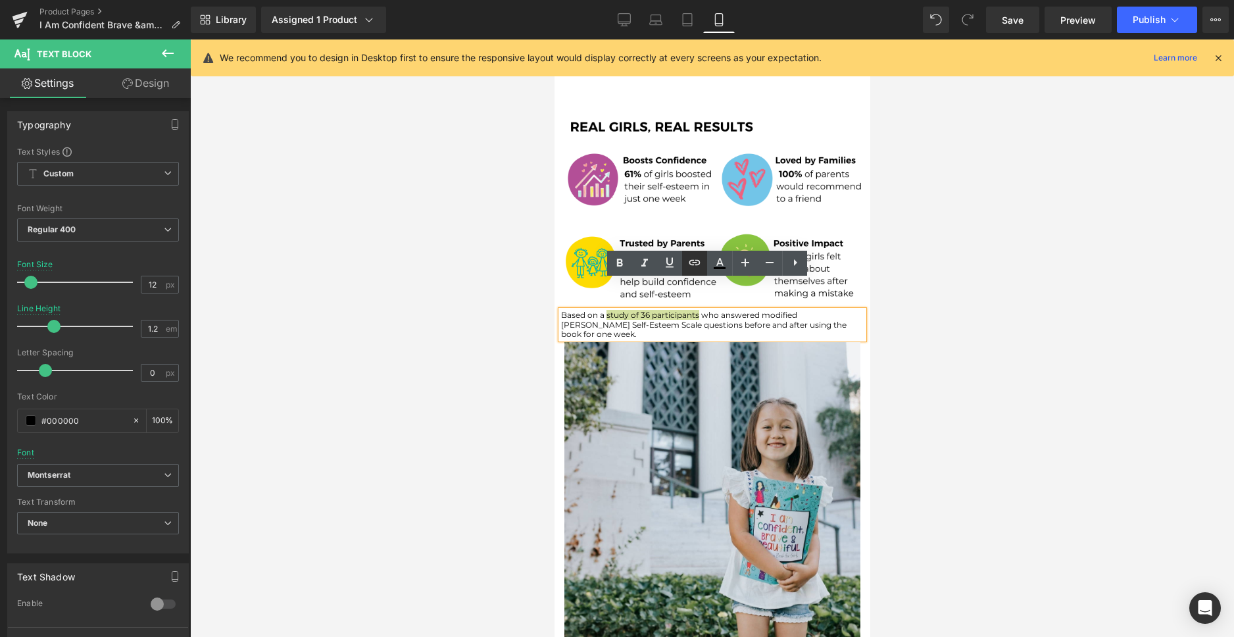
click at [0, 0] on icon at bounding box center [0, 0] width 0 height 0
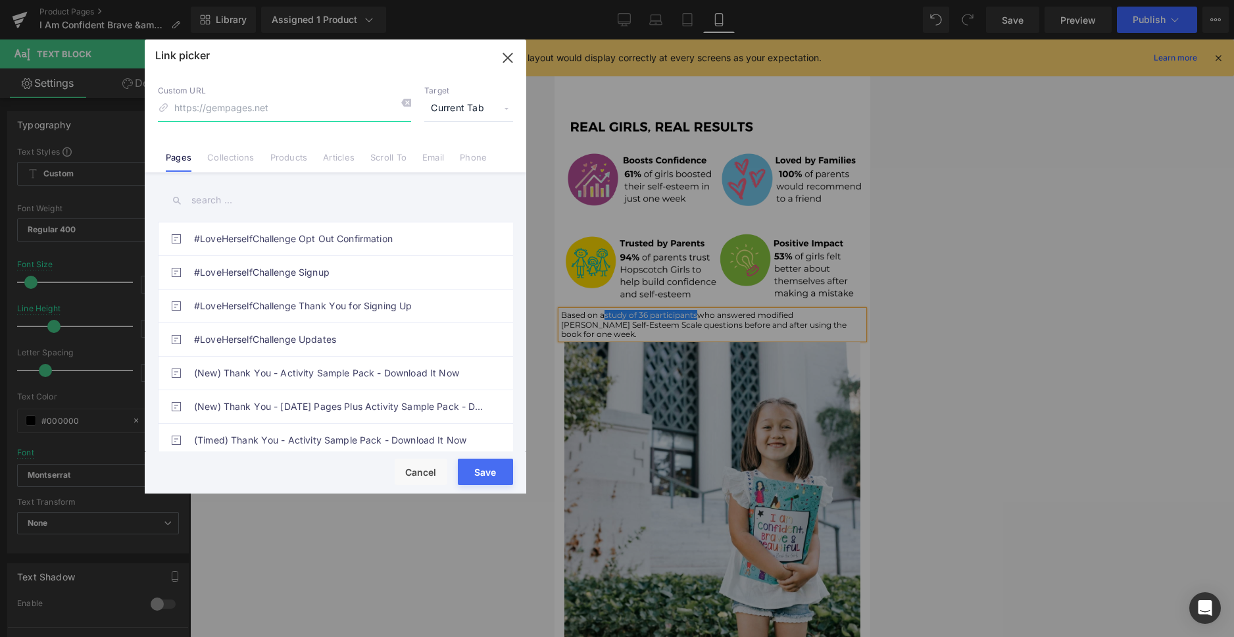
paste input "[URL][DOMAIN_NAME]"
type input "[URL][DOMAIN_NAME]"
click at [453, 112] on span "Current Tab" at bounding box center [468, 108] width 89 height 25
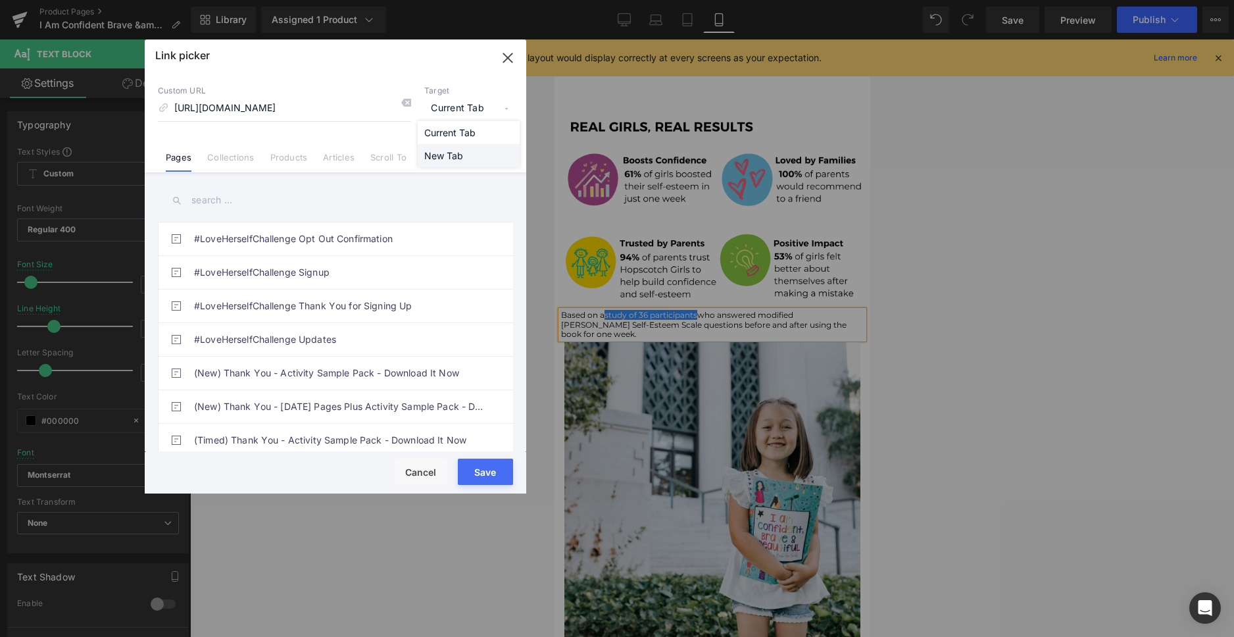
click at [458, 155] on li "New Tab" at bounding box center [469, 155] width 102 height 23
click at [491, 474] on button "Save" at bounding box center [485, 471] width 55 height 26
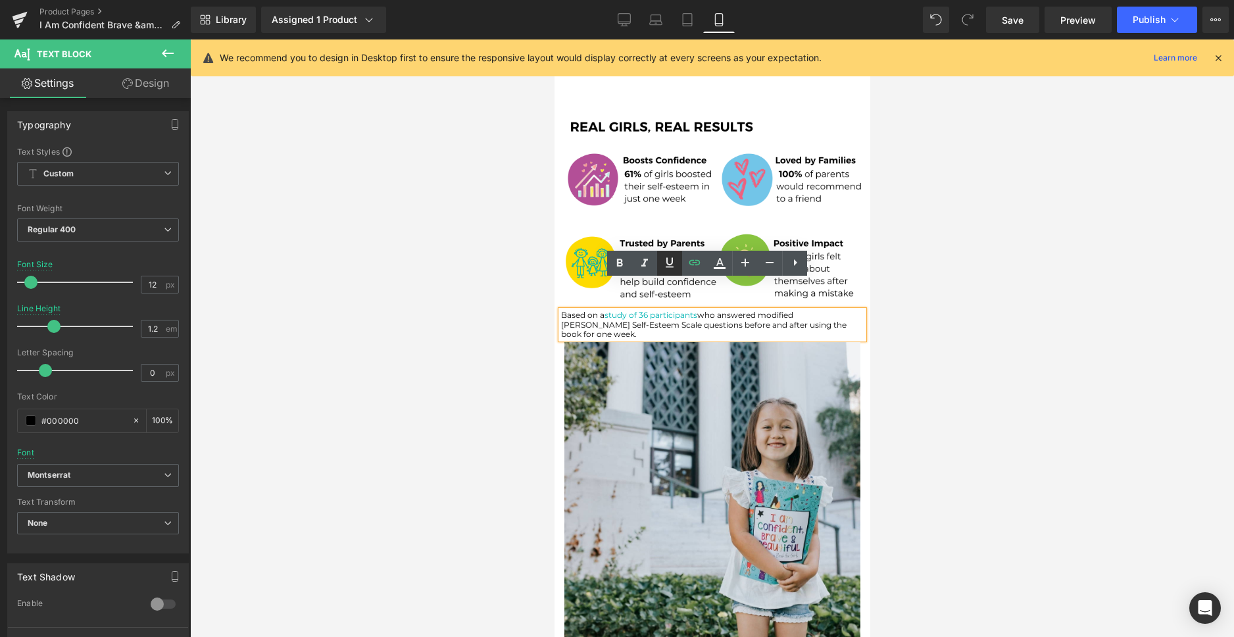
click at [914, 319] on div at bounding box center [712, 337] width 1044 height 597
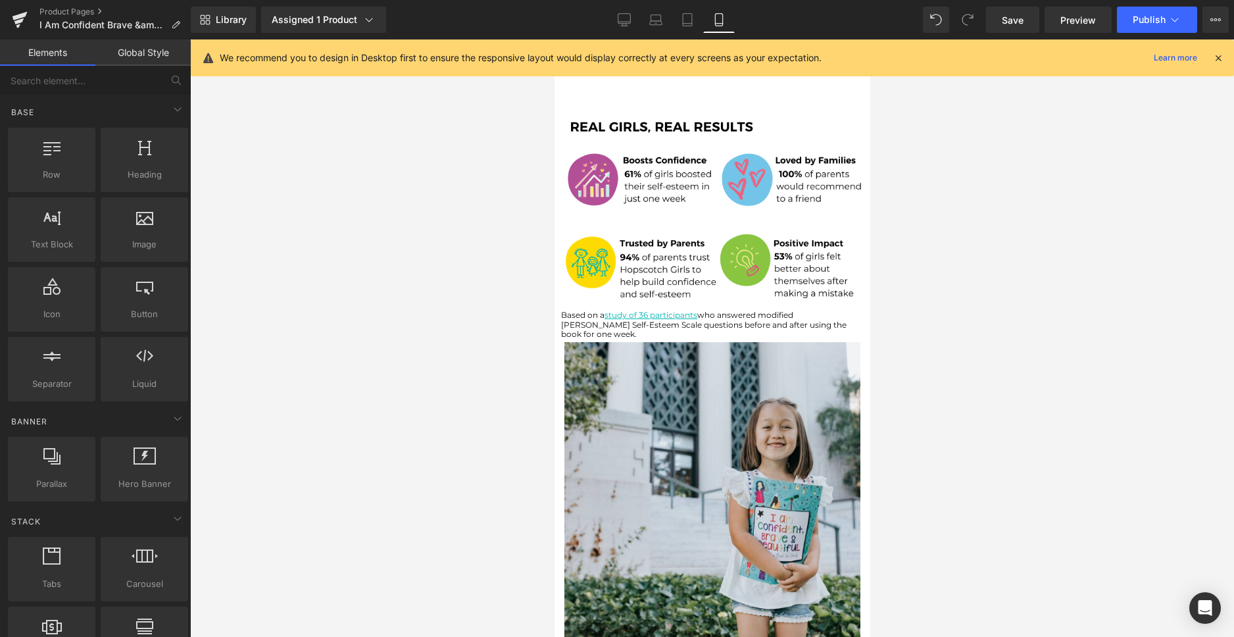
click at [505, 294] on div at bounding box center [712, 337] width 1044 height 597
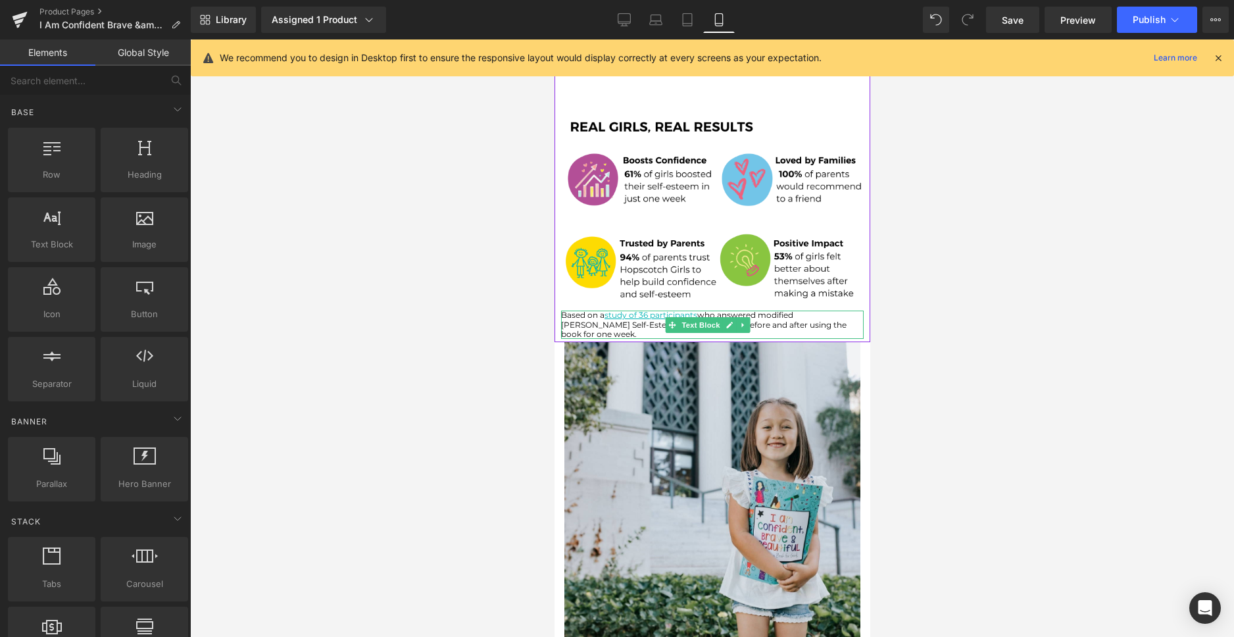
click at [624, 310] on p "Based on a study of 36 participants who answered modified [PERSON_NAME] Self-Es…" at bounding box center [711, 324] width 302 height 28
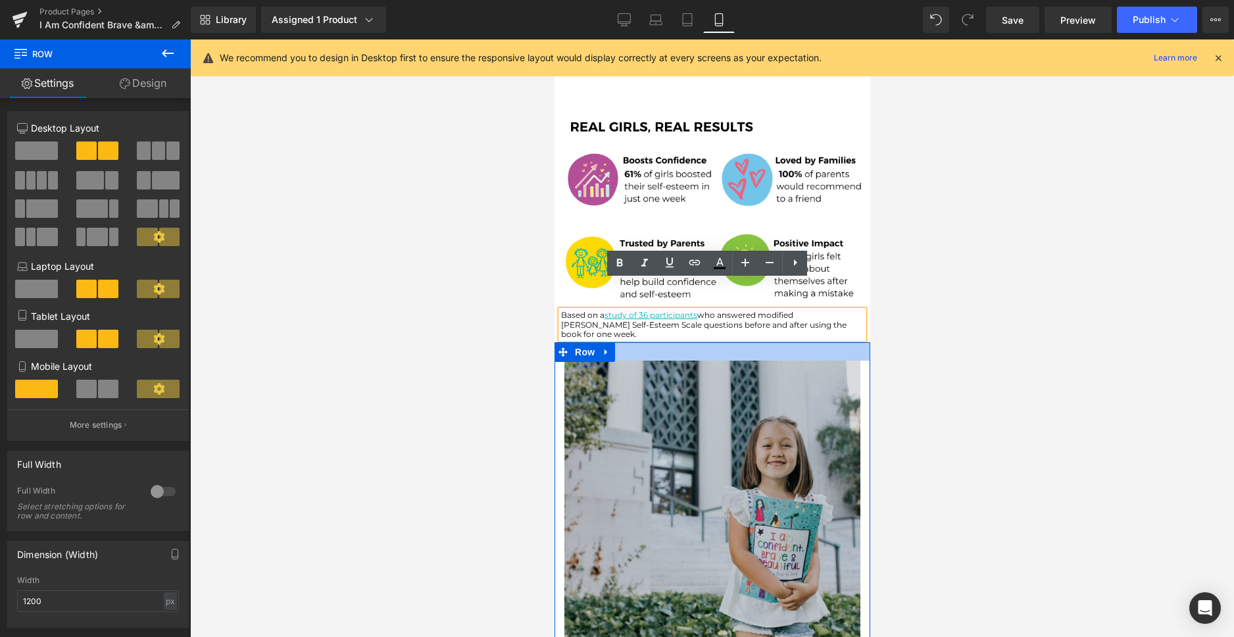
drag, startPoint x: 784, startPoint y: 312, endPoint x: 784, endPoint y: 331, distance: 18.4
click at [784, 342] on div at bounding box center [712, 351] width 316 height 18
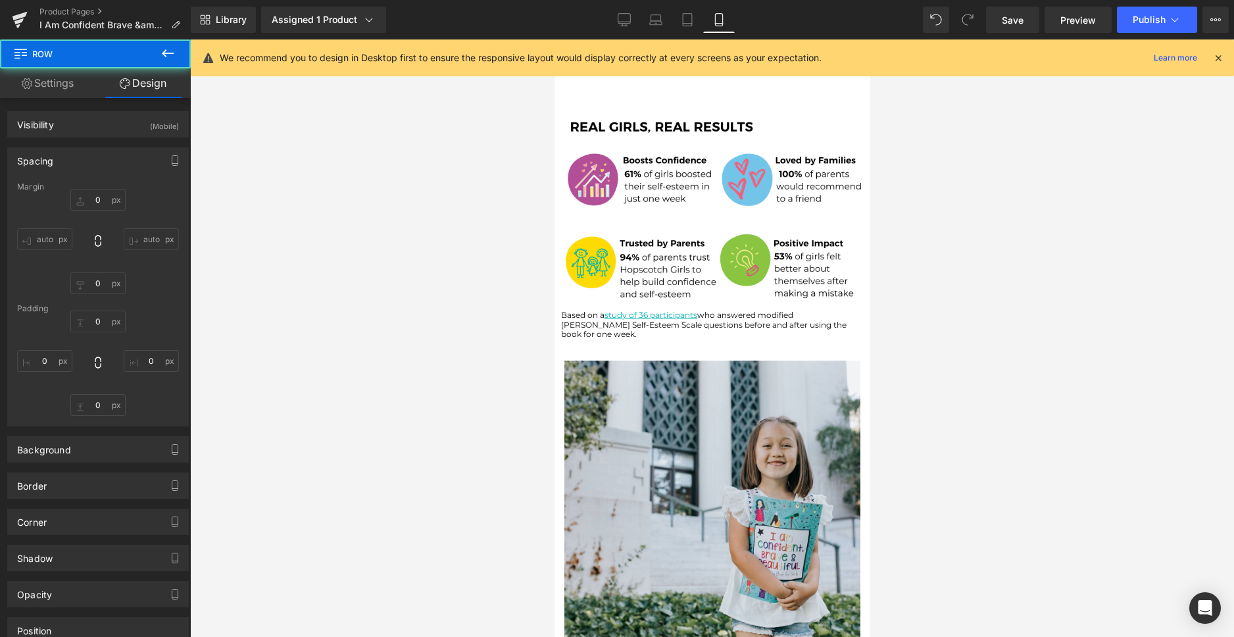
type input "0"
type input "28"
type input "0"
type input "26"
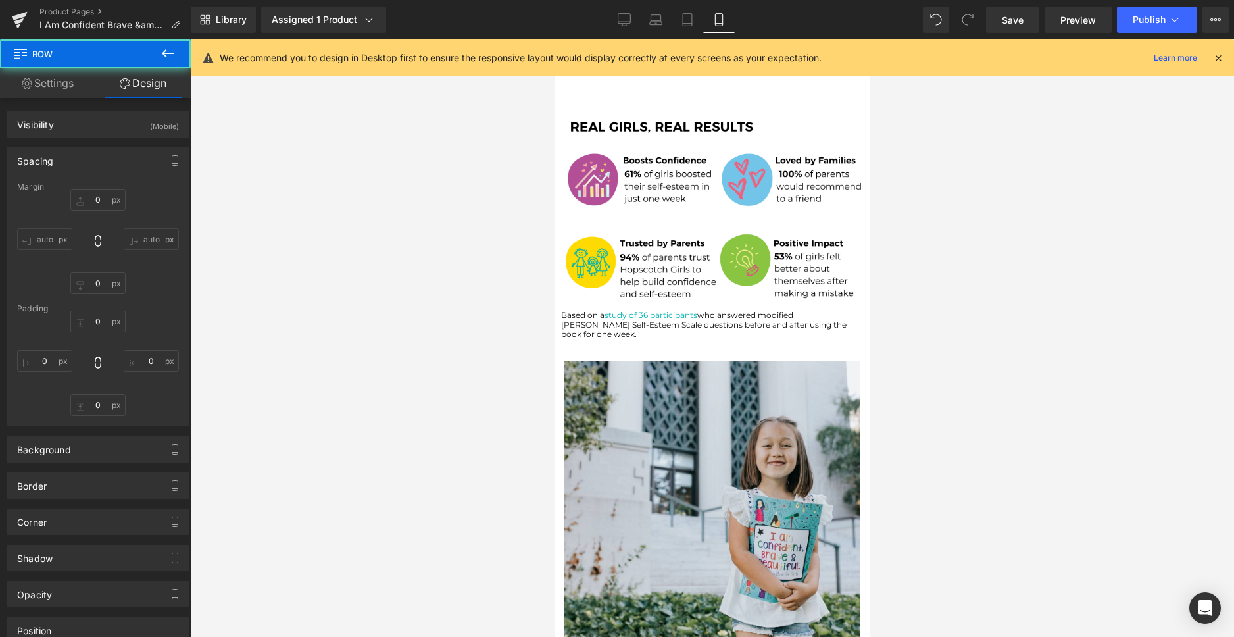
type input "0"
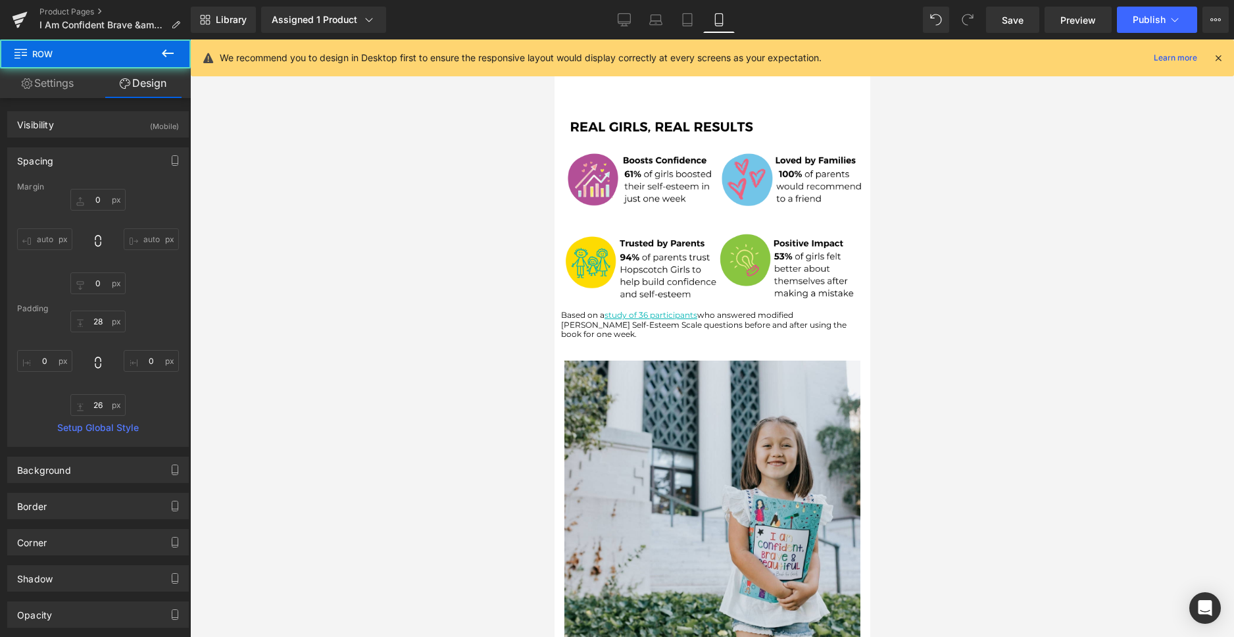
click at [912, 348] on div at bounding box center [712, 337] width 1044 height 597
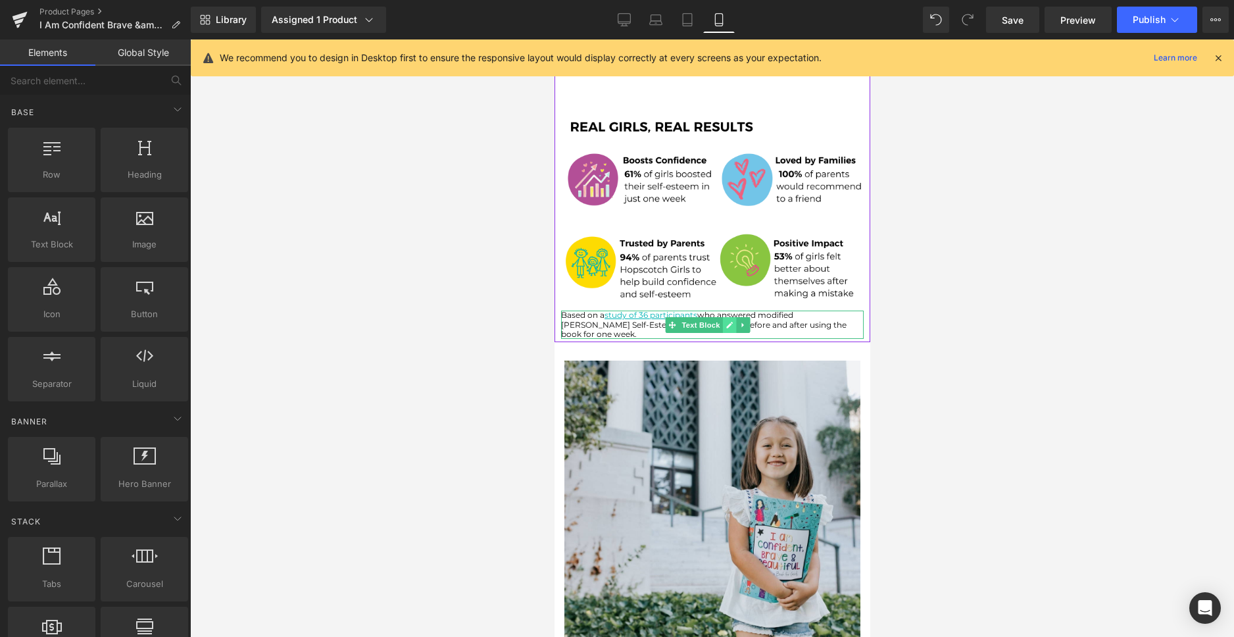
click at [730, 321] on icon at bounding box center [728, 325] width 7 height 8
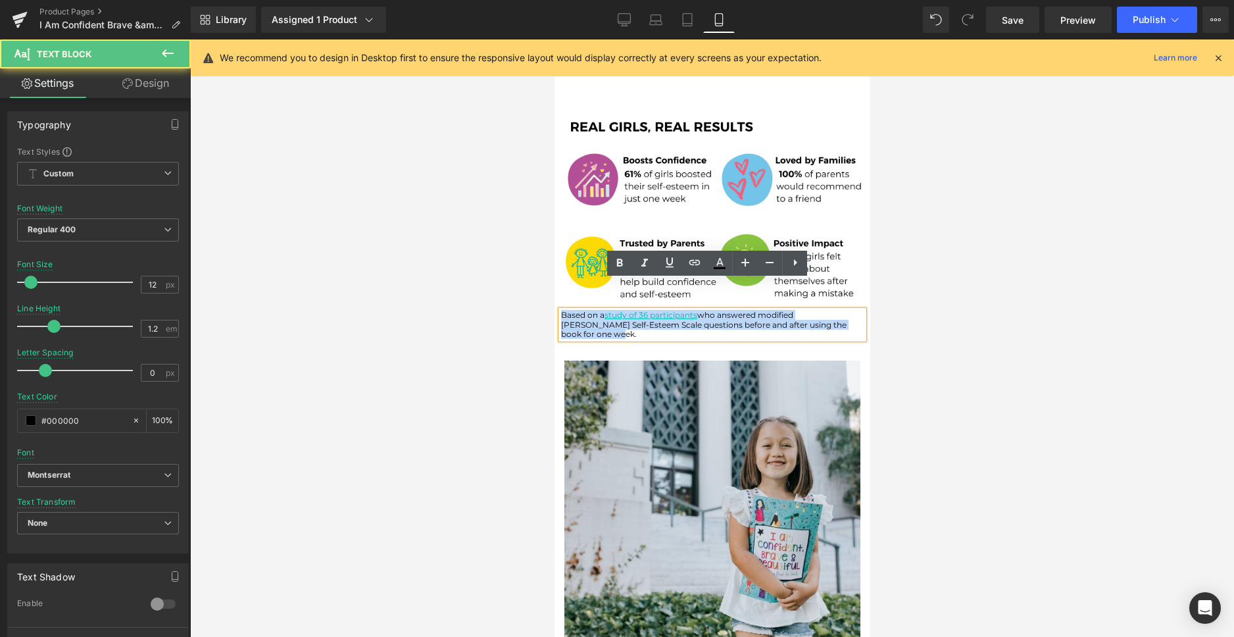
drag, startPoint x: 595, startPoint y: 304, endPoint x: 561, endPoint y: 283, distance: 40.1
click at [561, 310] on p "Based on a study of 36 participants who answered modified [PERSON_NAME] Self-Es…" at bounding box center [711, 324] width 302 height 28
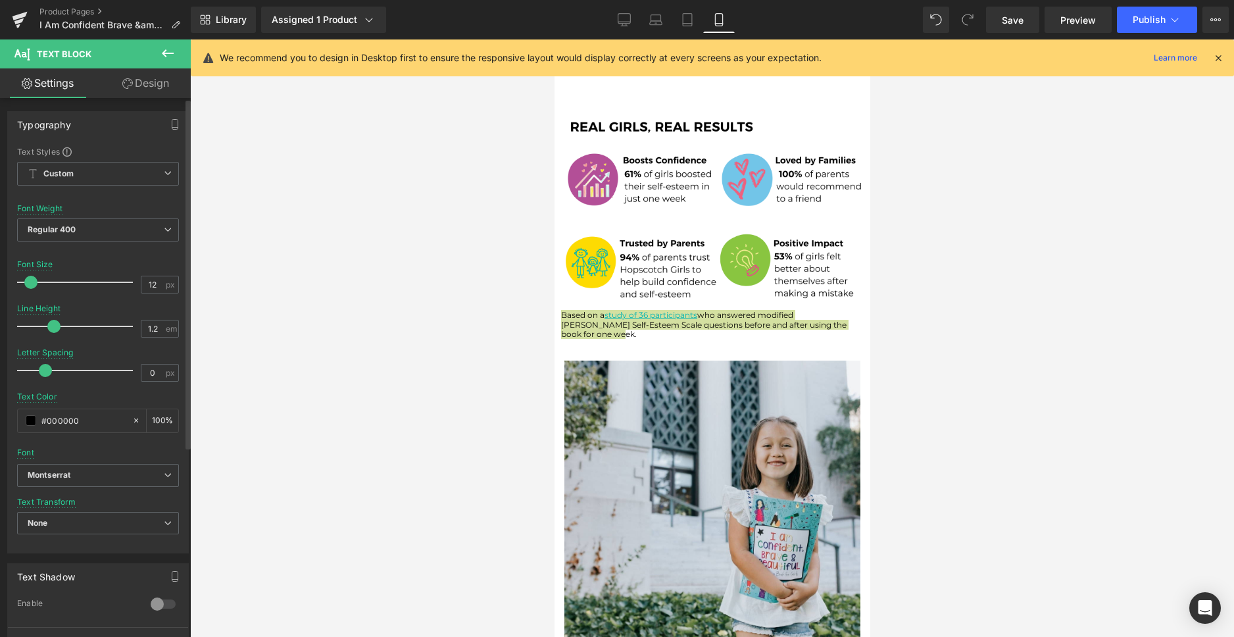
type input "11"
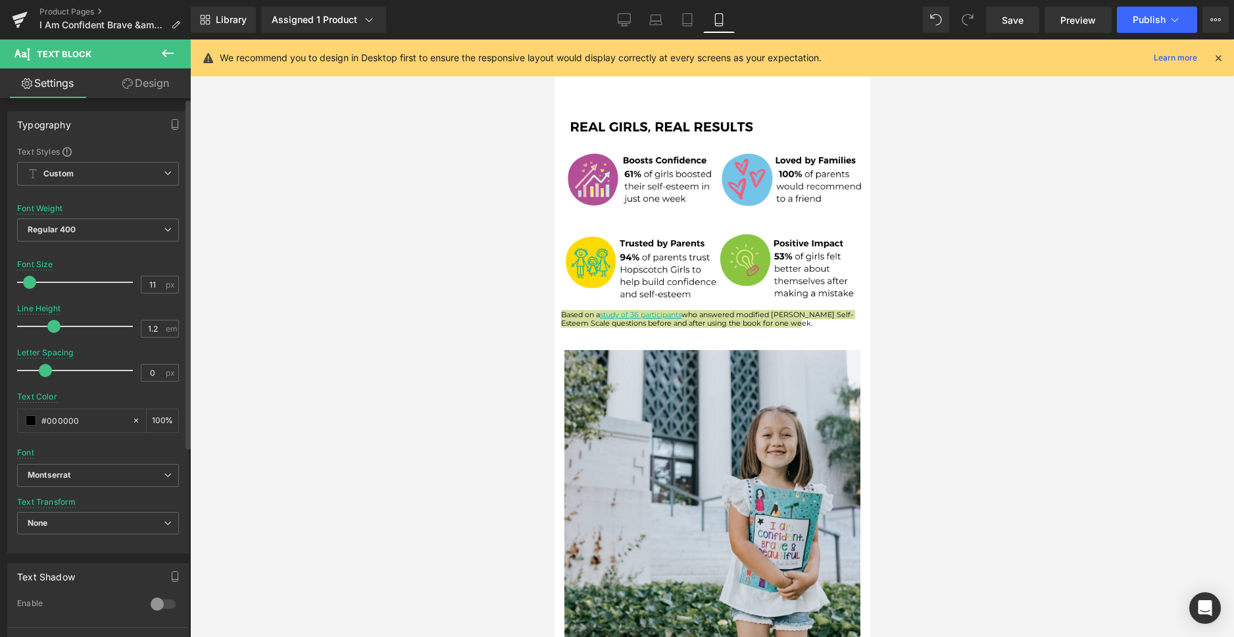
click at [30, 282] on span at bounding box center [29, 282] width 13 height 13
click at [414, 327] on div at bounding box center [712, 337] width 1044 height 597
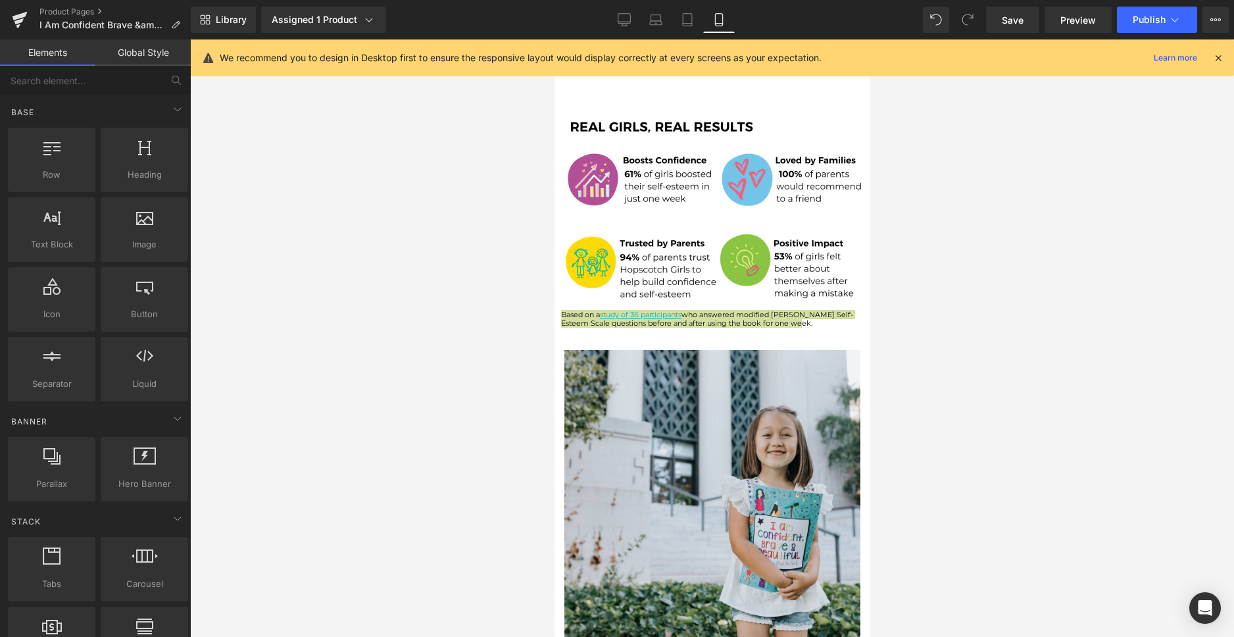
click at [408, 327] on div at bounding box center [712, 337] width 1044 height 597
click at [999, 398] on div at bounding box center [712, 337] width 1044 height 597
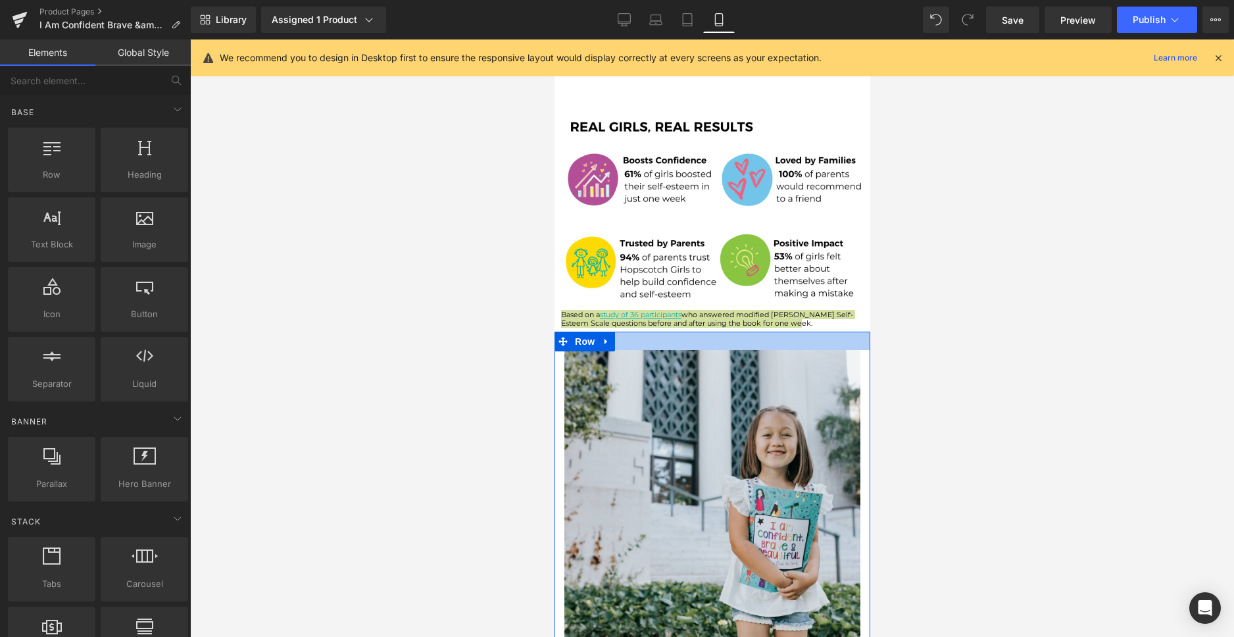
click at [815, 331] on div at bounding box center [712, 340] width 316 height 18
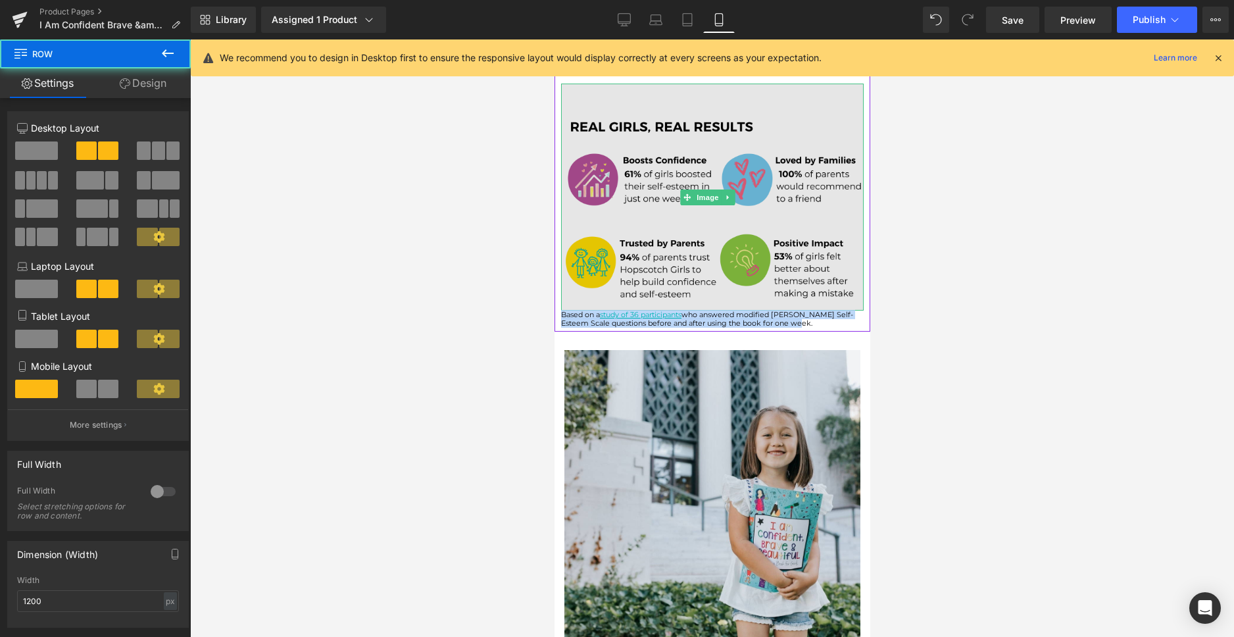
click at [799, 235] on img at bounding box center [711, 197] width 302 height 227
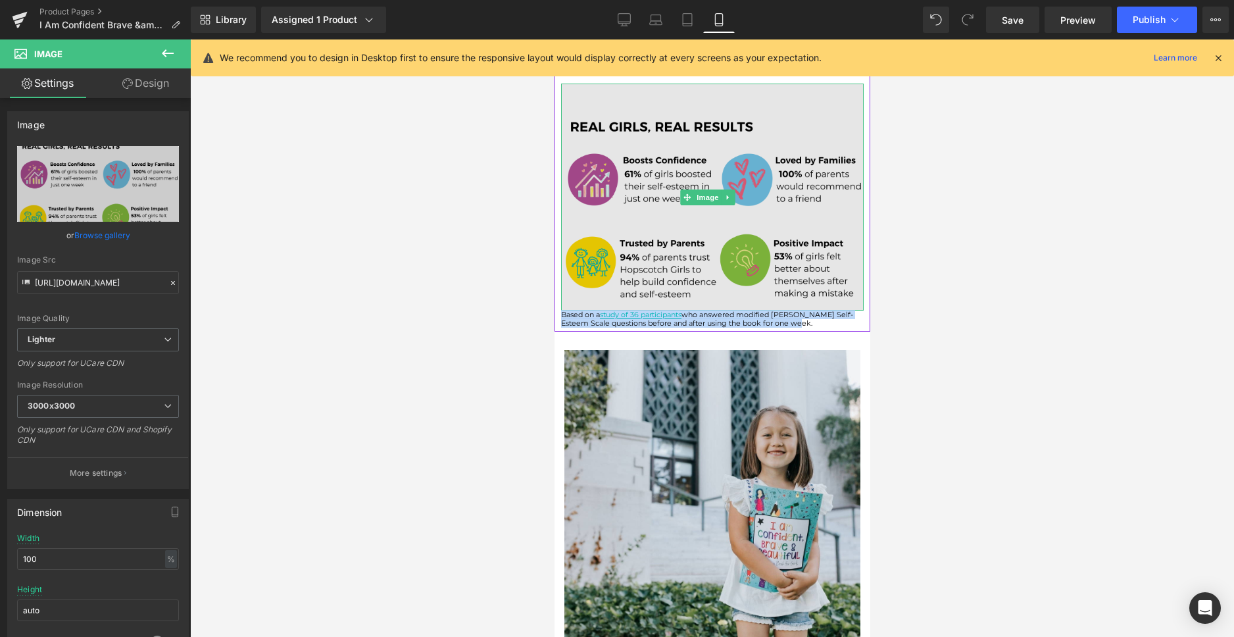
click at [799, 235] on img at bounding box center [711, 197] width 302 height 227
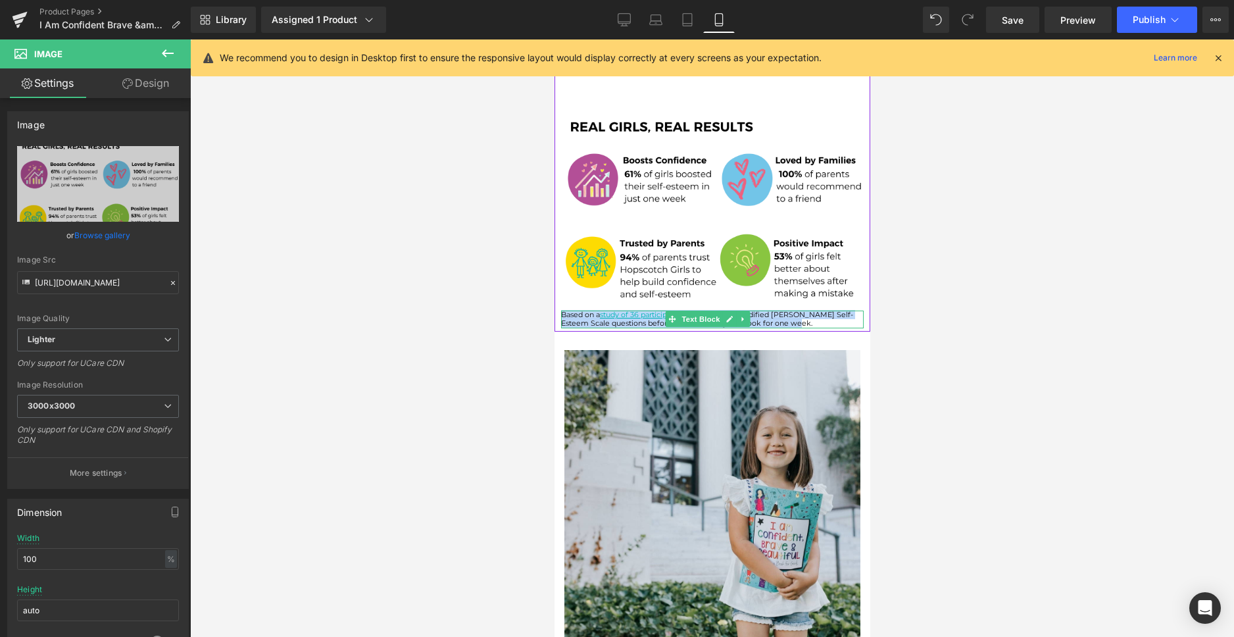
click at [790, 310] on p "Based on a study of 36 participants who answered modified [PERSON_NAME] Self-Es…" at bounding box center [711, 318] width 302 height 17
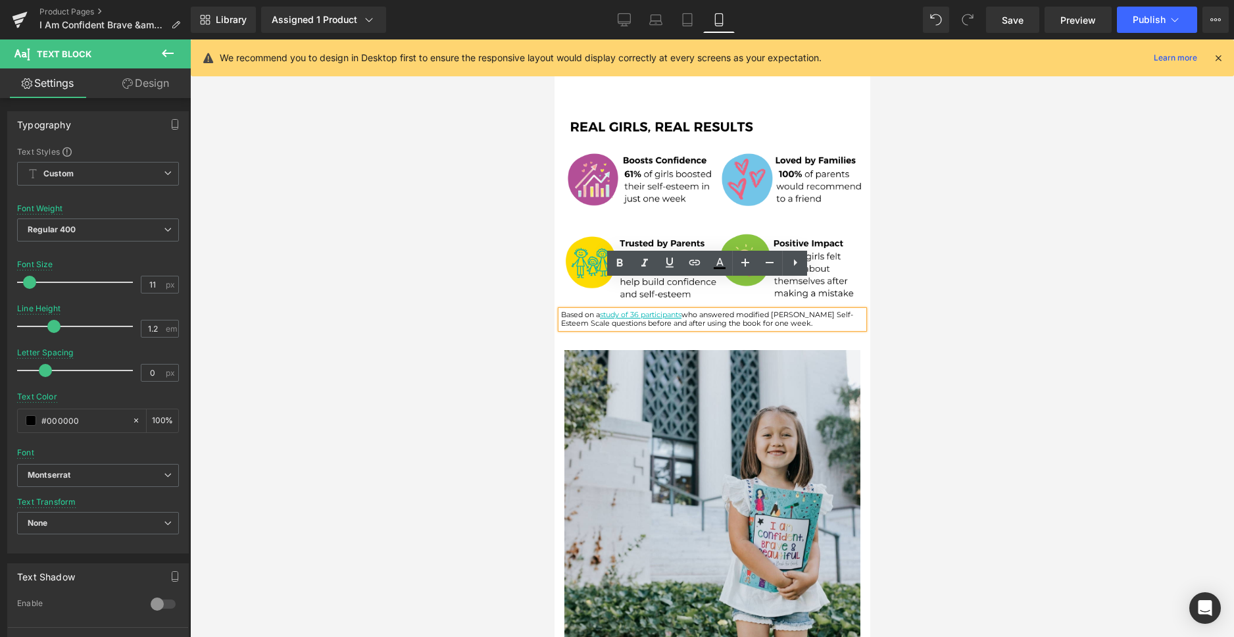
click at [790, 310] on p "Based on a study of 36 participants who answered modified [PERSON_NAME] Self-Es…" at bounding box center [711, 318] width 302 height 17
click at [951, 350] on div at bounding box center [712, 337] width 1044 height 597
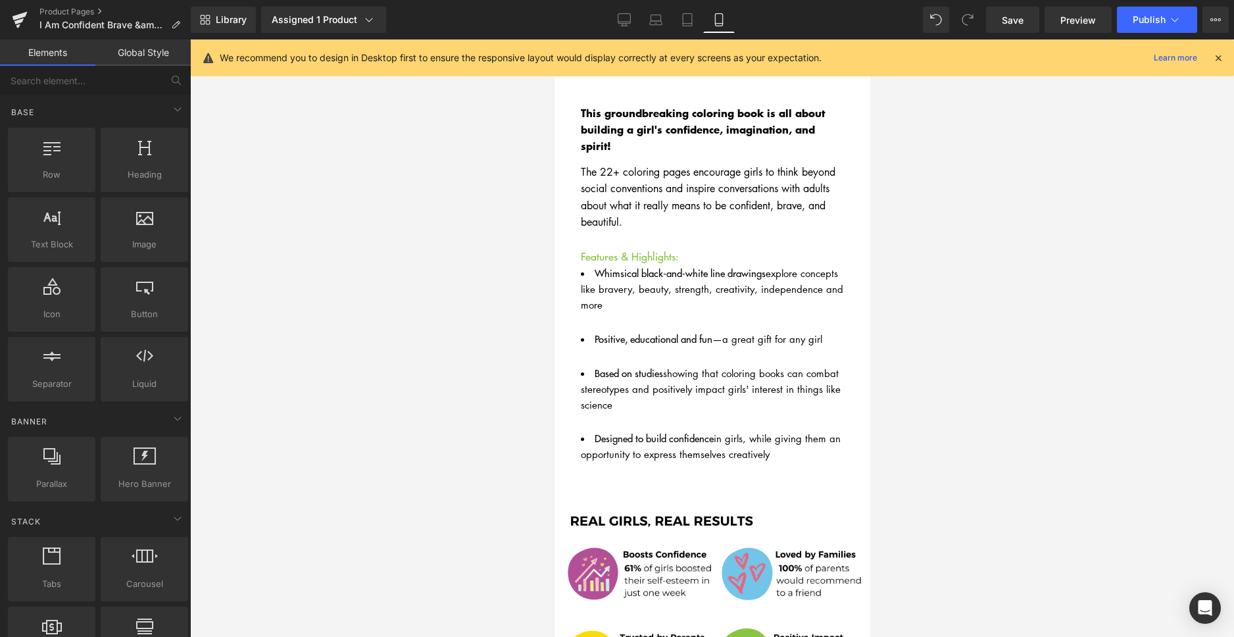
scroll to position [845, 0]
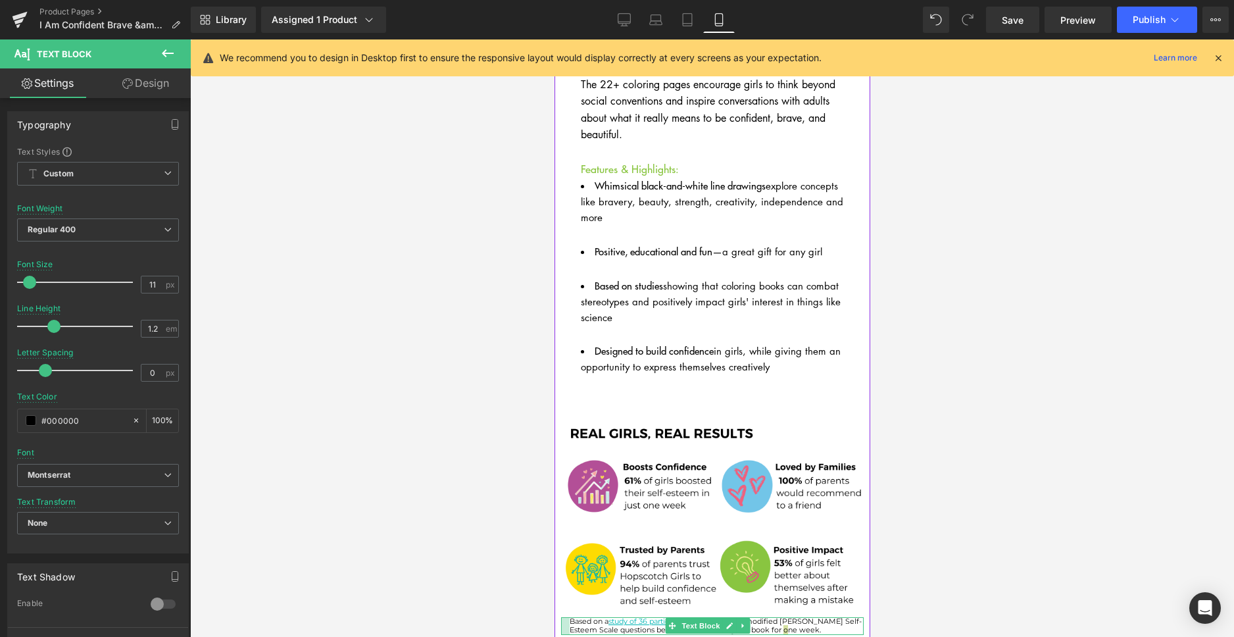
drag, startPoint x: 562, startPoint y: 596, endPoint x: 1538, endPoint y: 577, distance: 976.6
click at [570, 617] on div "Based on a study of 36 participants who answered modified [PERSON_NAME] Self-Es…" at bounding box center [711, 625] width 302 height 17
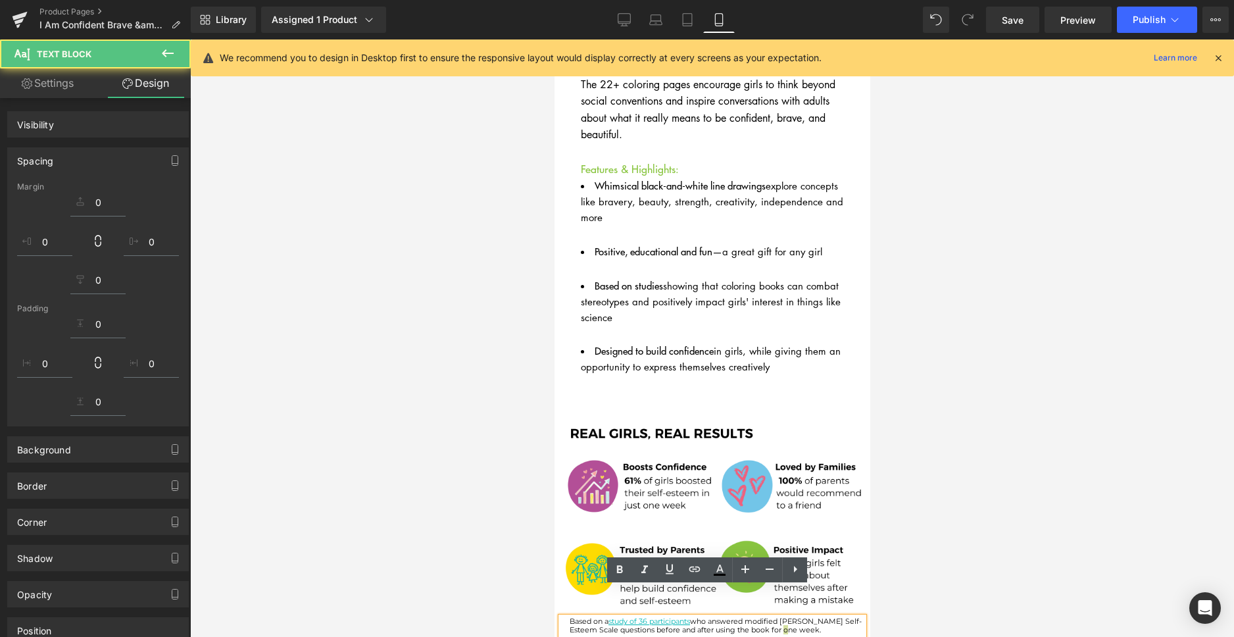
click at [937, 518] on div at bounding box center [712, 337] width 1044 height 597
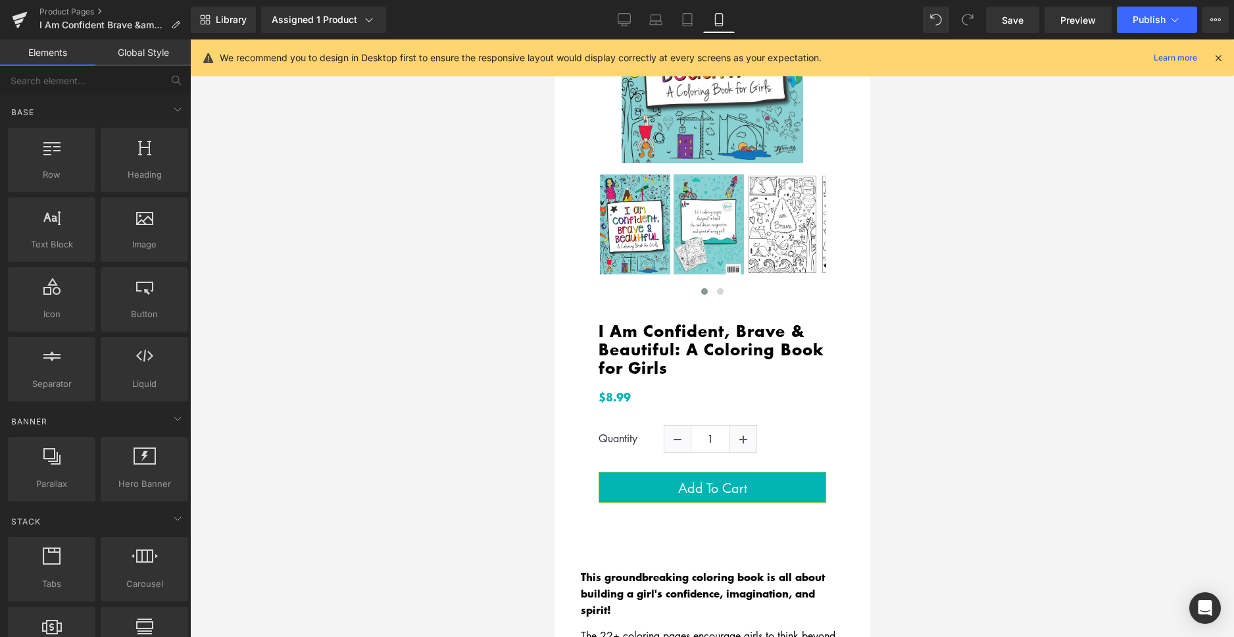
scroll to position [0, 0]
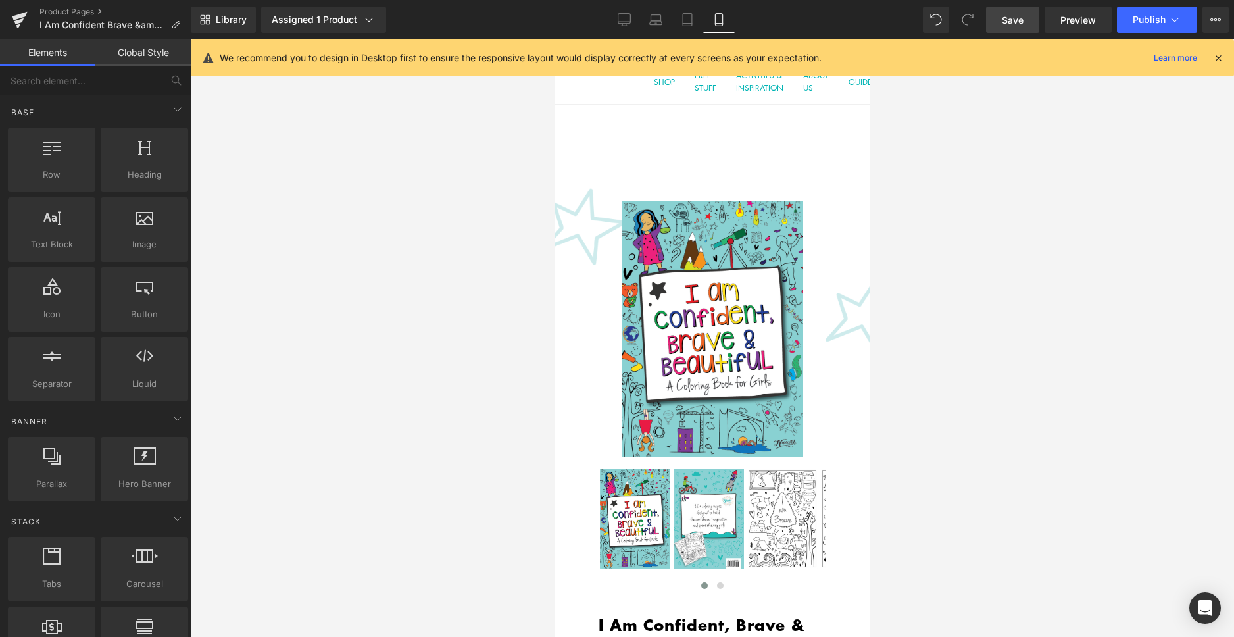
click at [1013, 30] on link "Save" at bounding box center [1012, 20] width 53 height 26
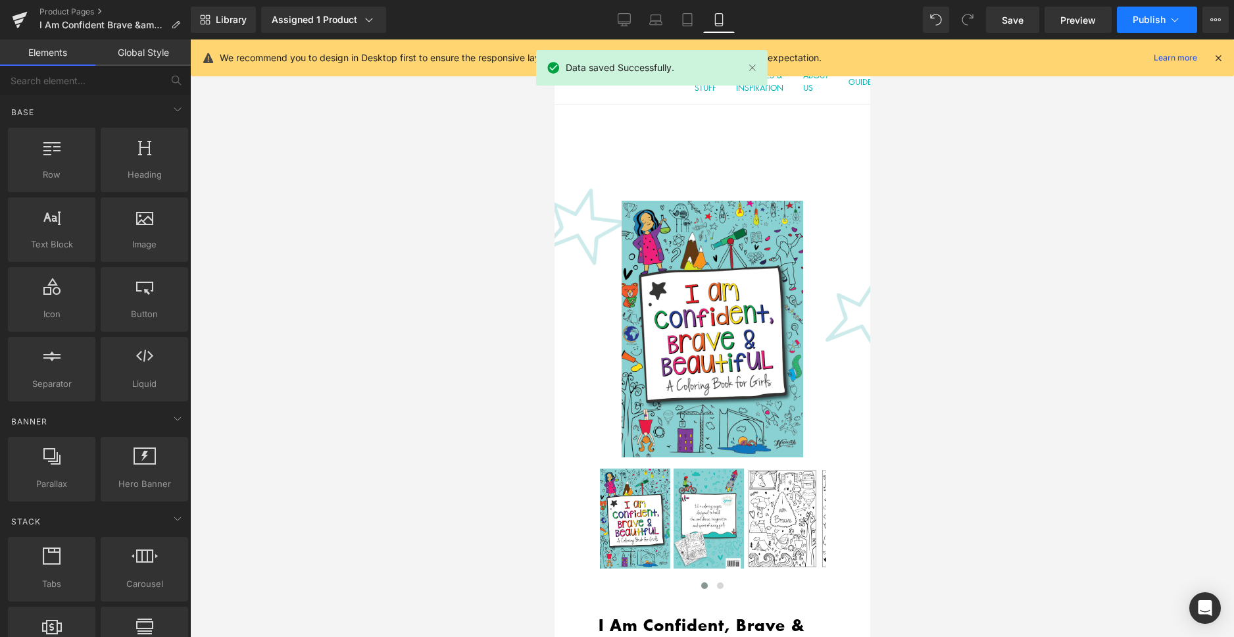
click at [1137, 26] on button "Publish" at bounding box center [1157, 20] width 80 height 26
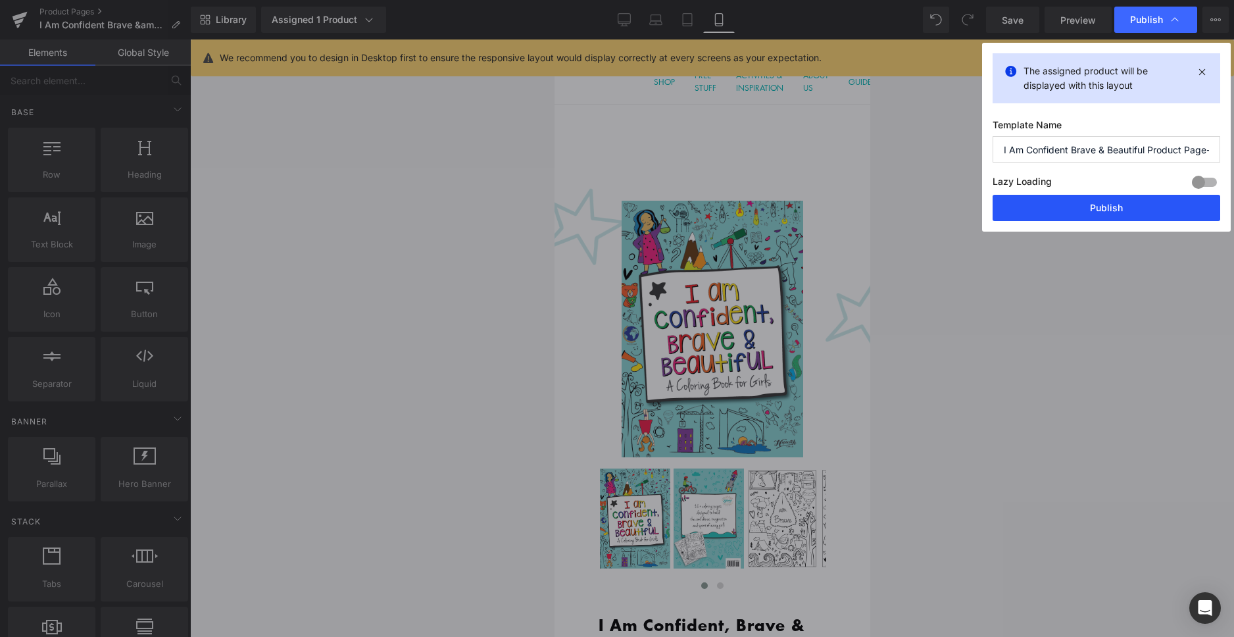
click at [1109, 208] on button "Publish" at bounding box center [1106, 208] width 228 height 26
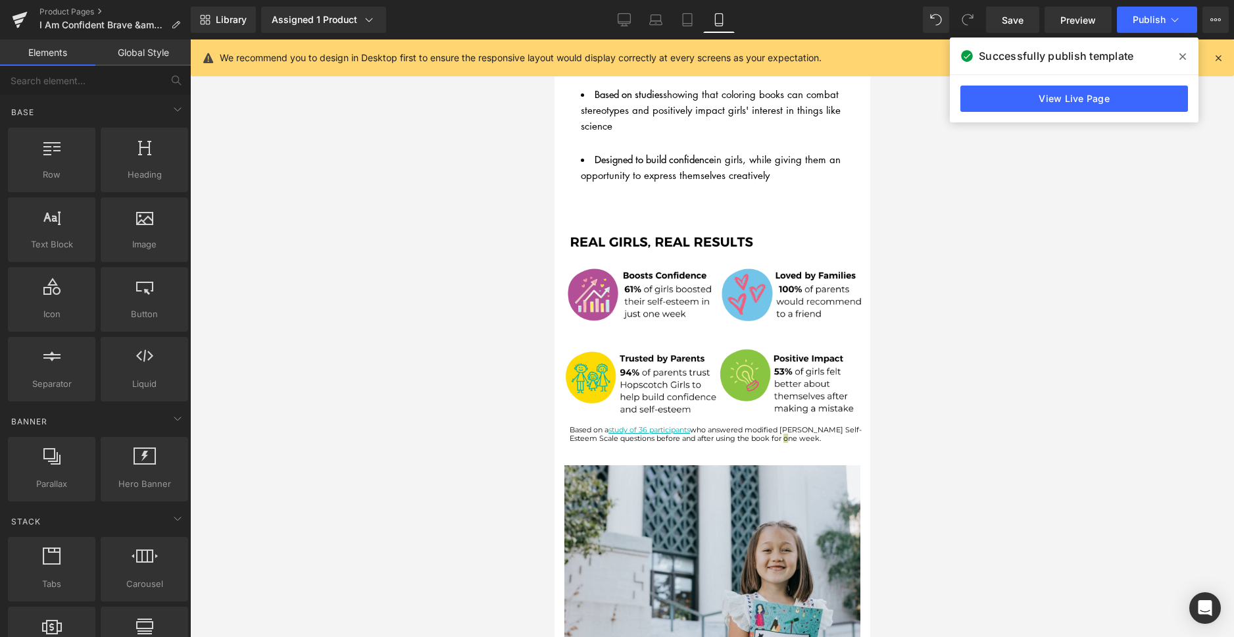
scroll to position [947, 0]
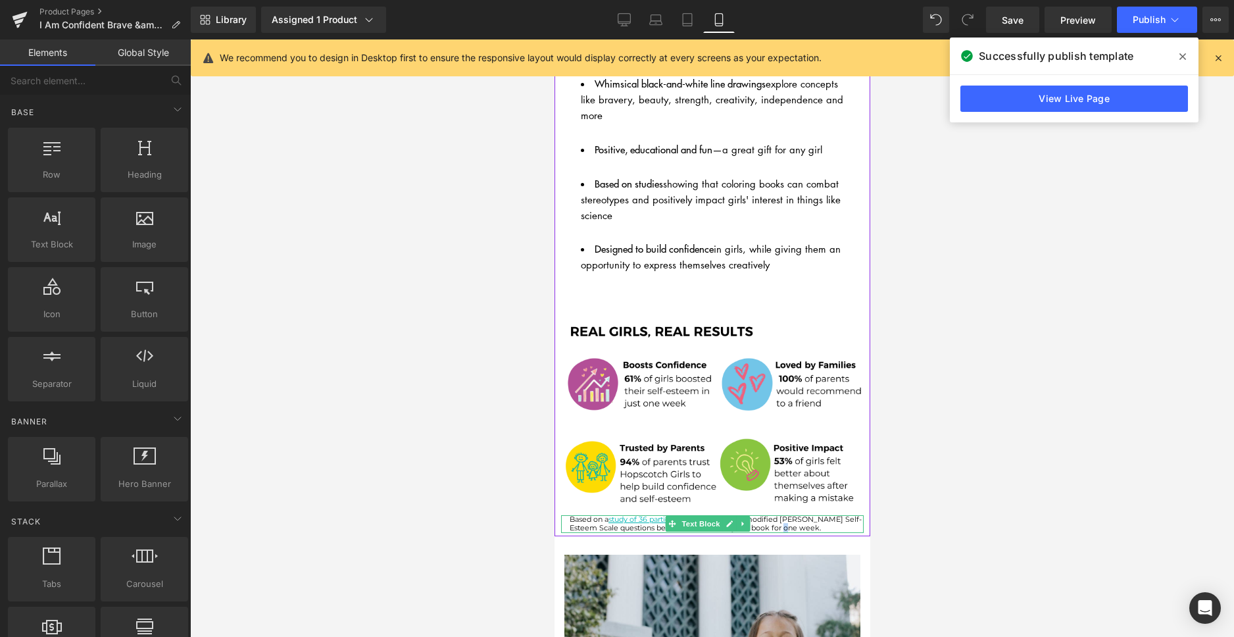
click at [800, 515] on p "Based on a study of 36 participants who answered modified [PERSON_NAME] Self-Es…" at bounding box center [716, 523] width 294 height 17
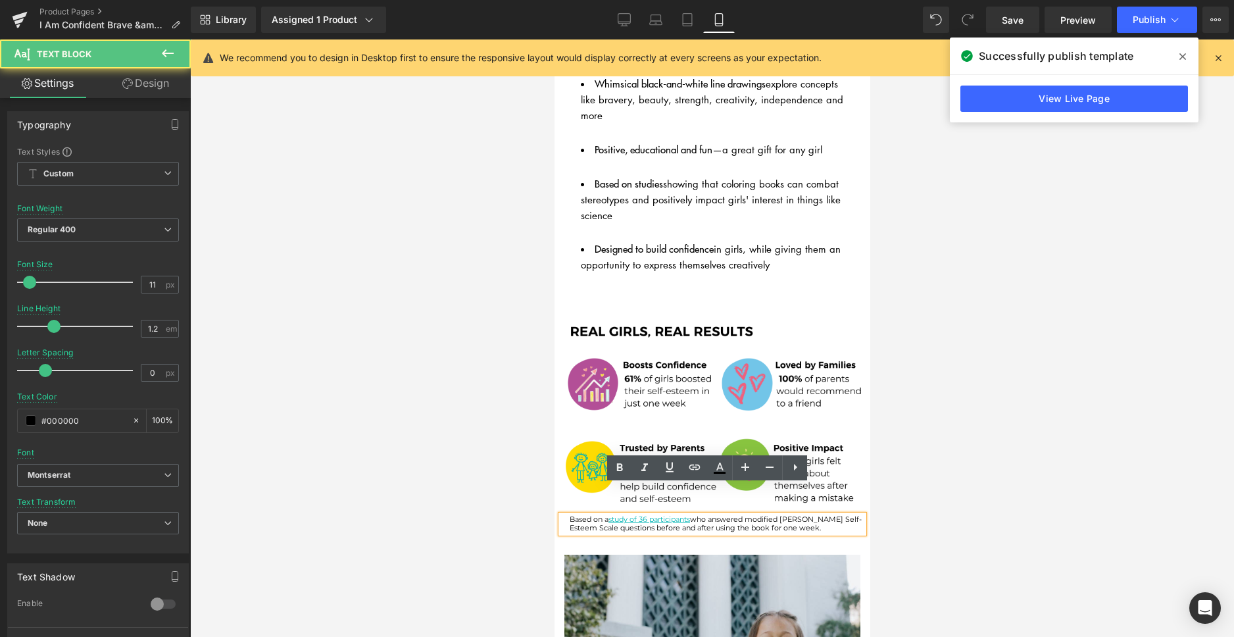
click at [899, 470] on div at bounding box center [712, 337] width 1044 height 597
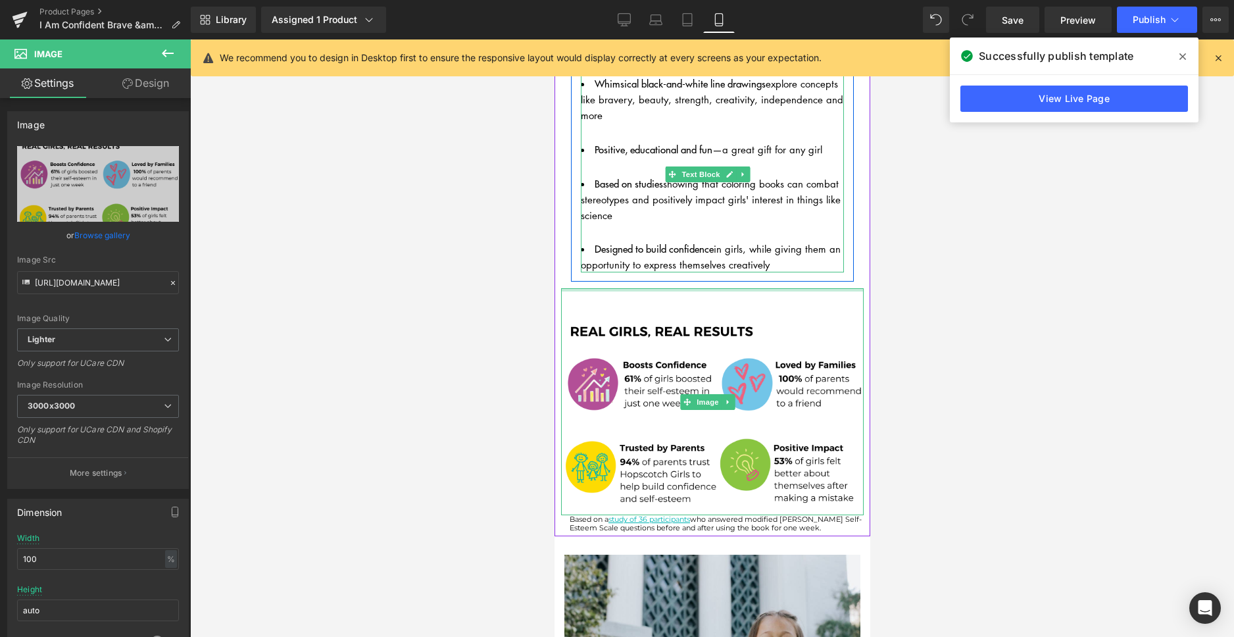
drag, startPoint x: 750, startPoint y: 266, endPoint x: 750, endPoint y: 242, distance: 23.7
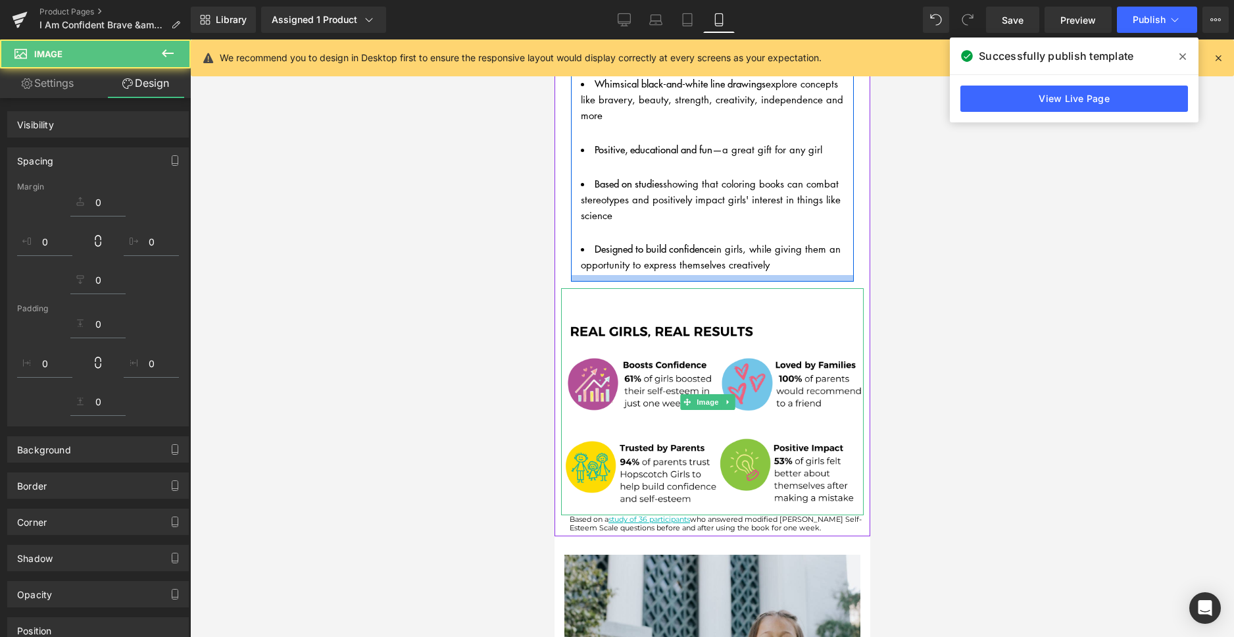
click at [908, 343] on div at bounding box center [712, 337] width 1044 height 597
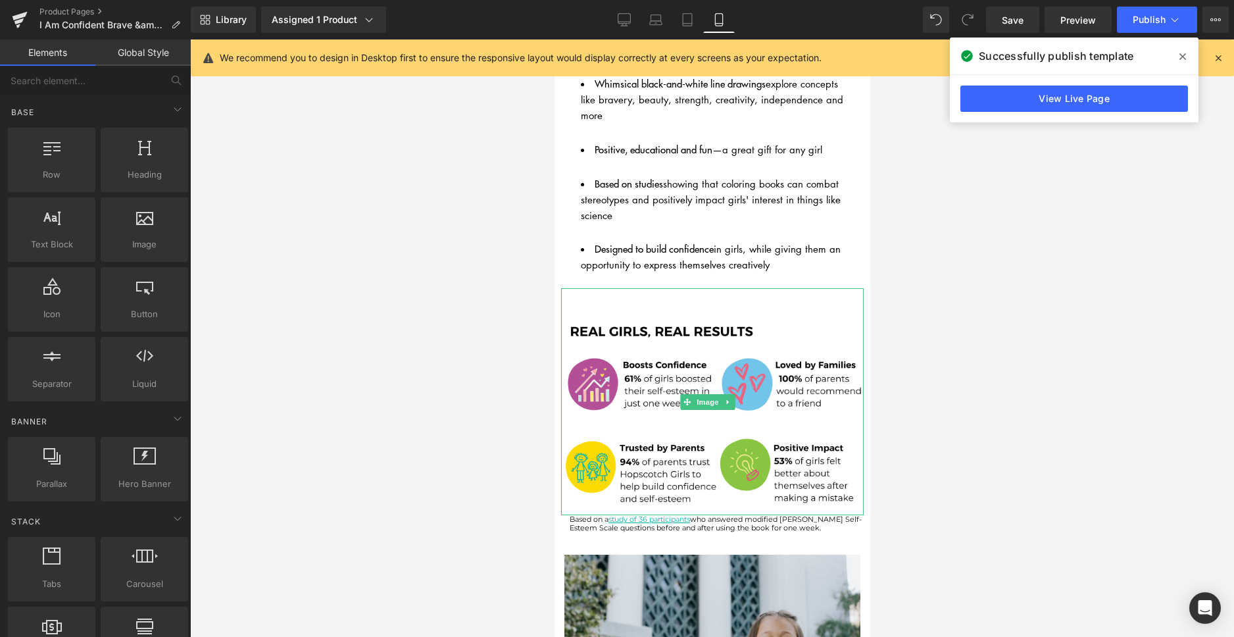
click at [908, 343] on div at bounding box center [712, 337] width 1044 height 597
click at [1015, 23] on span "Save" at bounding box center [1012, 20] width 22 height 14
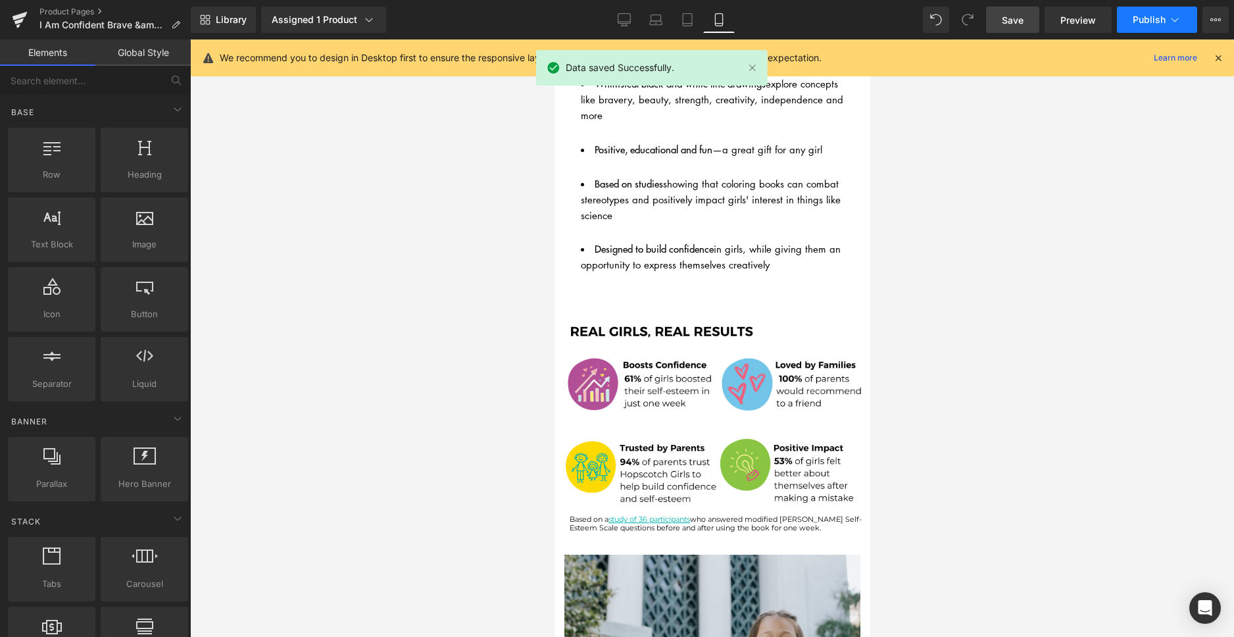
click at [1147, 24] on span "Publish" at bounding box center [1148, 19] width 33 height 11
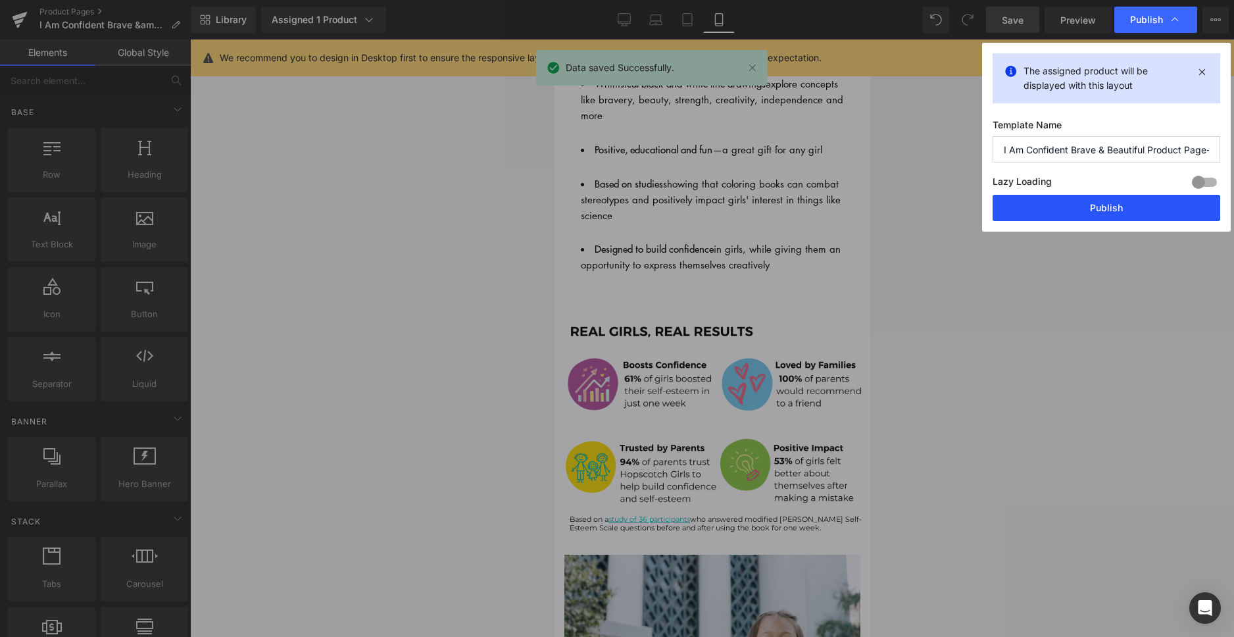
click at [1103, 207] on button "Publish" at bounding box center [1106, 208] width 228 height 26
